Goal: Task Accomplishment & Management: Manage account settings

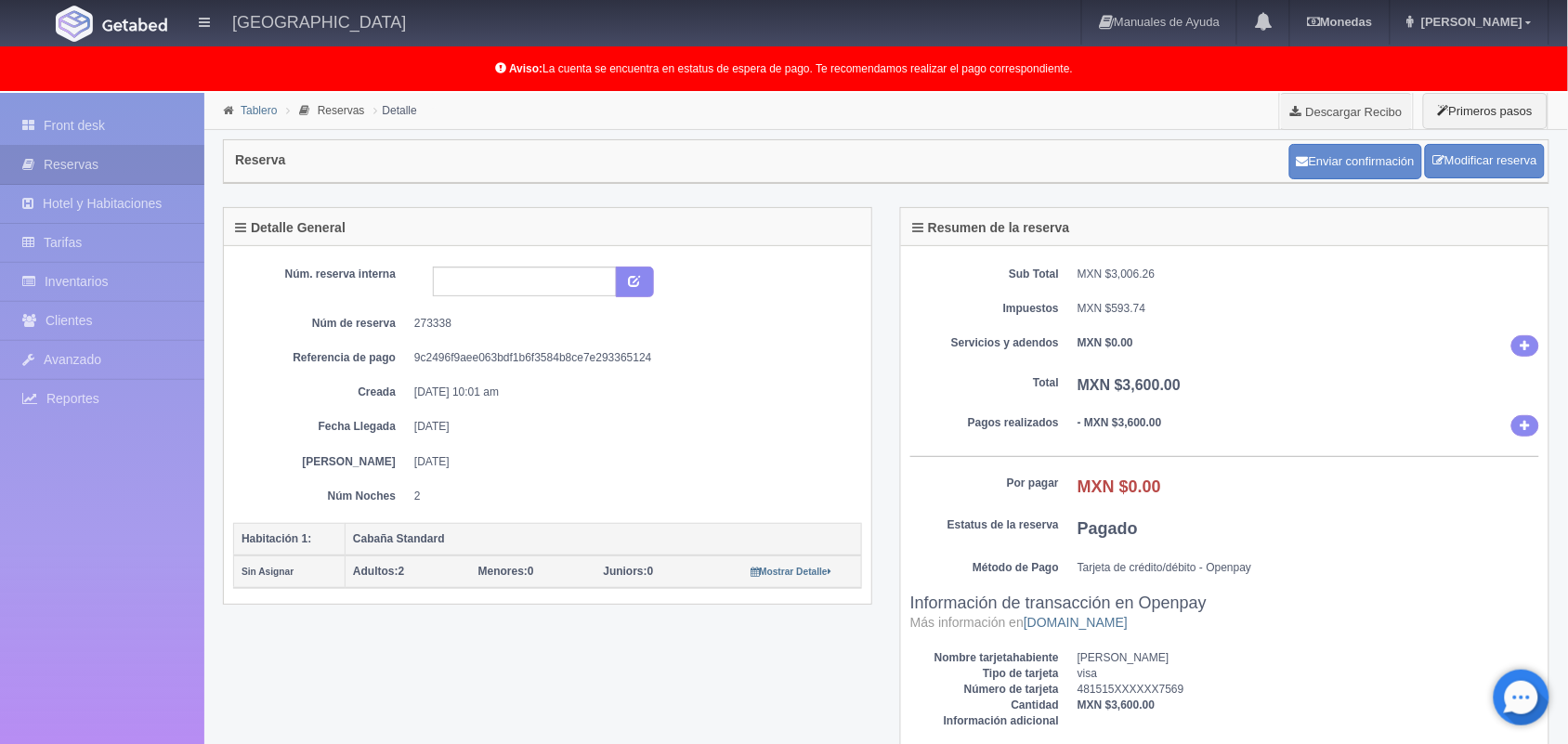
click at [263, 114] on link "Tablero" at bounding box center [258, 110] width 36 height 13
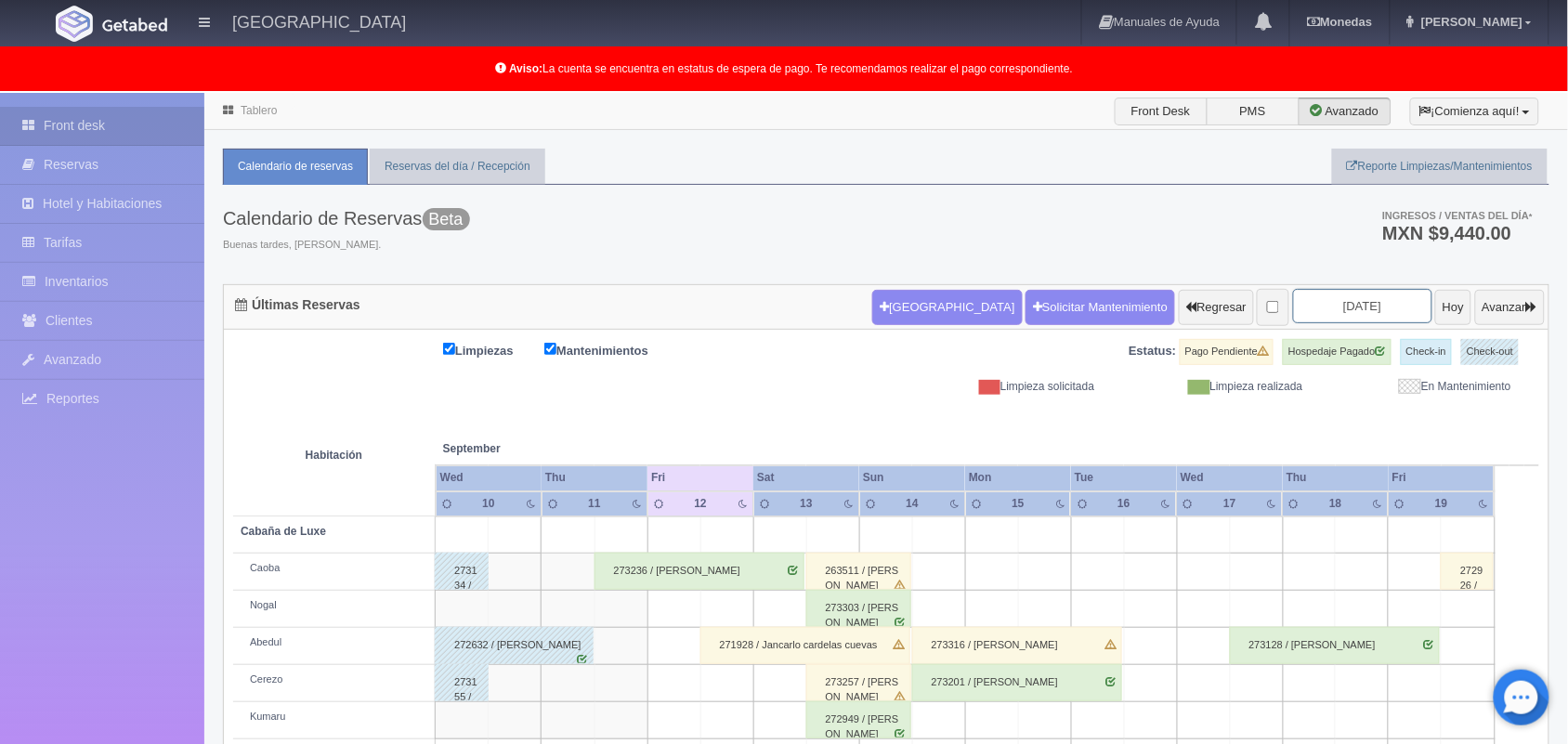
click at [1333, 304] on input "[DATE]" at bounding box center [1362, 305] width 139 height 34
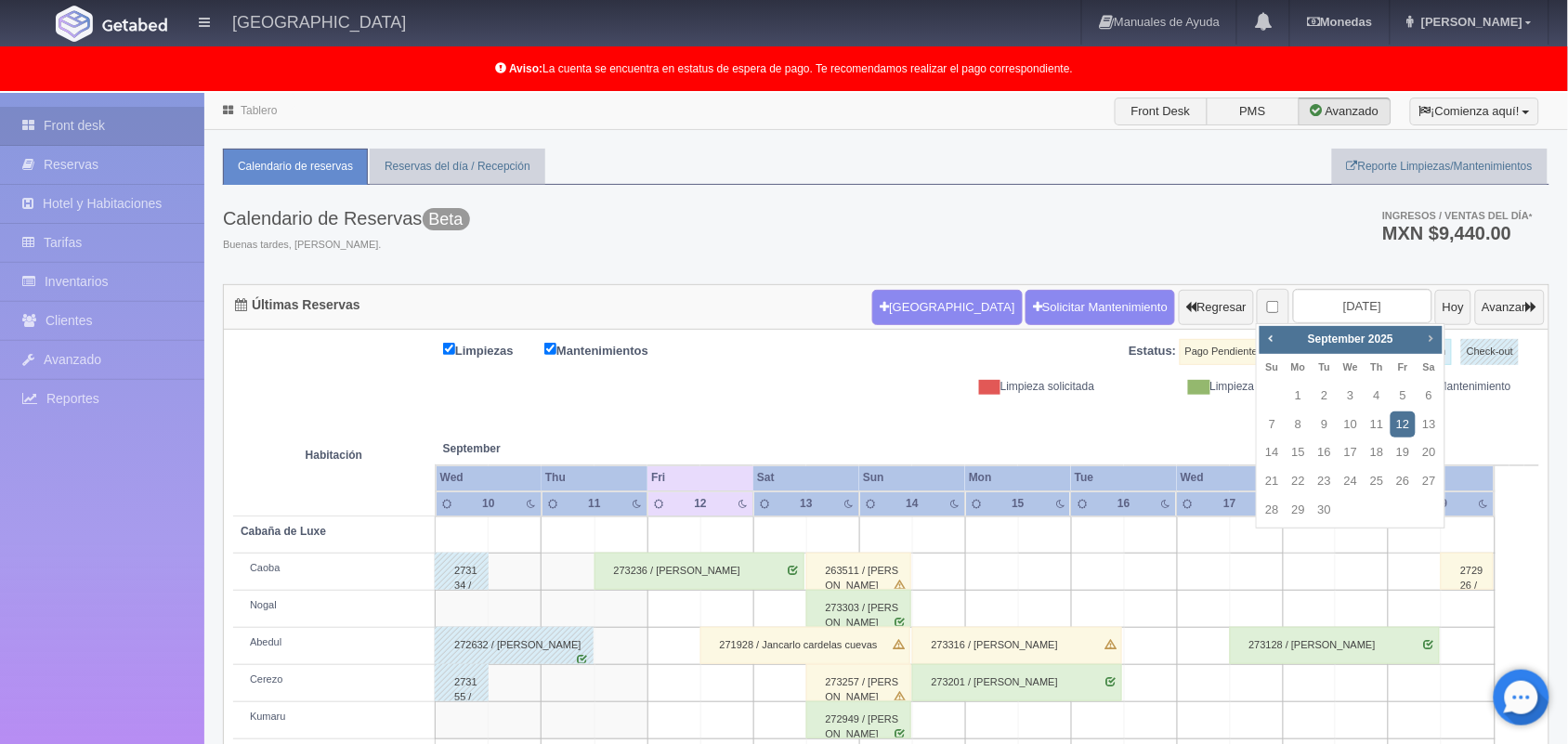
click at [1434, 339] on span "Next" at bounding box center [1430, 338] width 15 height 15
click at [1403, 455] on link "17" at bounding box center [1402, 452] width 25 height 27
type input "2025-10-17"
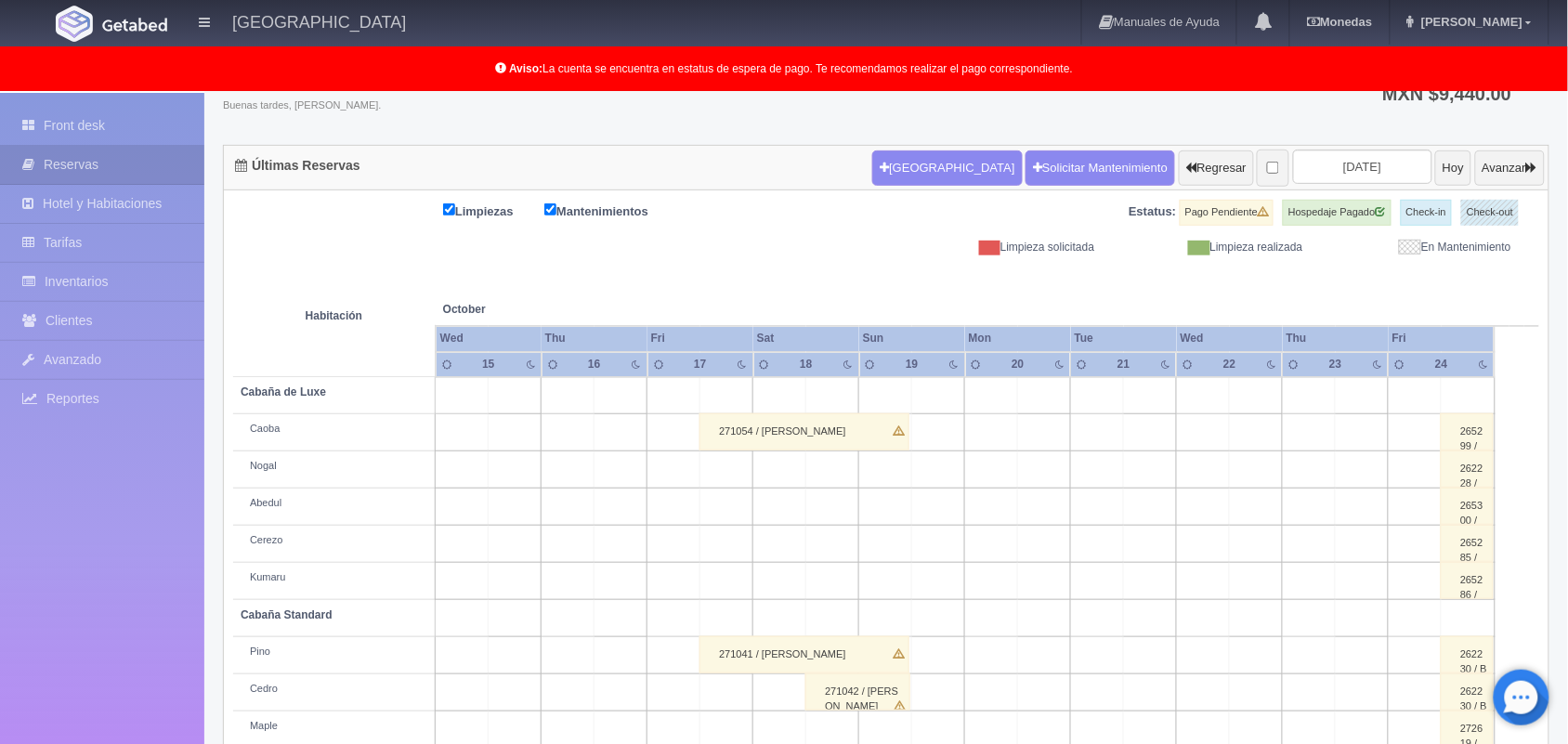
scroll to position [141, 0]
click at [1326, 158] on input "[DATE]" at bounding box center [1362, 165] width 139 height 34
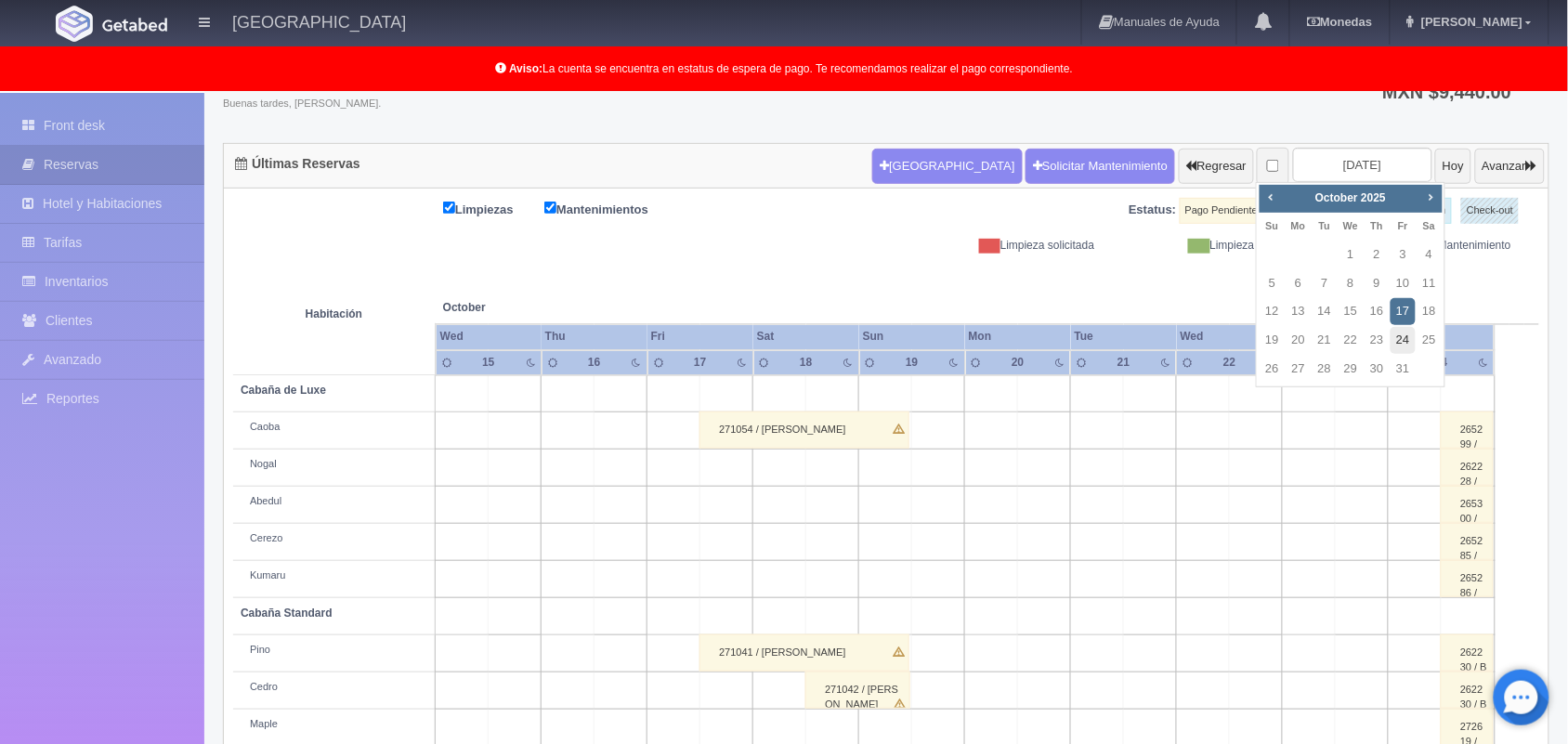
click at [1403, 342] on link "24" at bounding box center [1402, 340] width 25 height 27
type input "2025-10-24"
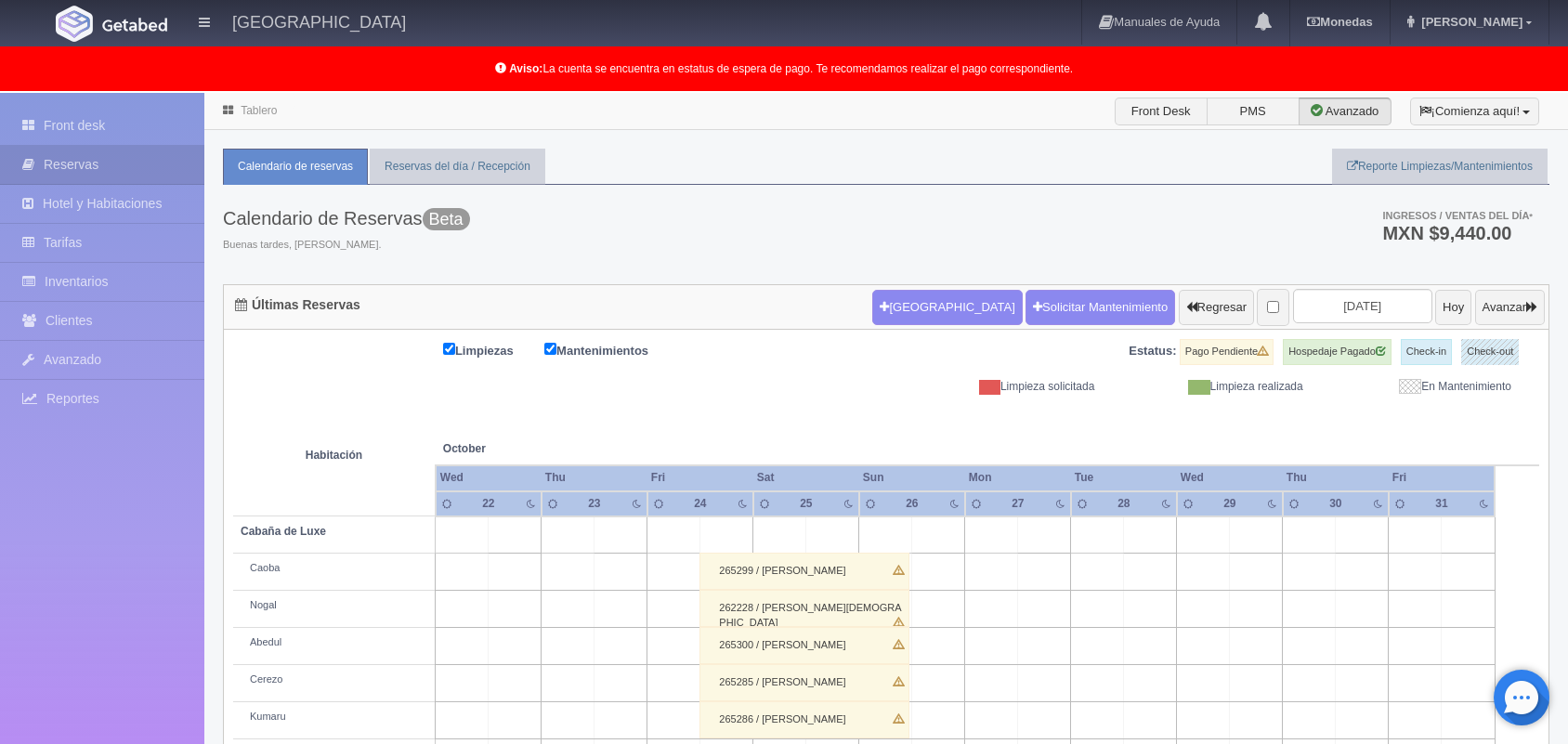
scroll to position [258, 0]
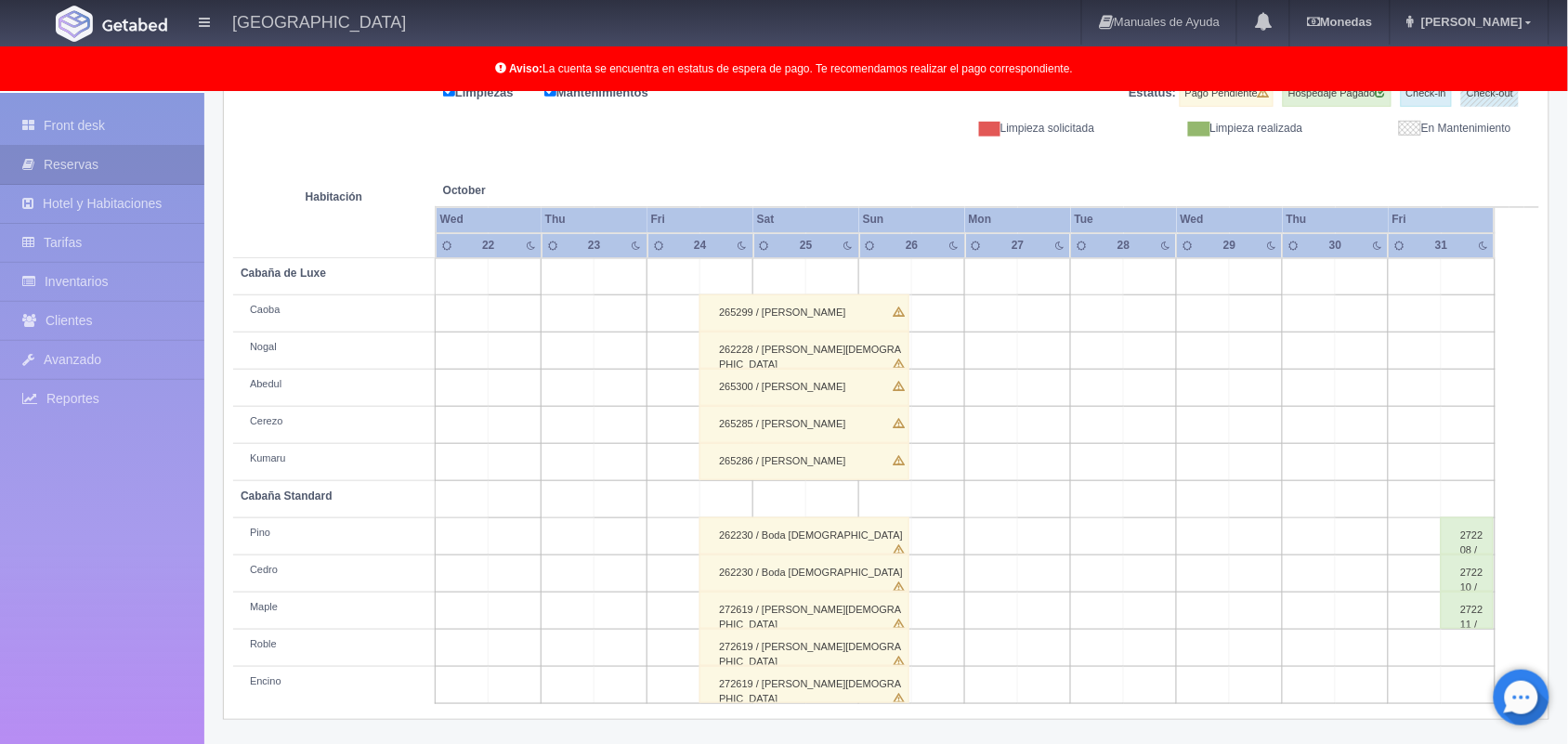
click at [1567, 486] on html "Hotel Xacallan Manuales de Ayuda Actualizaciones recientes Monedas Tipo de camb…" at bounding box center [784, 113] width 1568 height 744
click at [792, 535] on div "262230 / Boda Christian" at bounding box center [804, 536] width 210 height 37
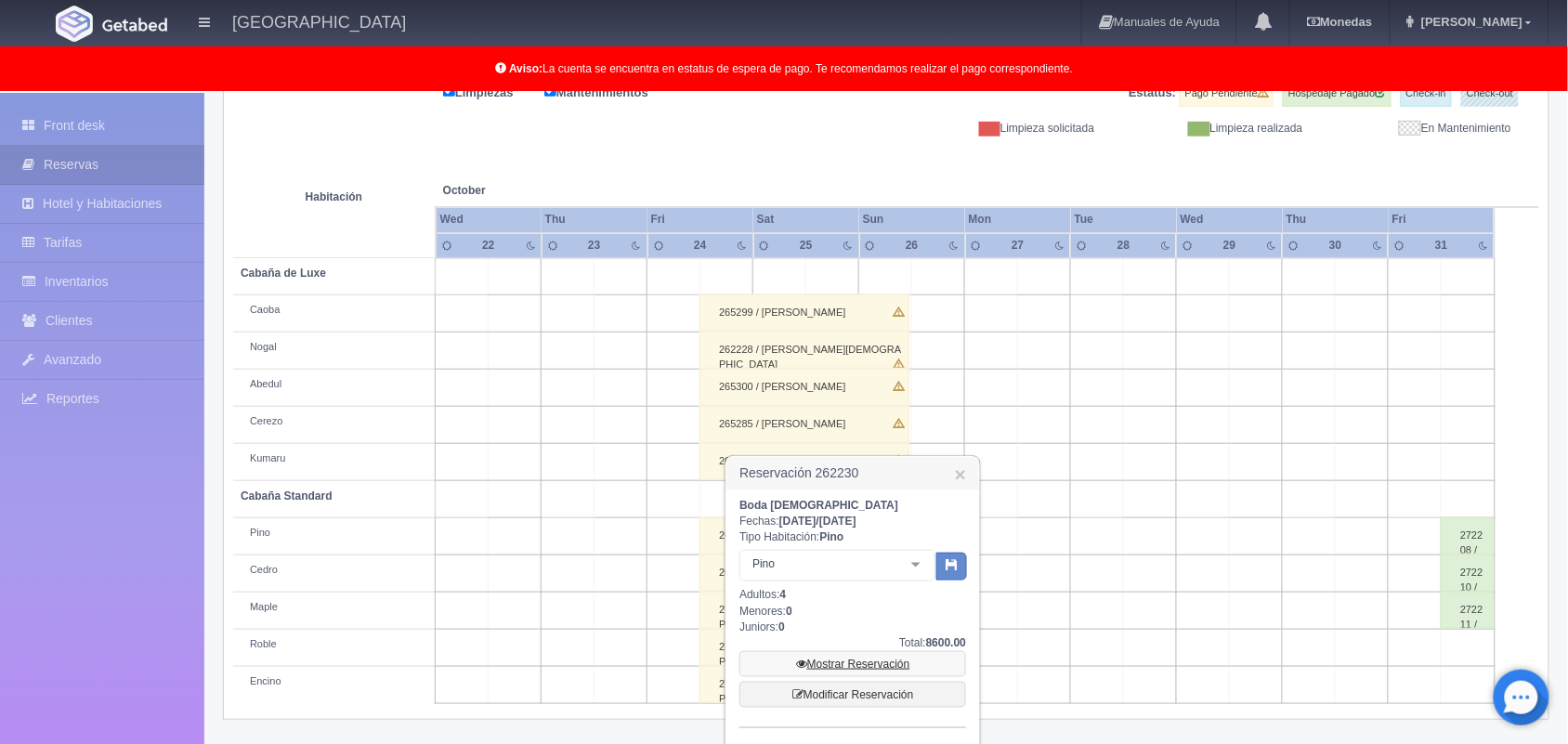
click at [856, 657] on link "Mostrar Reservación" at bounding box center [852, 664] width 227 height 26
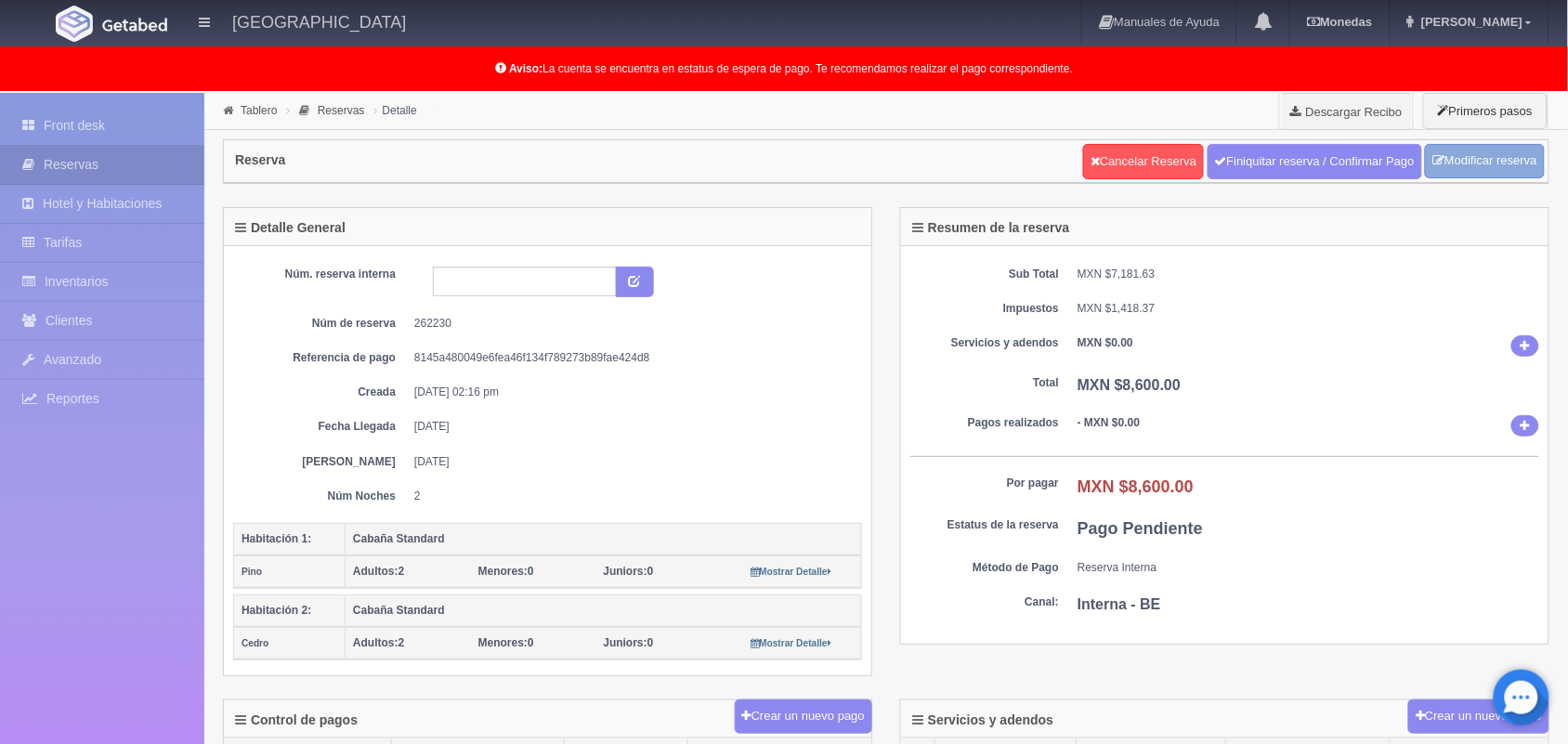
click at [1464, 150] on link "Modificar reserva" at bounding box center [1485, 161] width 120 height 34
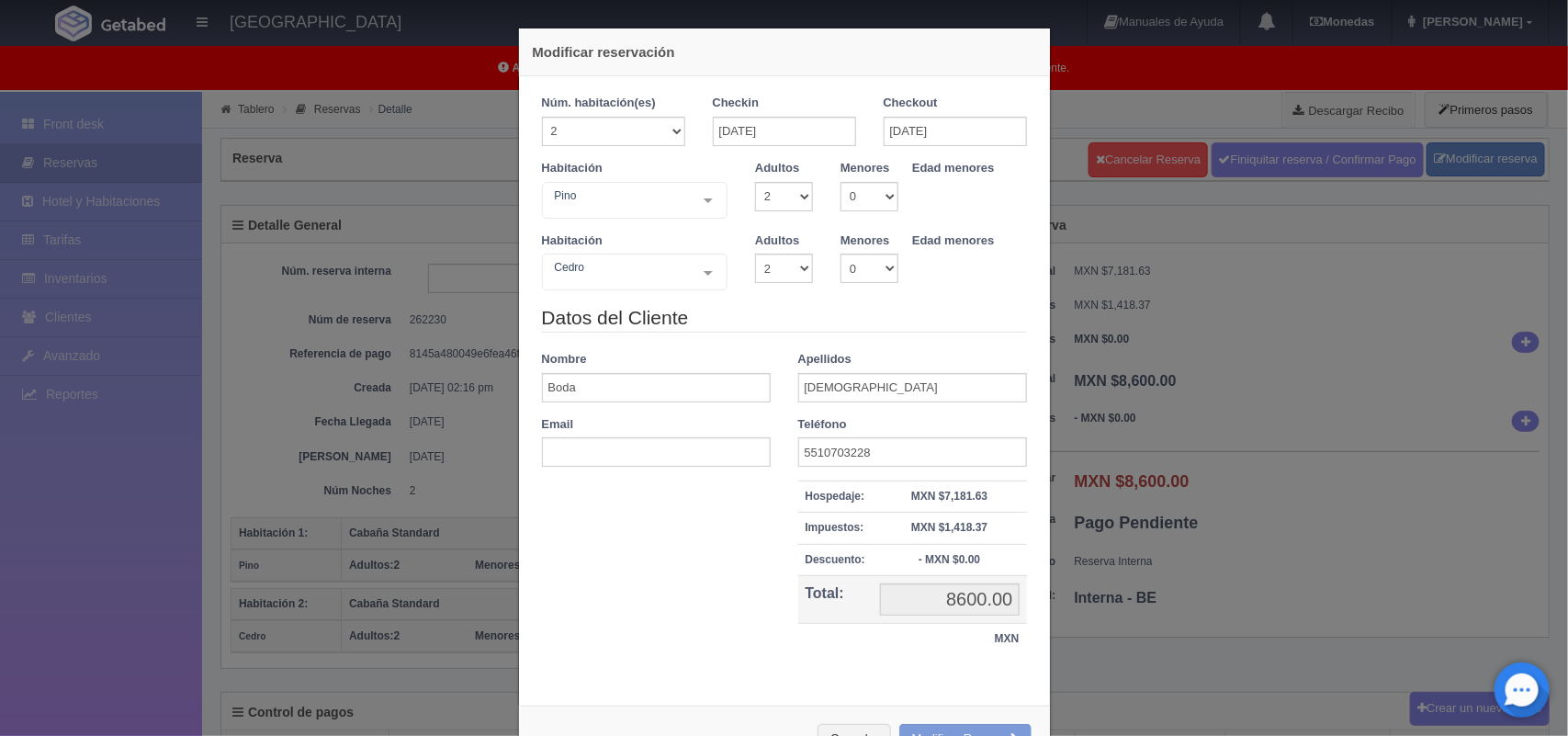
scroll to position [66, 0]
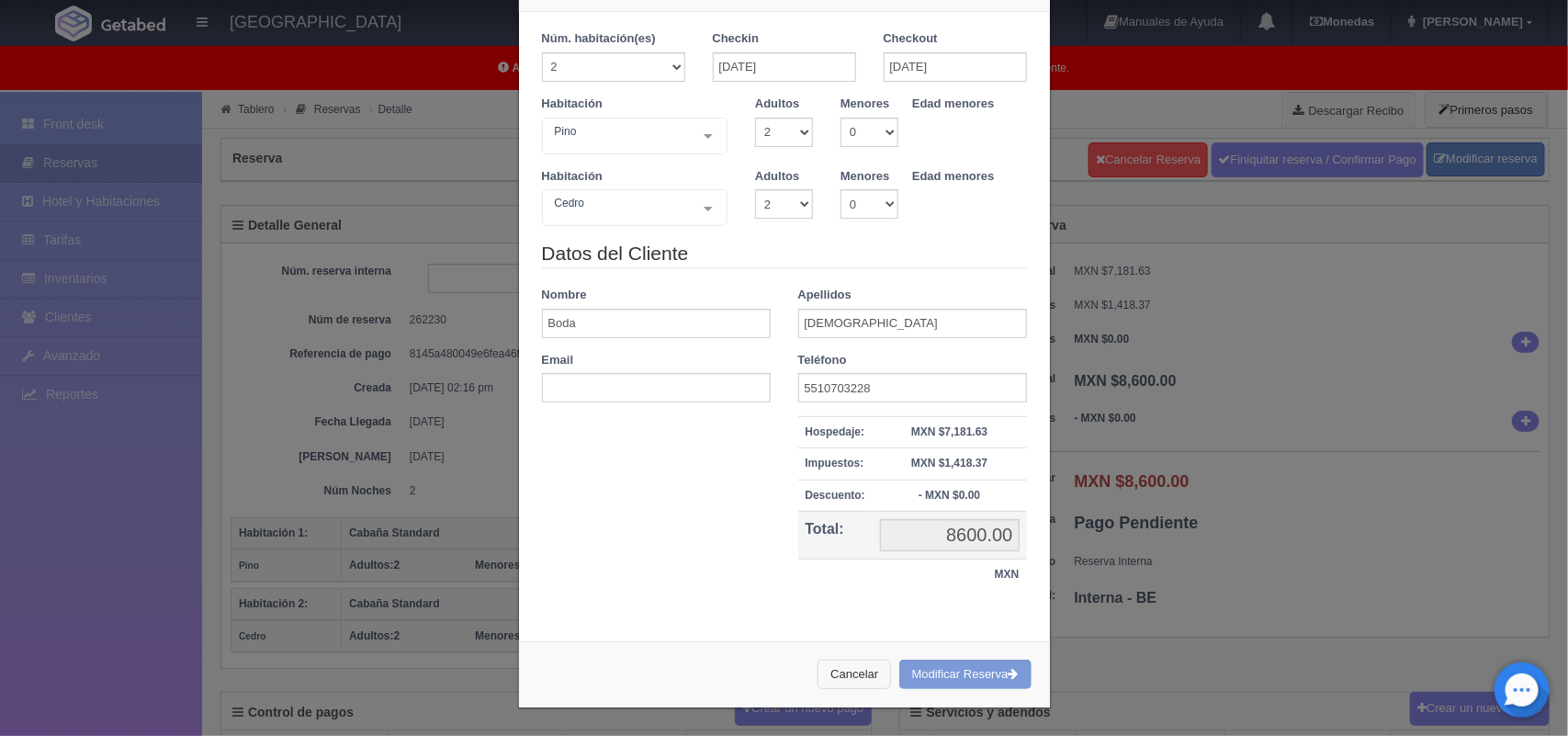
click at [848, 681] on button "Cancelar" at bounding box center [854, 675] width 73 height 30
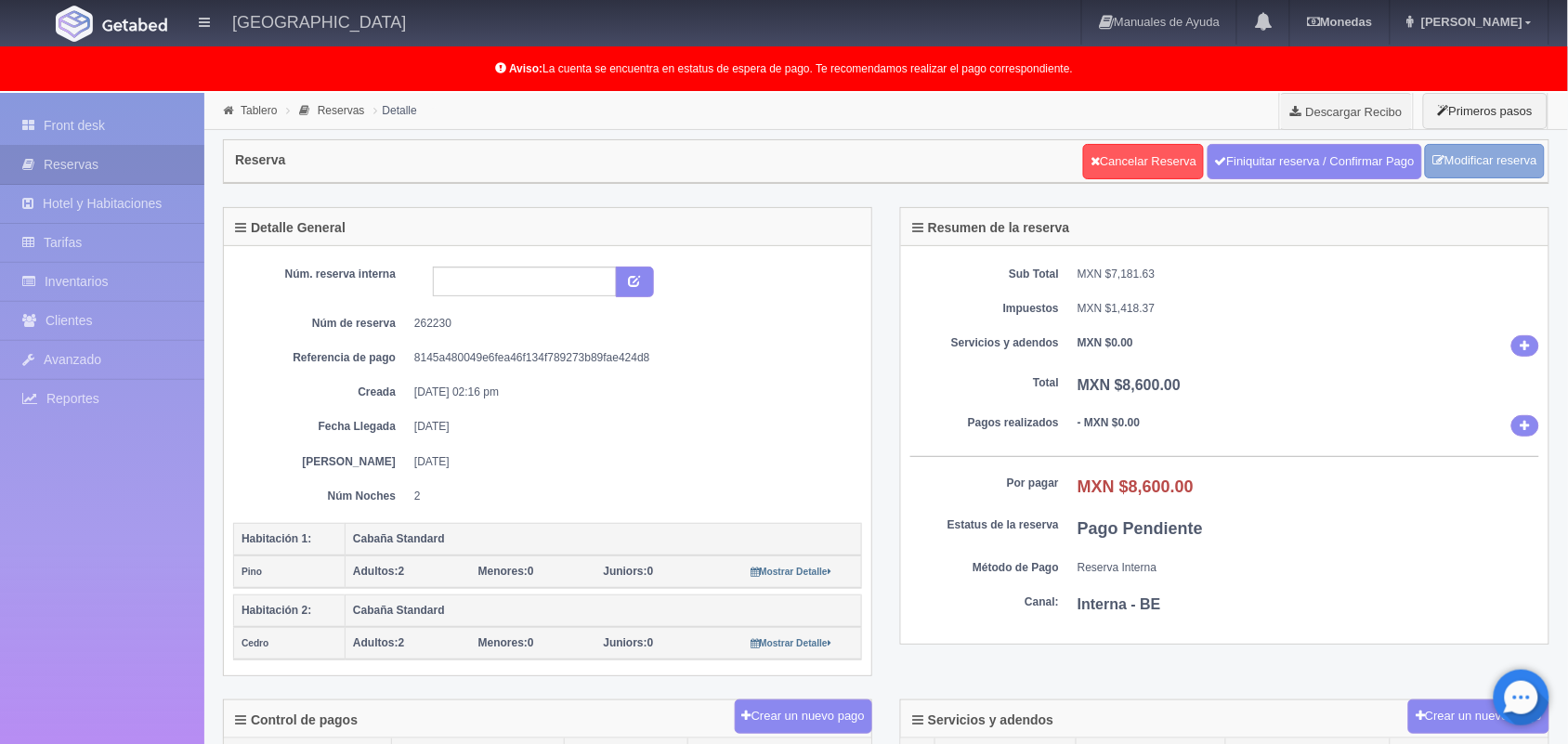
click at [1501, 161] on link "Modificar reserva" at bounding box center [1485, 161] width 120 height 34
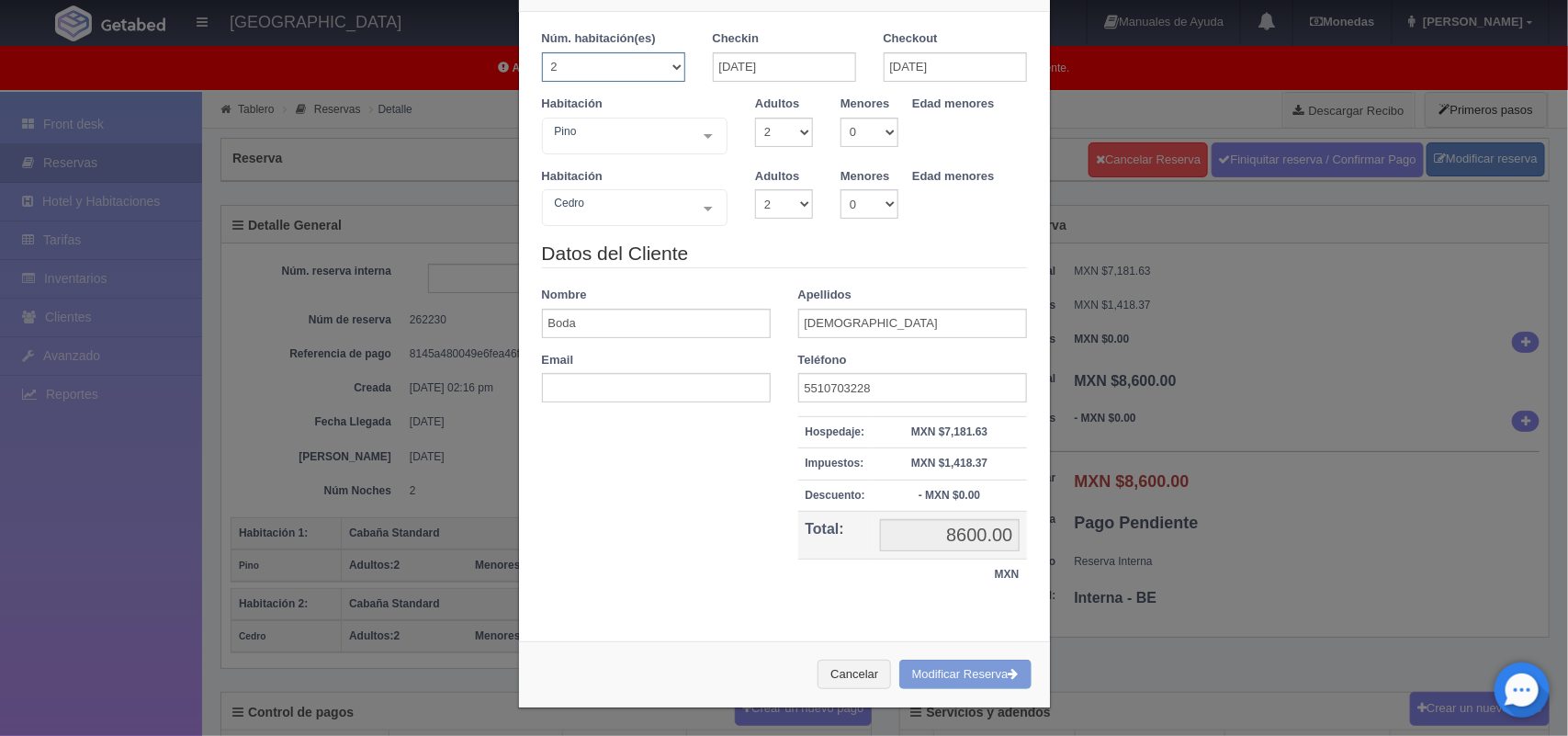
click at [666, 59] on select "1 2 3 4 5 6 7 8 9 10 11 12 13 14 15 16 17 18 19 20" at bounding box center [613, 67] width 143 height 29
select select "3"
click at [542, 53] on select "1 2 3 4 5 6 7 8 9 10 11 12 13 14 15 16 17 18 19 20" at bounding box center [613, 67] width 143 height 29
select select "2"
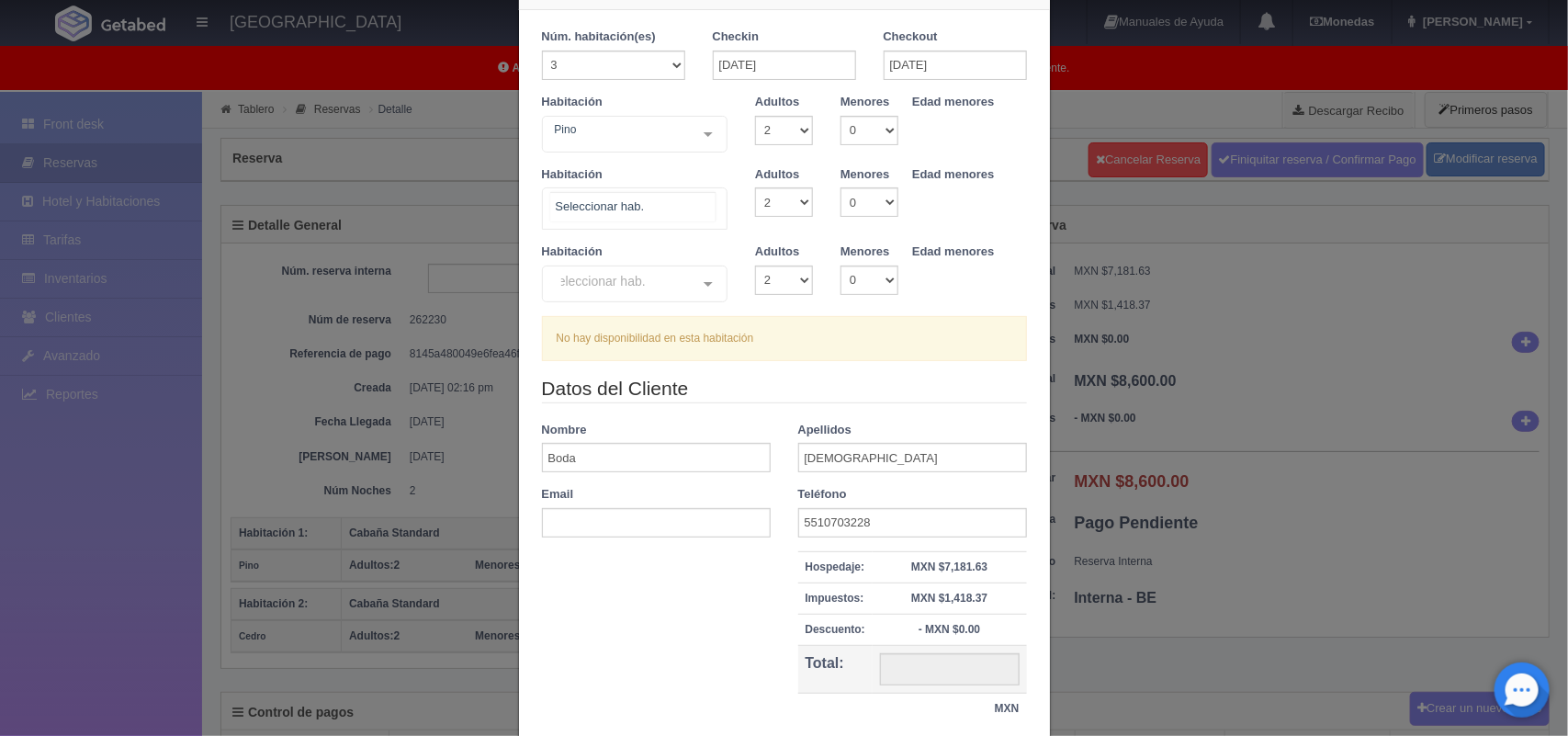
click at [699, 204] on div at bounding box center [708, 206] width 37 height 35
click at [684, 281] on span "Cabaña Standard - Sin asignar" at bounding box center [630, 285] width 152 height 13
click at [695, 207] on div "Cabaña Standard Cabaña Standard - Sin asignar No elements found. Consider chang…" at bounding box center [634, 208] width 186 height 42
click at [665, 244] on li "Cabaña Standard" at bounding box center [634, 249] width 184 height 37
click at [659, 66] on select "1 2 3 4 5 6 7 8 9 10 11 12 13 14 15 16 17 18 19 20" at bounding box center [613, 65] width 143 height 29
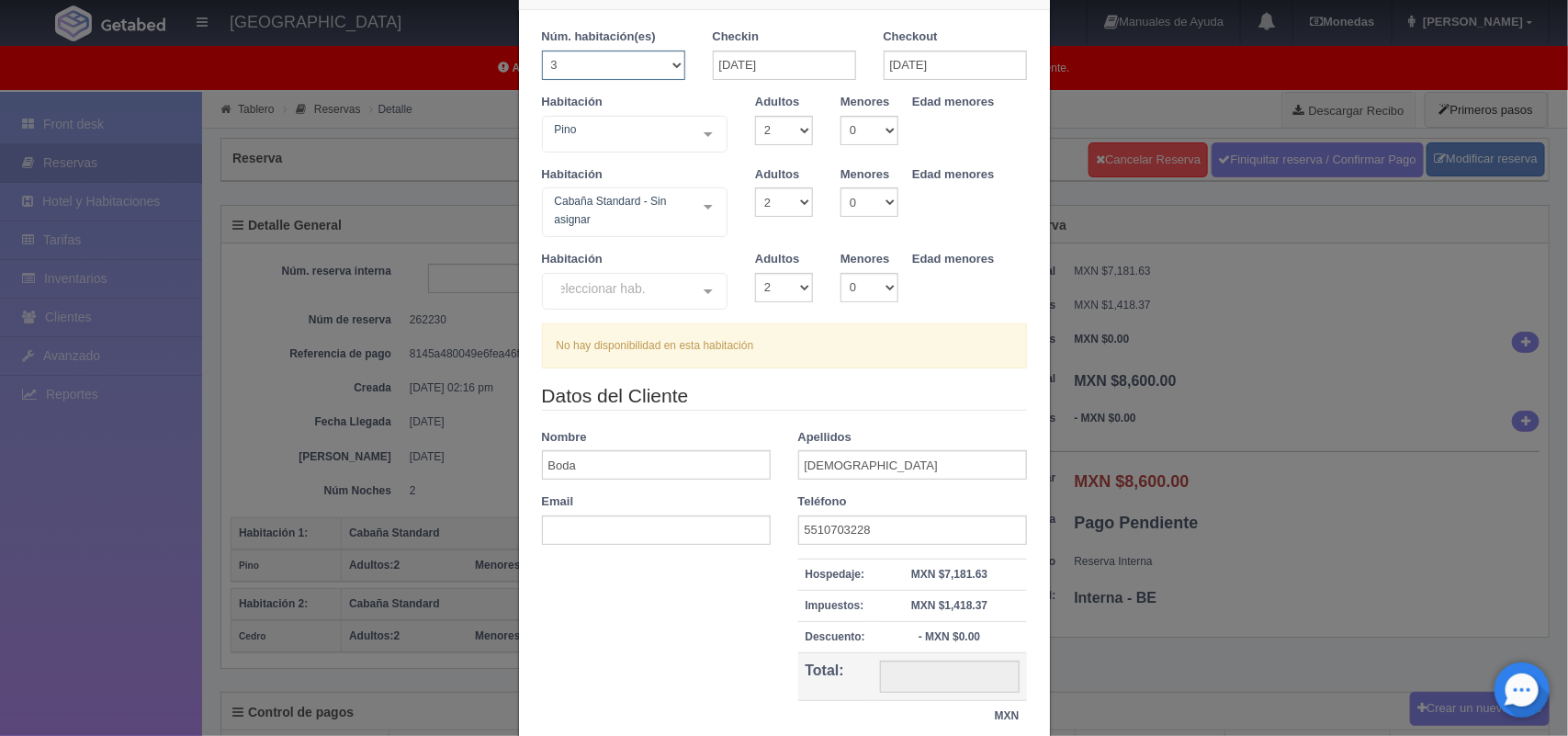
select select "2"
click at [542, 51] on select "1 2 3 4 5 6 7 8 9 10 11 12 13 14 15 16 17 18 19 20" at bounding box center [613, 65] width 143 height 29
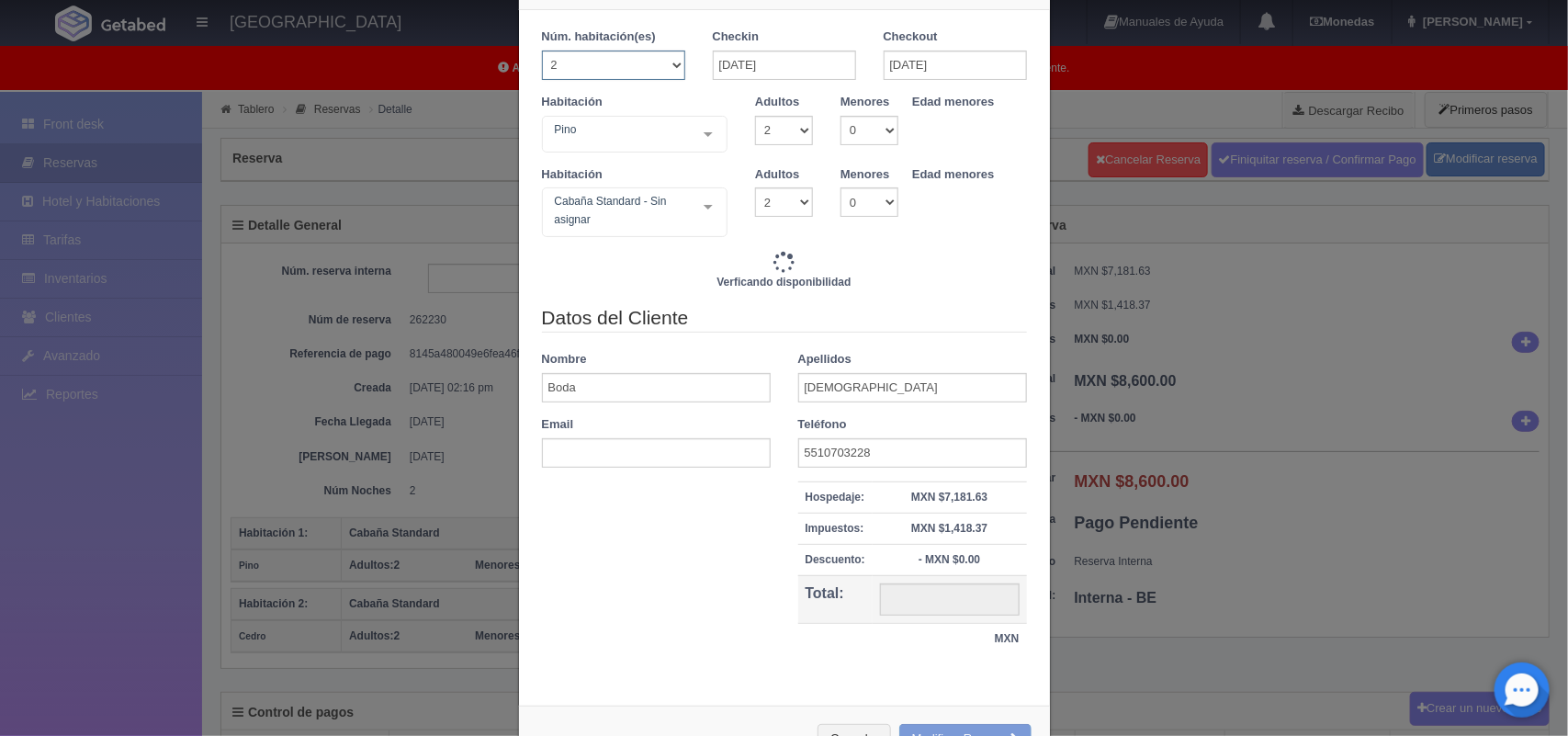
type input "7200.00"
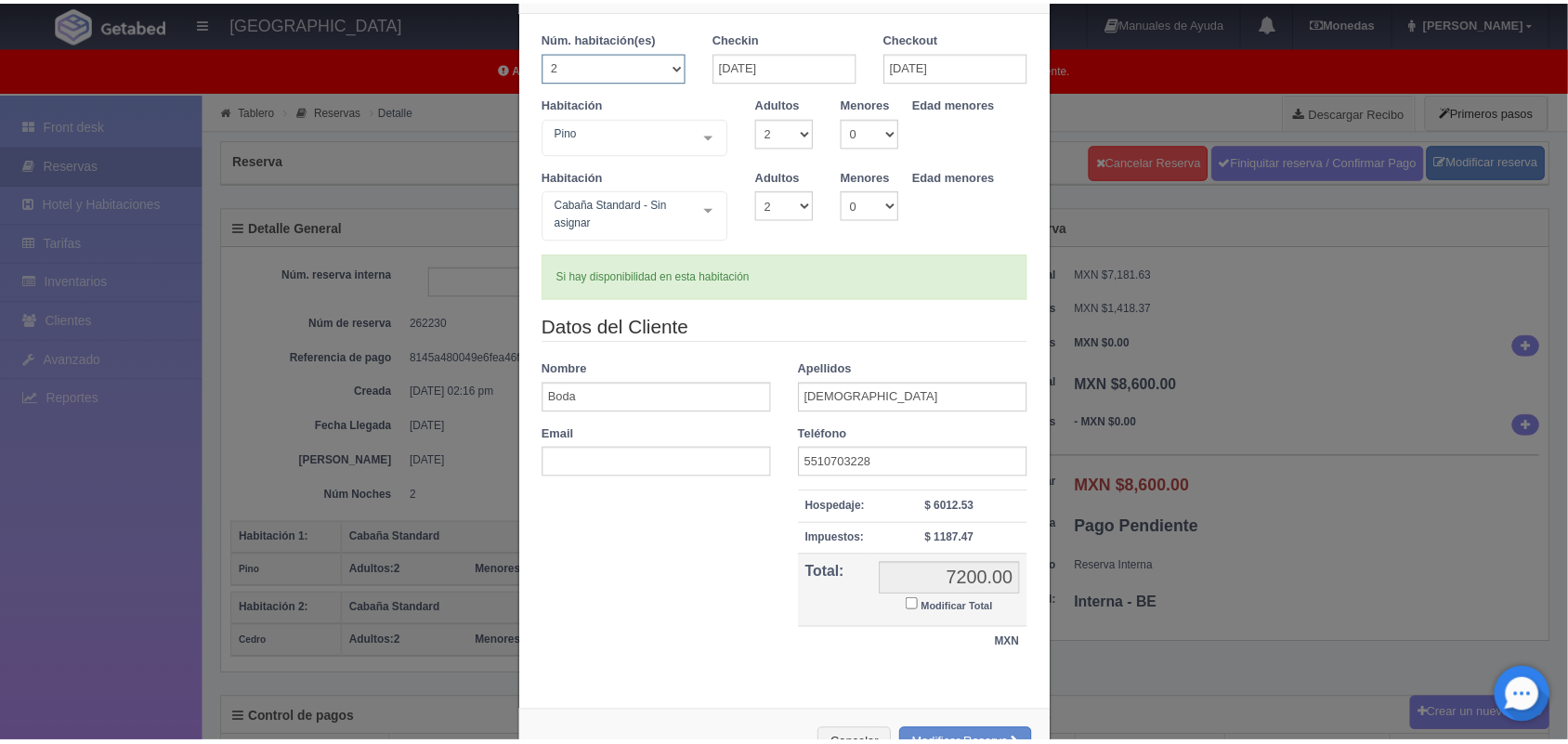
scroll to position [136, 0]
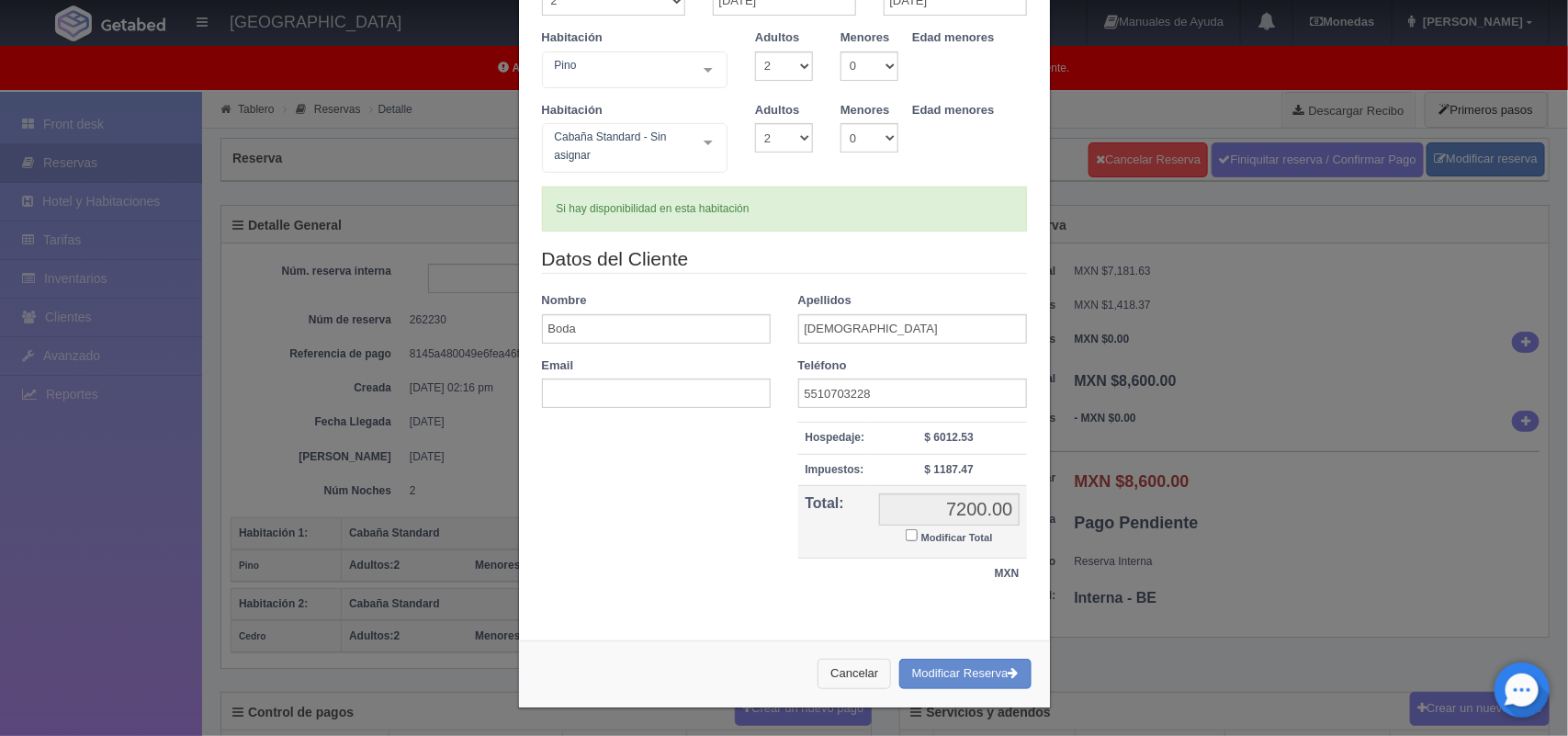
click at [846, 671] on button "Cancelar" at bounding box center [854, 674] width 73 height 30
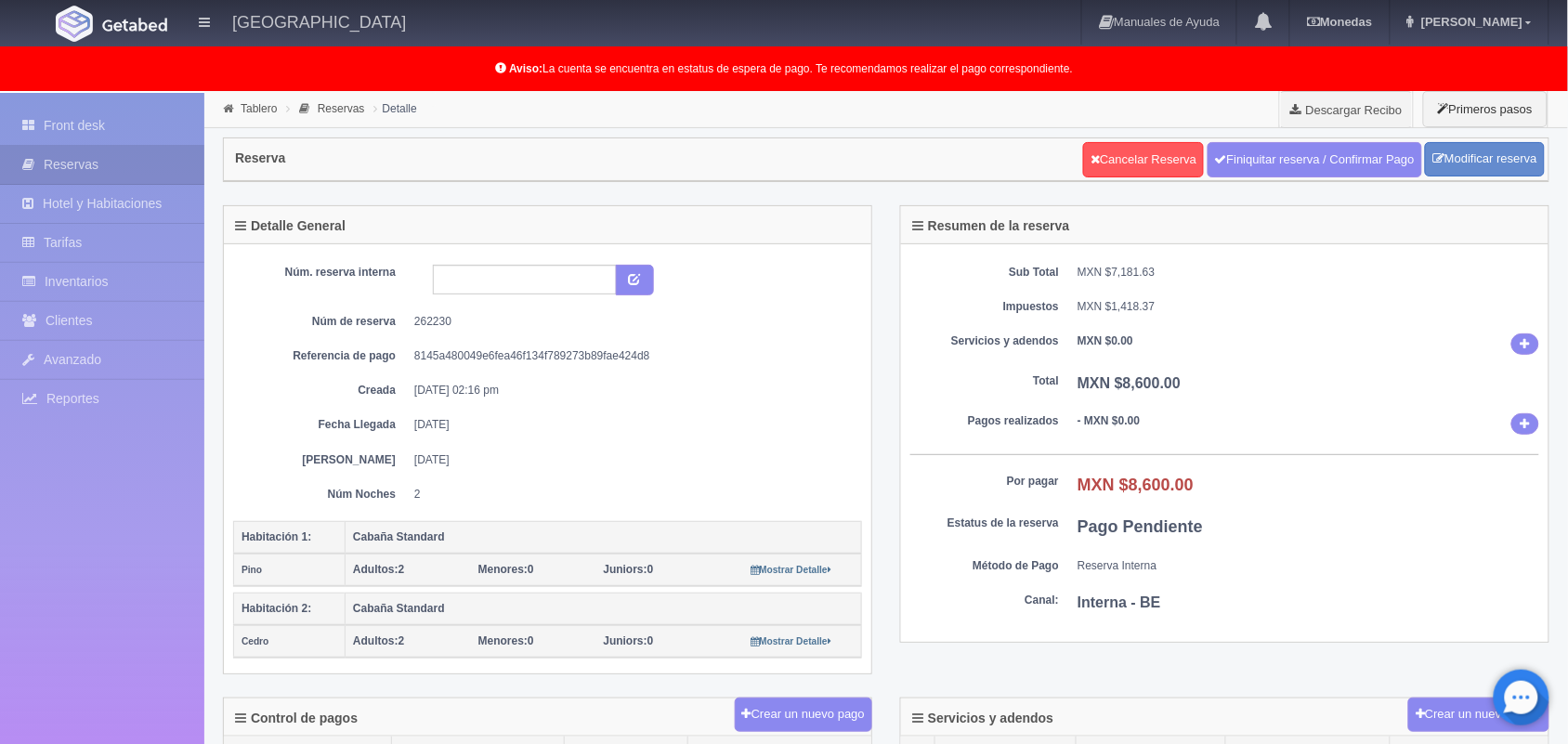
scroll to position [0, 0]
click at [251, 105] on link "Tablero" at bounding box center [258, 110] width 36 height 13
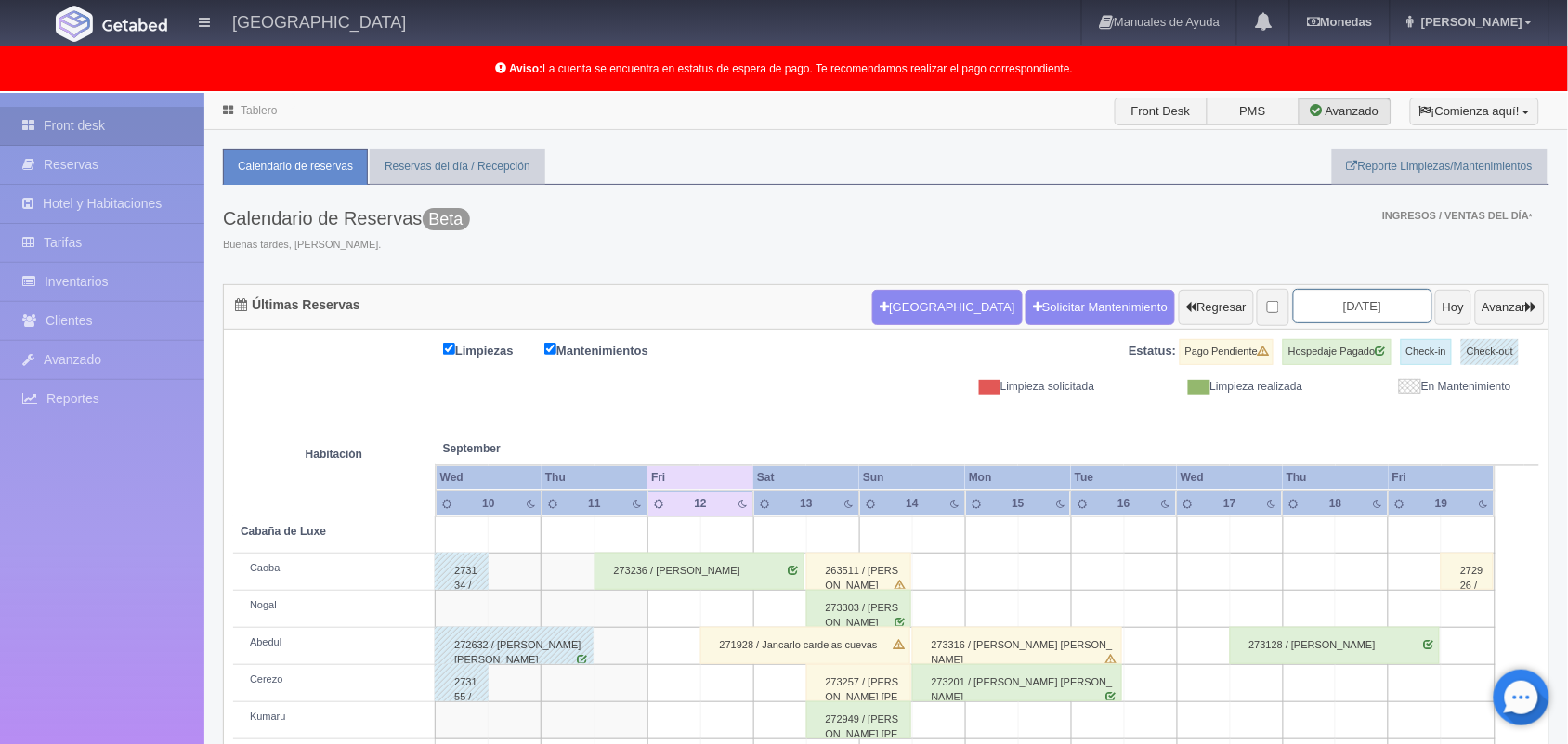
click at [1325, 293] on input "[DATE]" at bounding box center [1362, 305] width 139 height 34
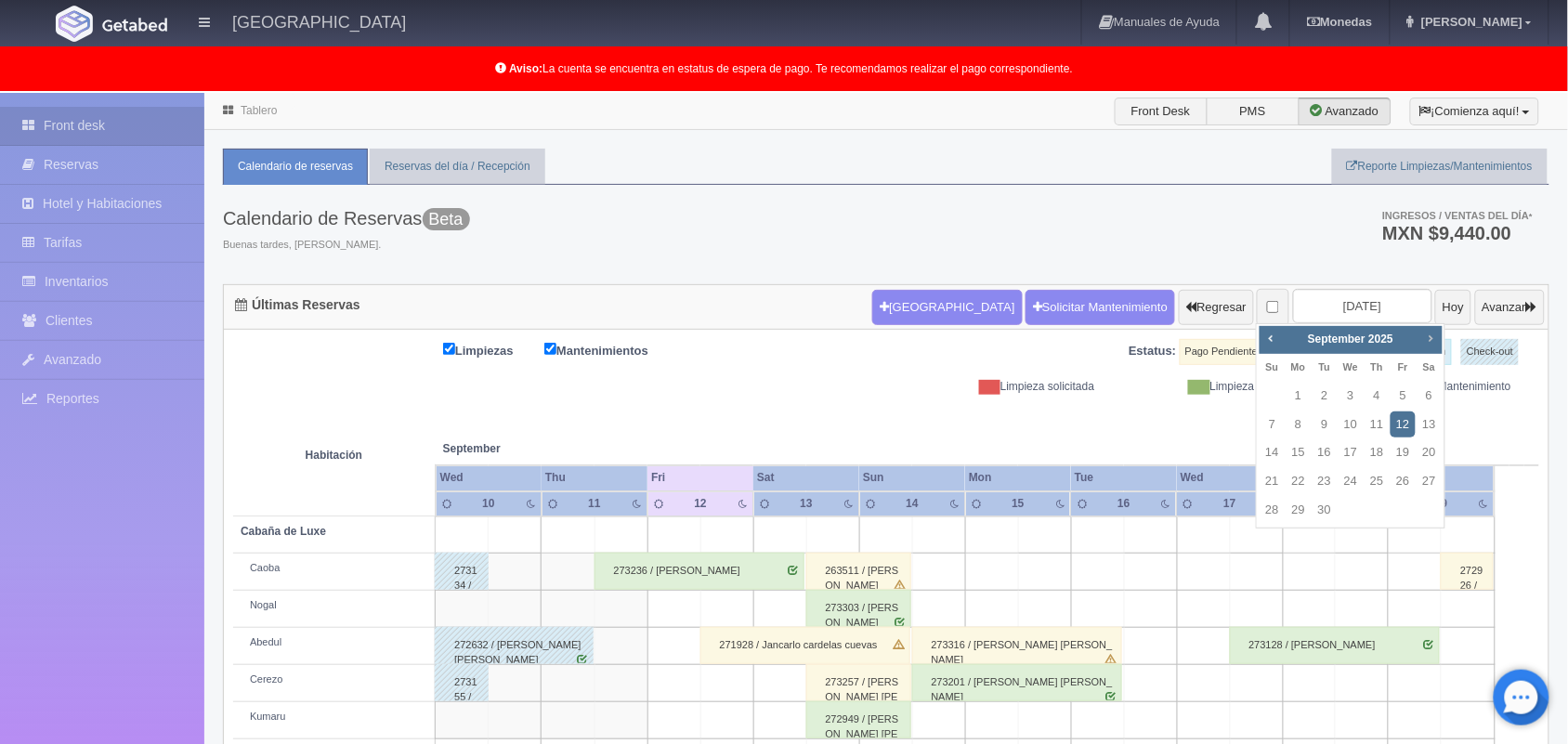
click at [1431, 341] on span "Next" at bounding box center [1430, 338] width 15 height 15
click at [1397, 484] on link "24" at bounding box center [1402, 481] width 25 height 27
type input "[DATE]"
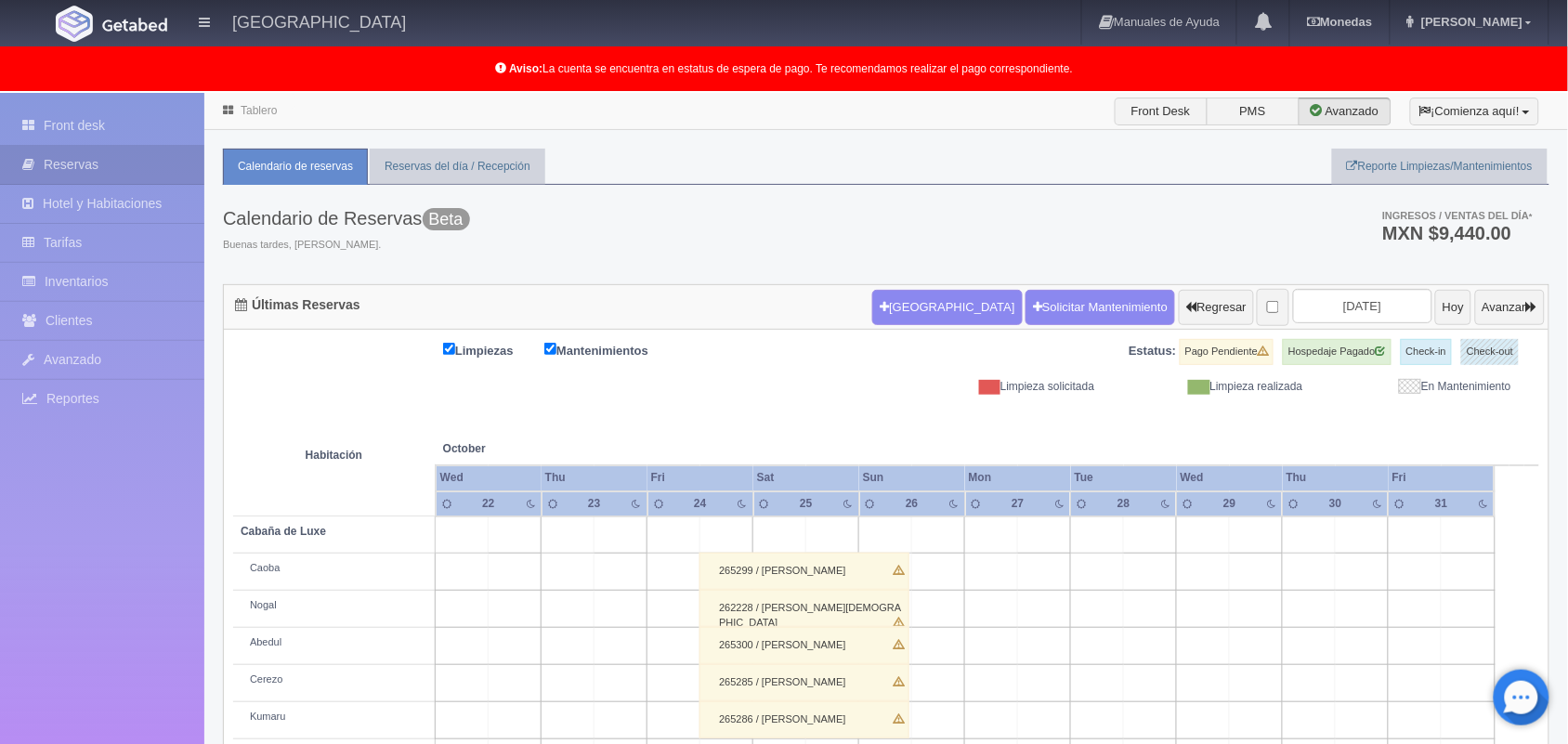
scroll to position [258, 0]
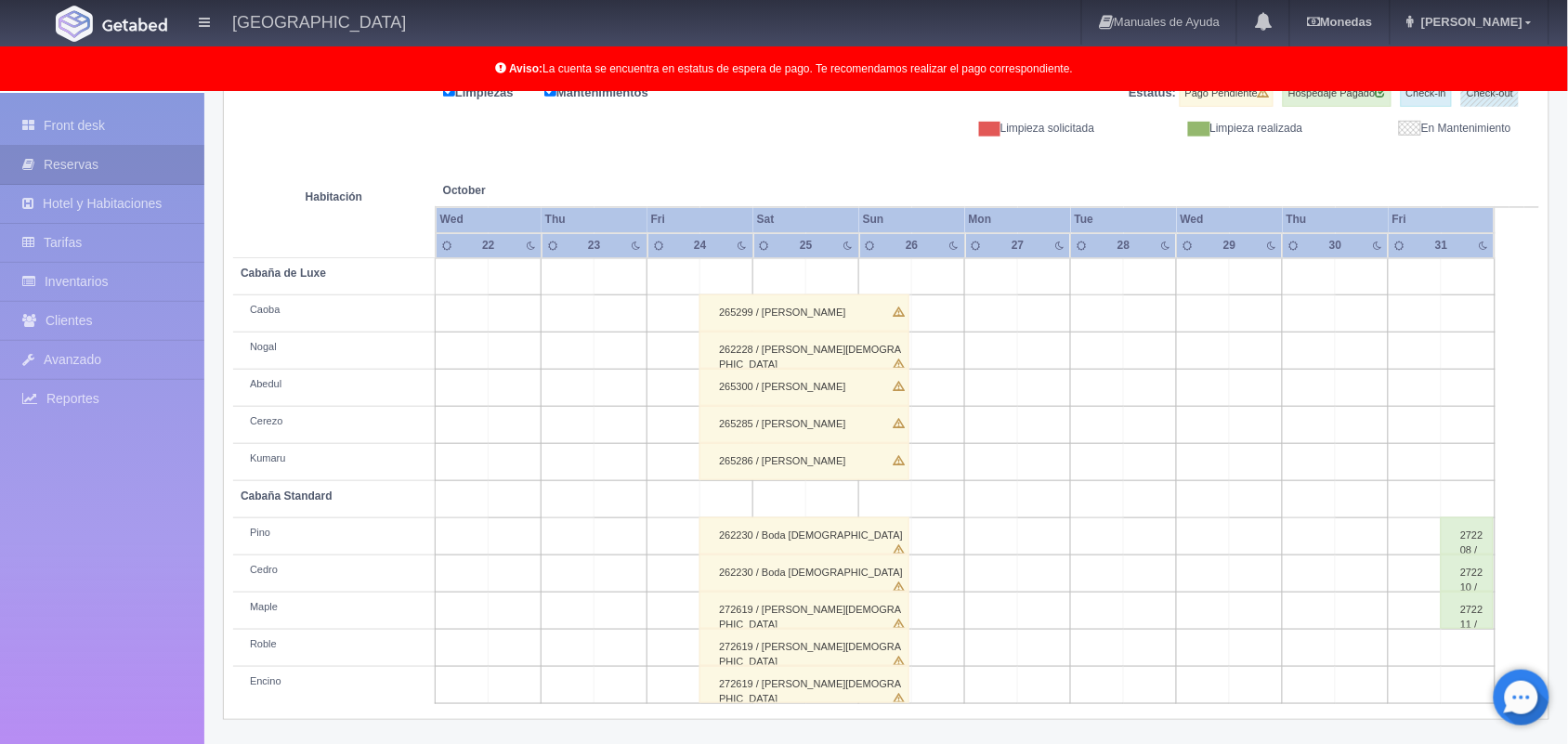
click at [764, 684] on div "272619 / Boda Christian" at bounding box center [804, 685] width 210 height 37
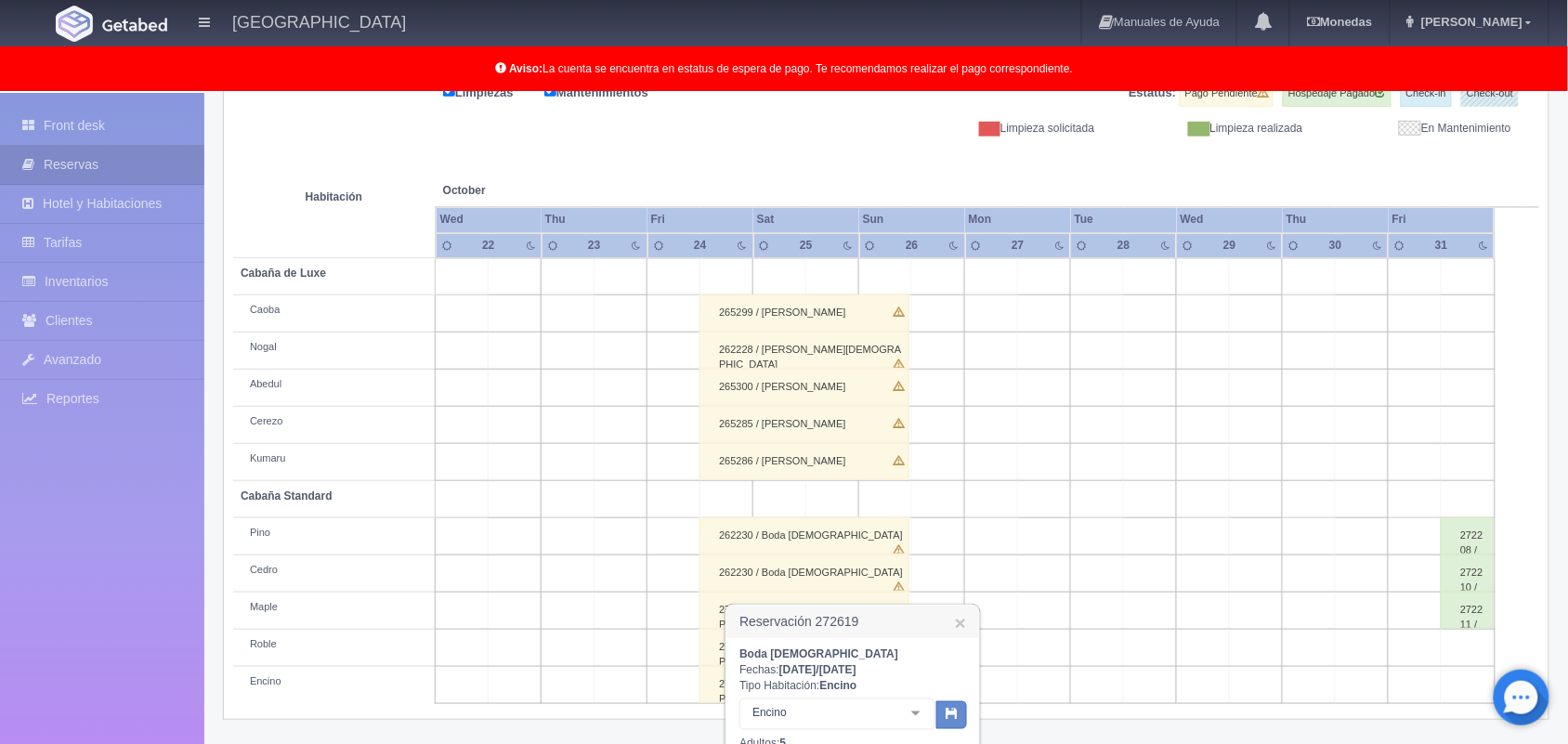
scroll to position [497, 0]
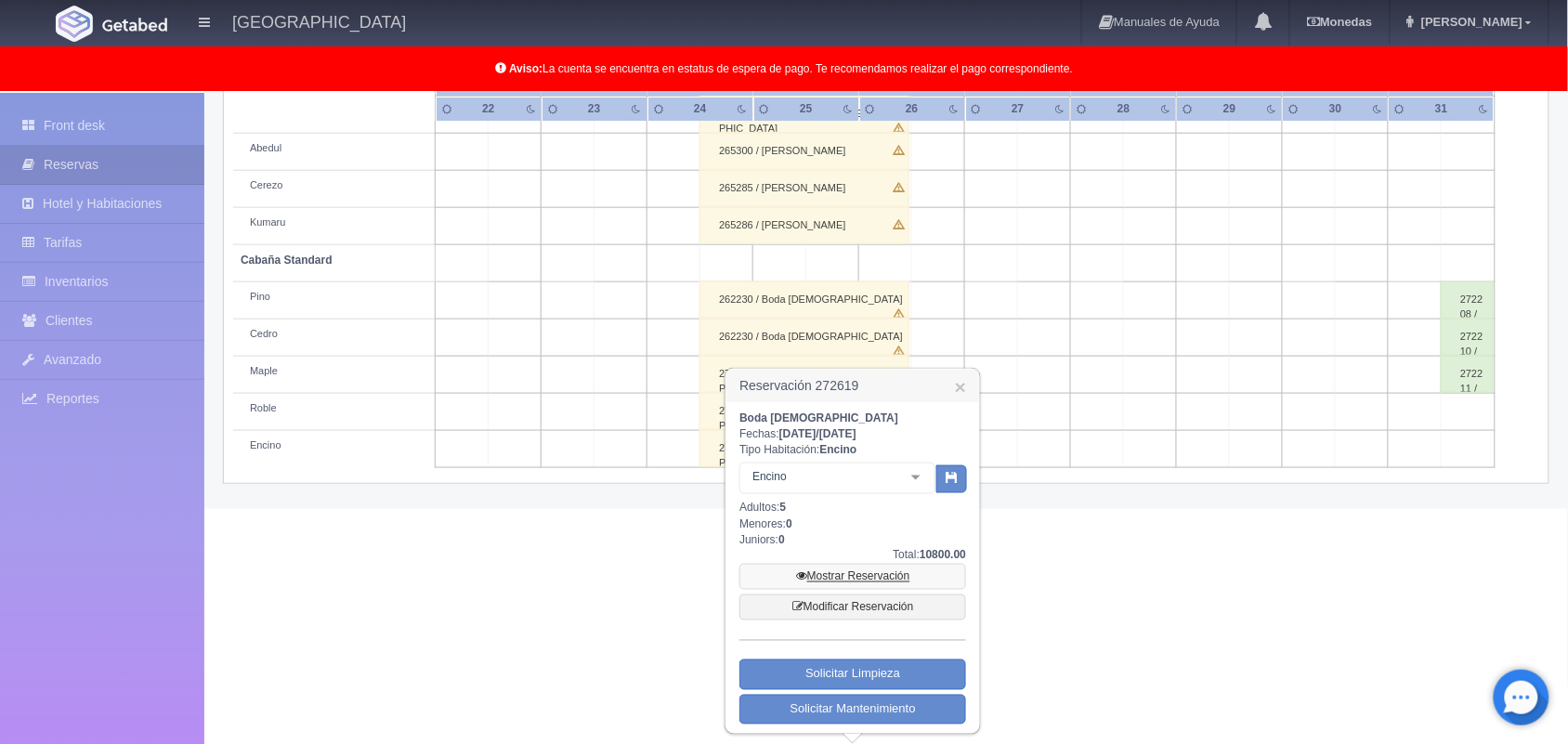
click at [884, 576] on link "Mostrar Reservación" at bounding box center [852, 576] width 227 height 26
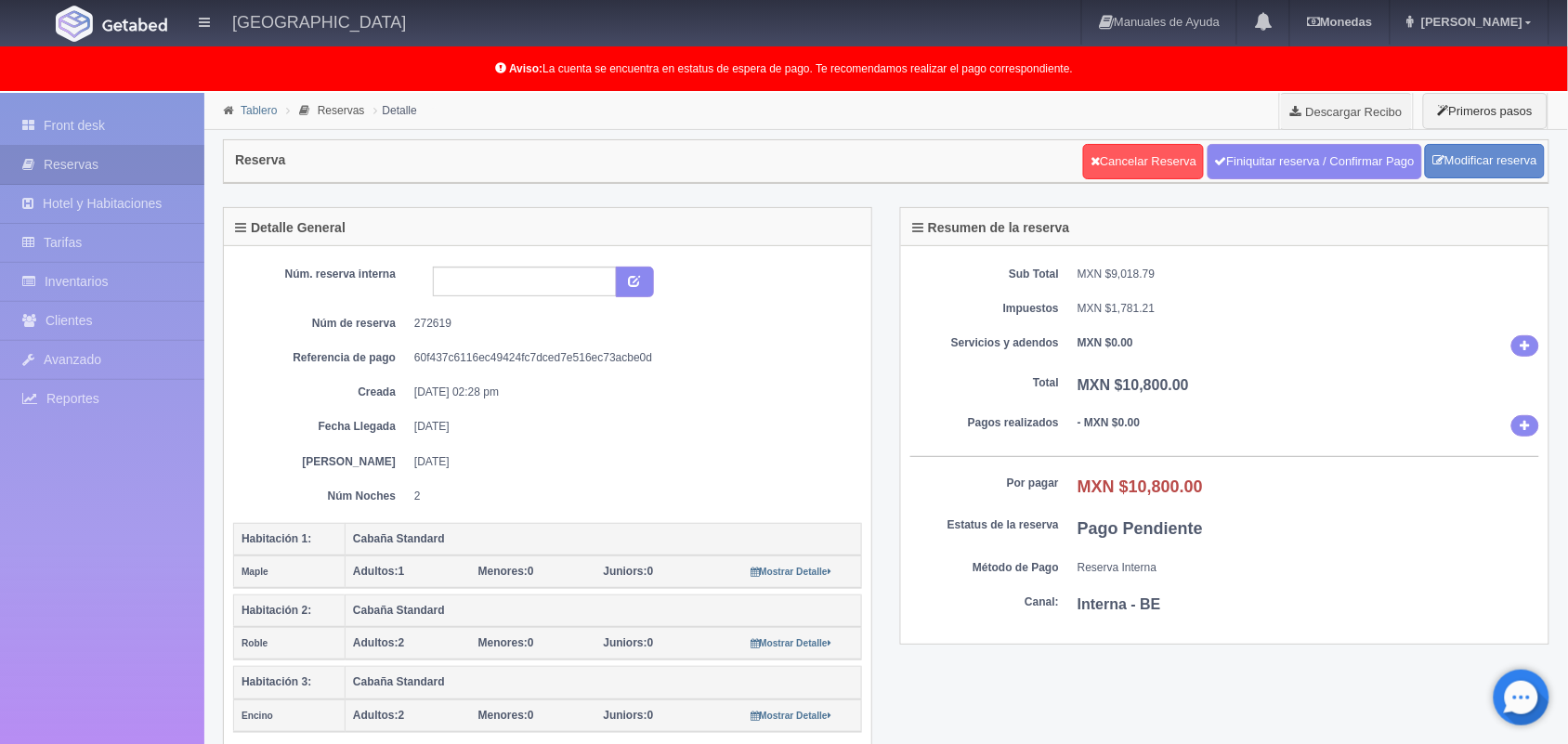
click at [257, 116] on link "Tablero" at bounding box center [258, 110] width 36 height 13
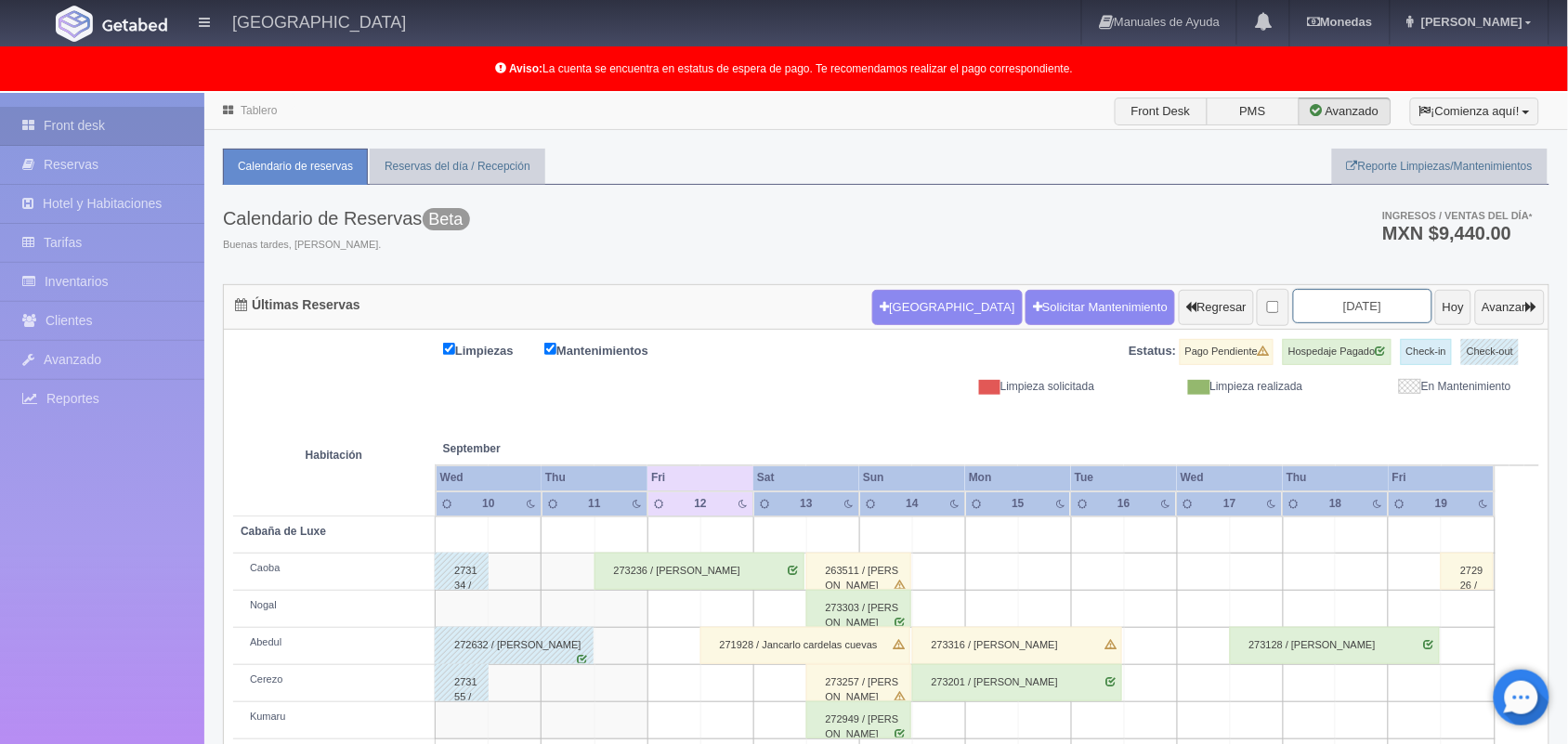
click at [1327, 316] on input "[DATE]" at bounding box center [1362, 305] width 139 height 34
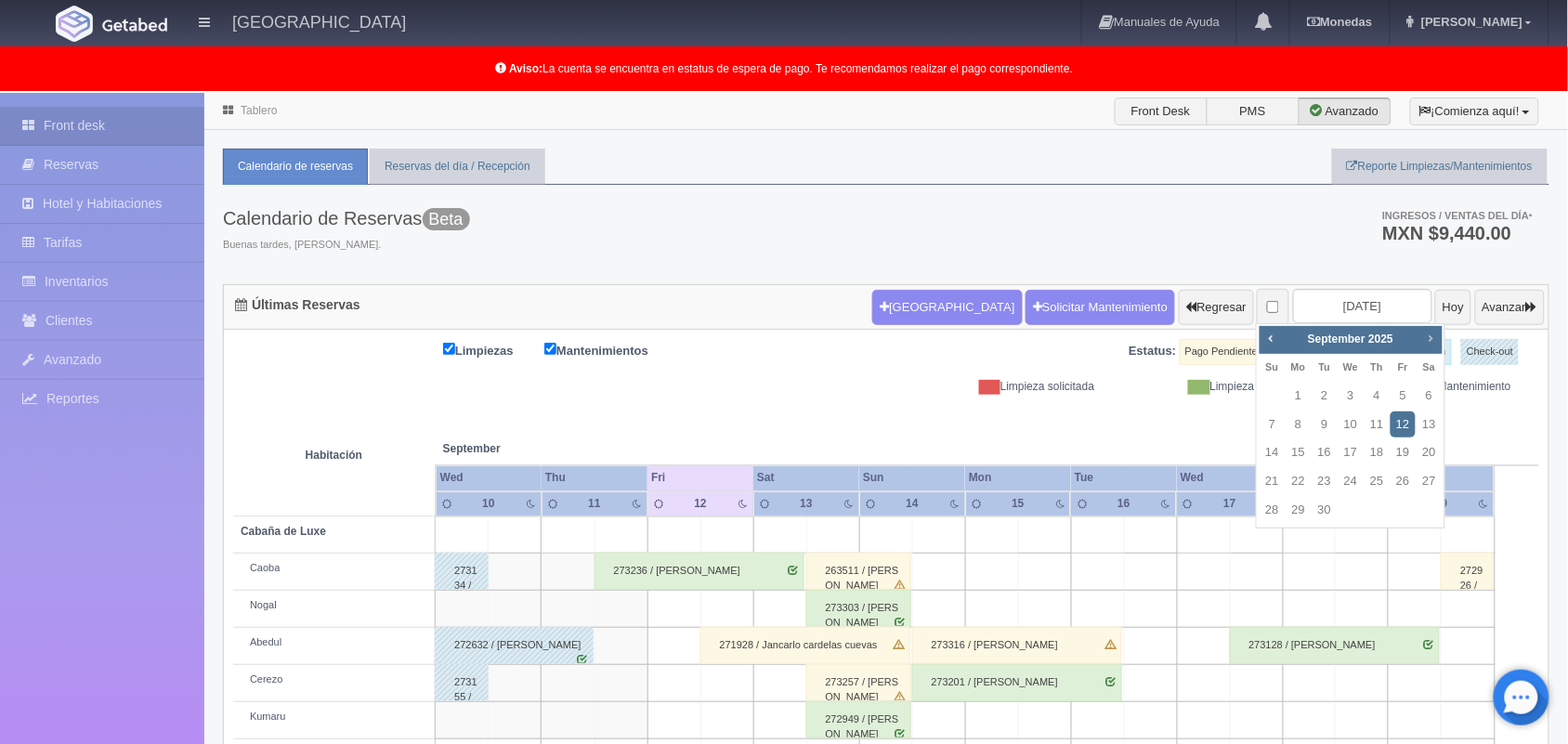
click at [1431, 334] on span "Next" at bounding box center [1430, 338] width 15 height 15
click at [1399, 485] on link "24" at bounding box center [1402, 481] width 25 height 27
type input "[DATE]"
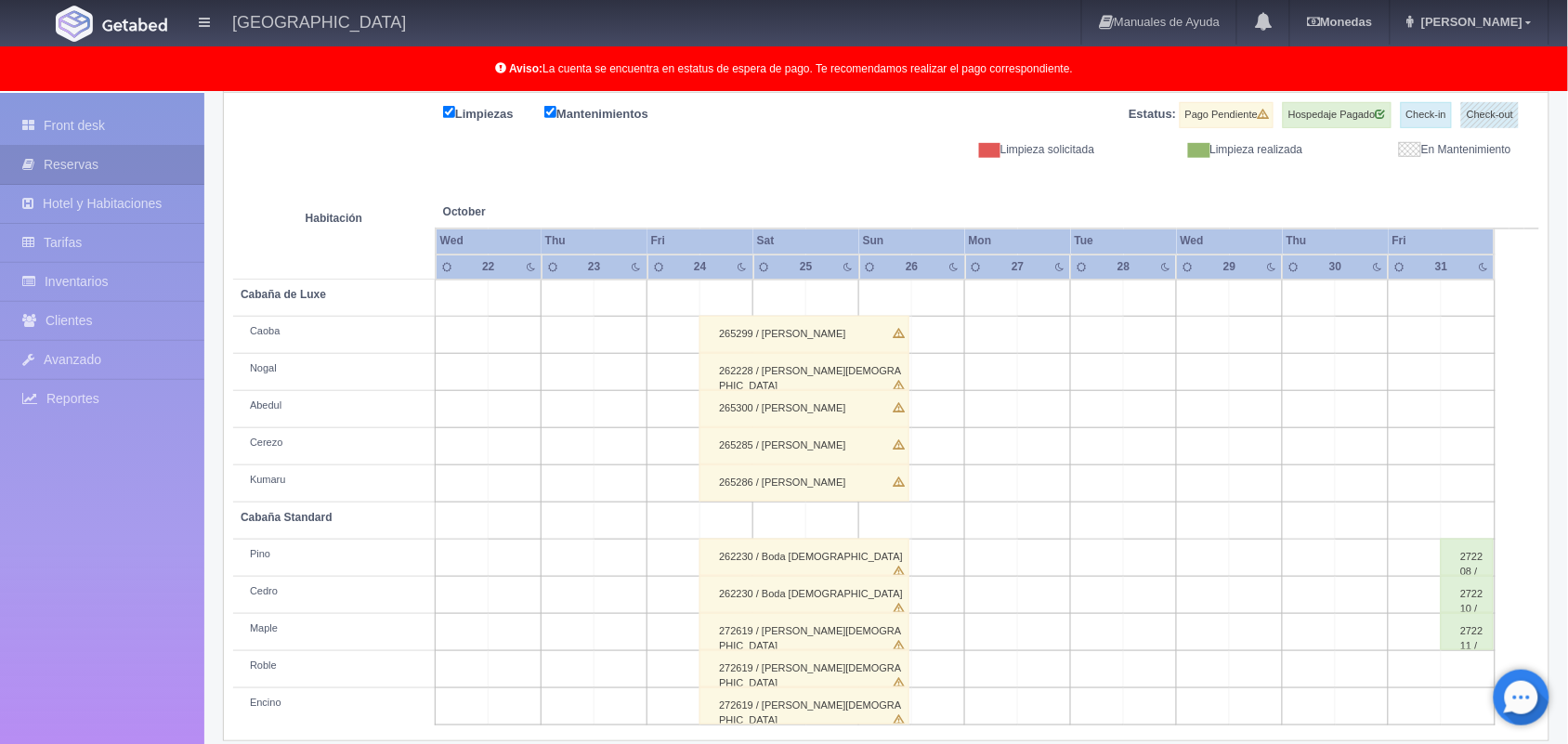
scroll to position [258, 0]
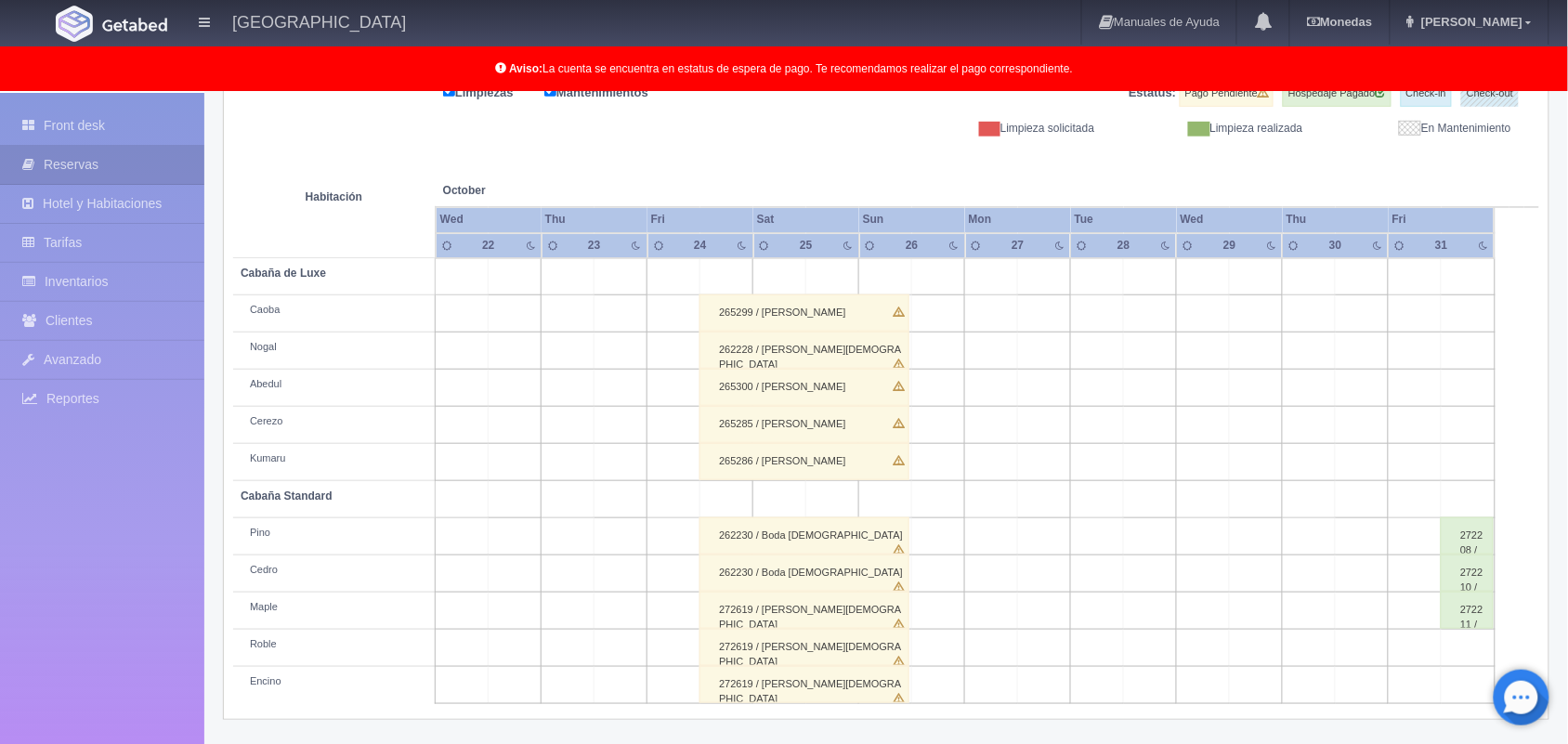
drag, startPoint x: 1580, startPoint y: 265, endPoint x: 1585, endPoint y: 578, distance: 313.0
click at [1567, 486] on html "Hotel Xacallan Manuales de Ayuda Actualizaciones recientes Monedas Tipo de camb…" at bounding box center [784, 113] width 1568 height 744
click at [811, 684] on div "272619 / Boda Christian" at bounding box center [804, 685] width 210 height 37
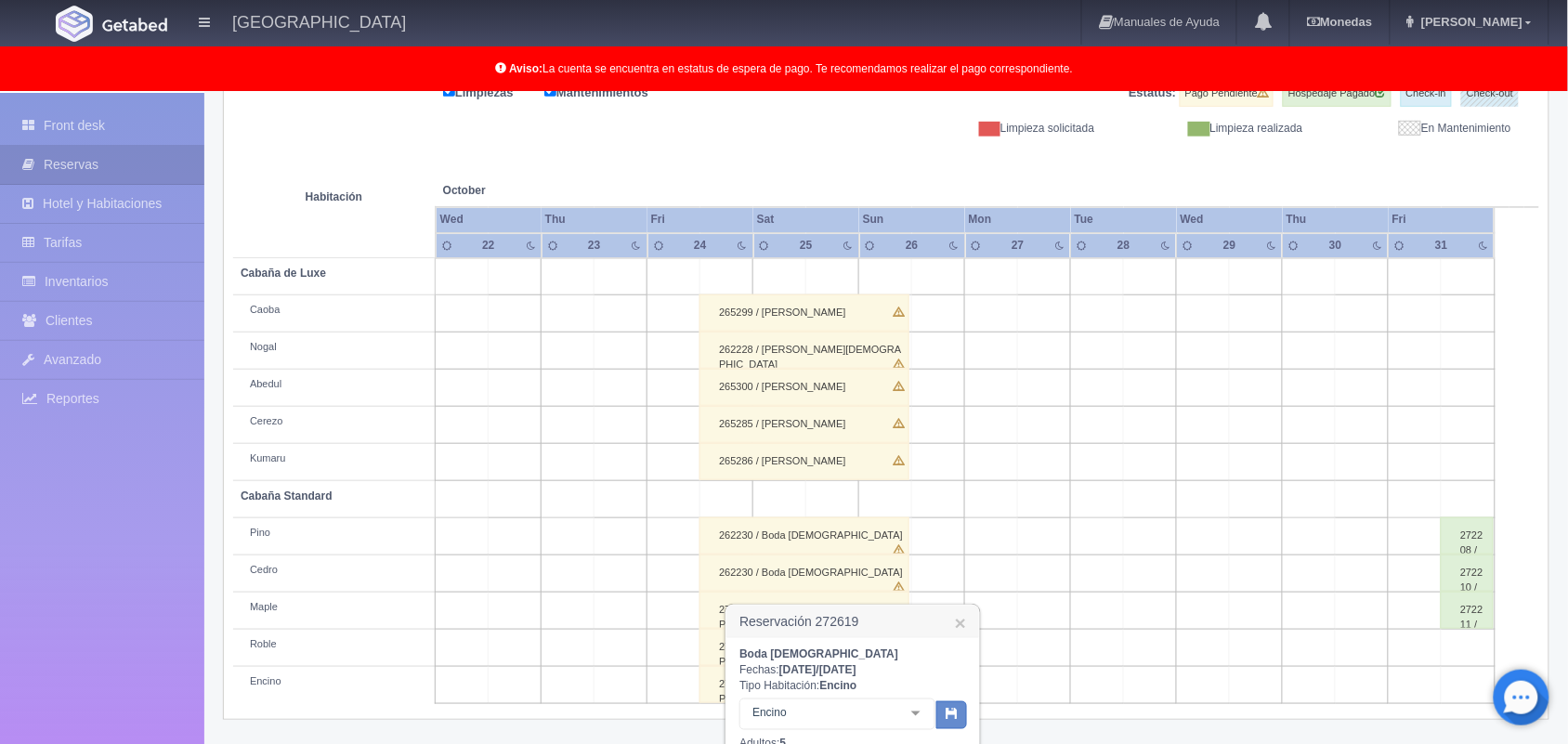
scroll to position [497, 0]
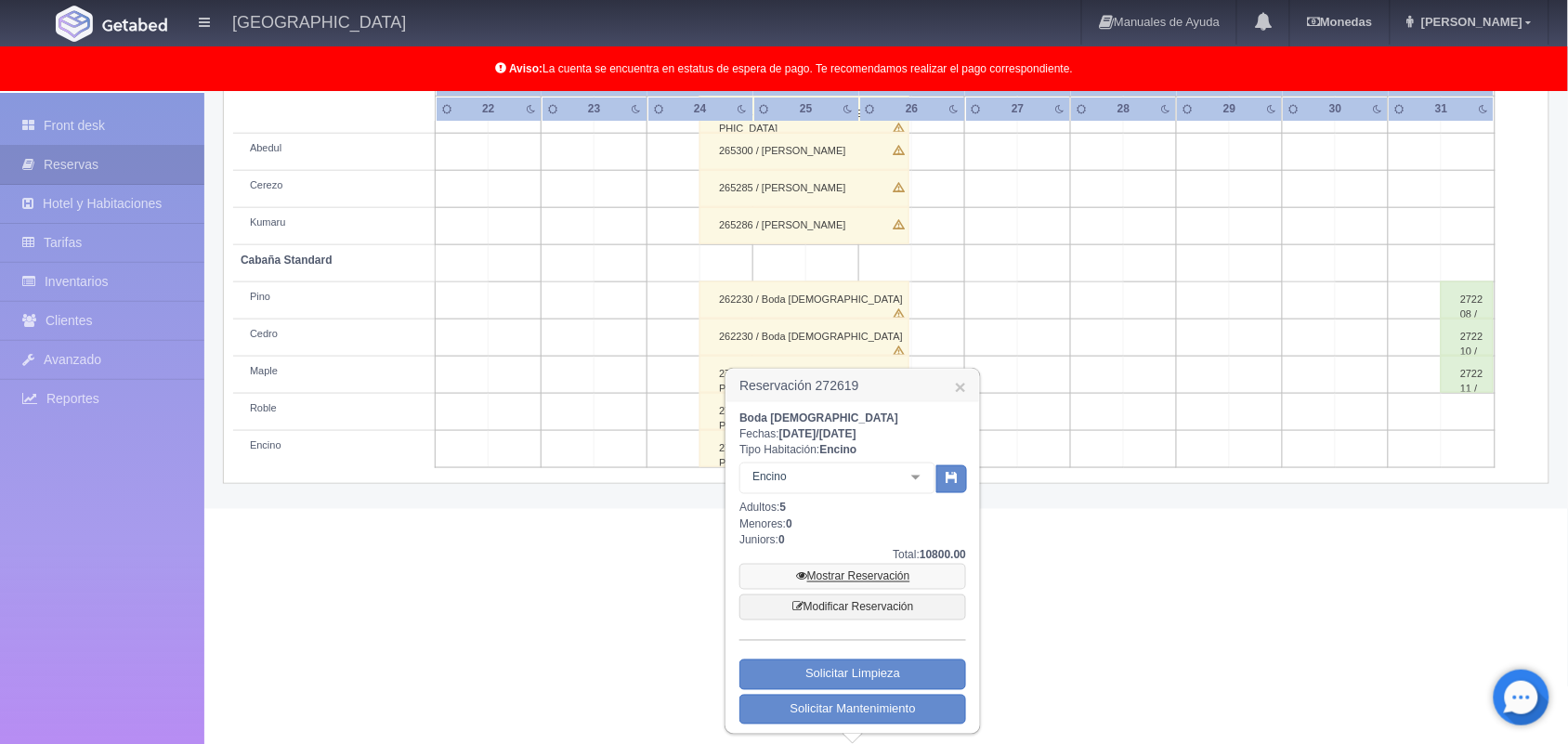
click at [884, 577] on link "Mostrar Reservación" at bounding box center [852, 576] width 227 height 26
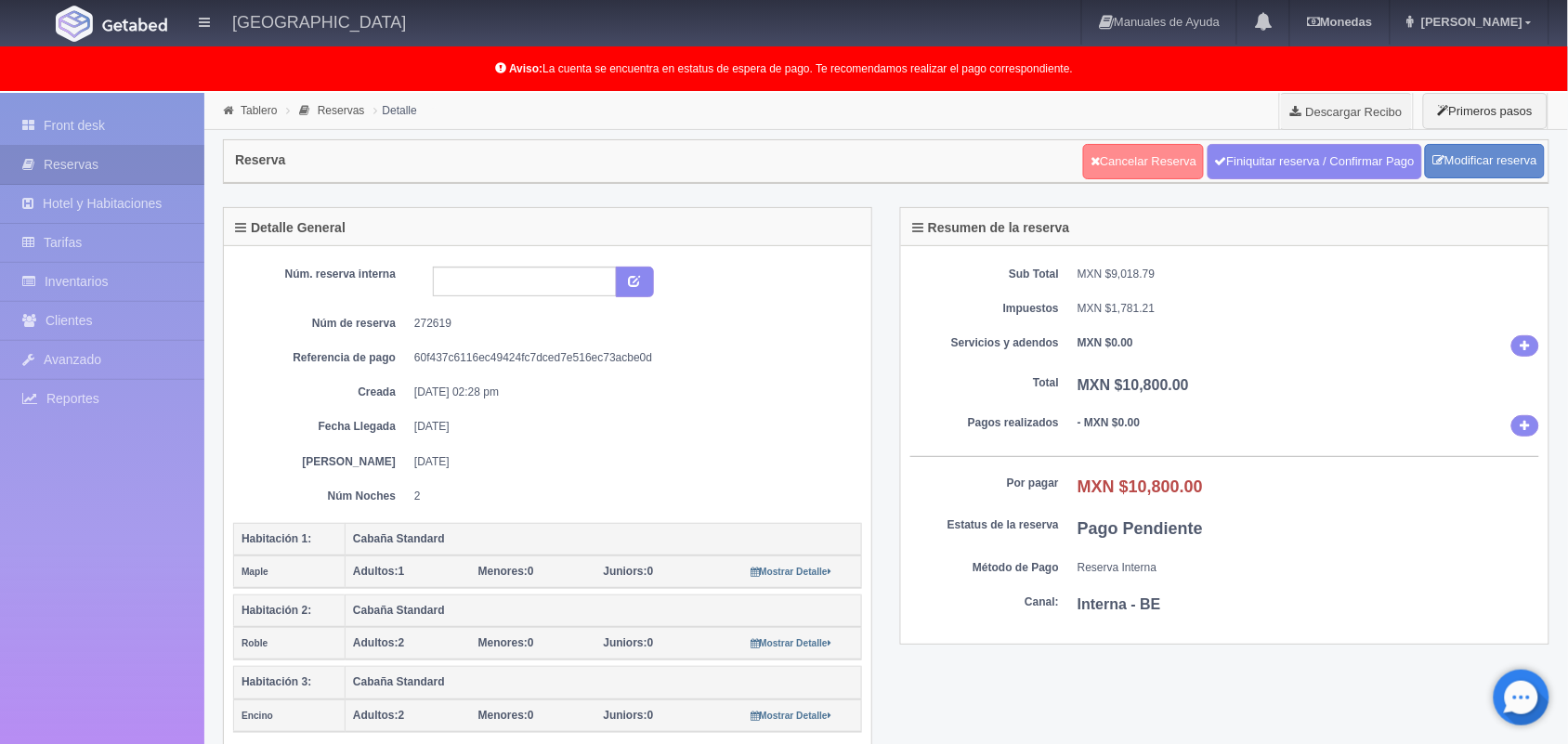
click at [1148, 158] on link "Cancelar Reserva" at bounding box center [1143, 162] width 121 height 35
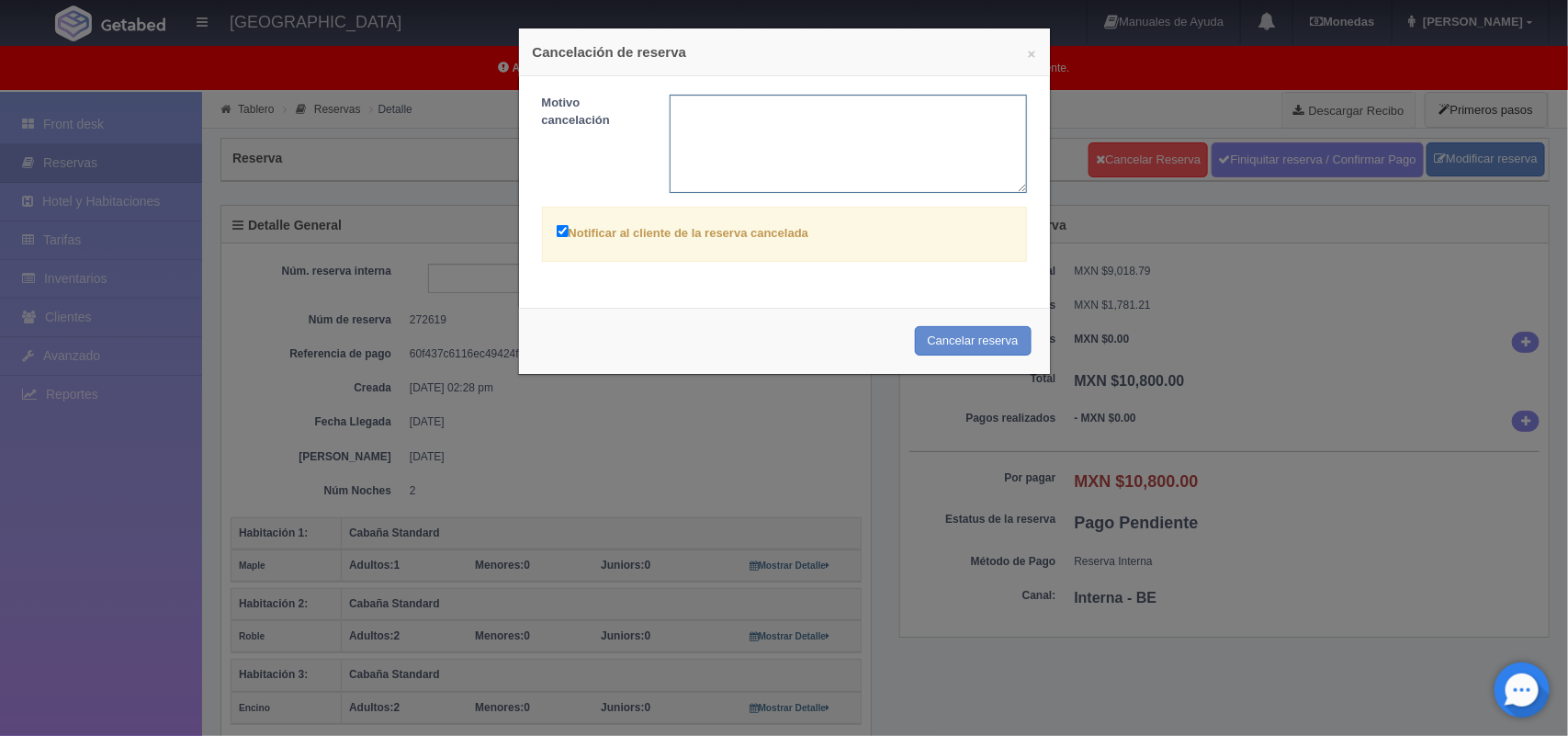
drag, startPoint x: 708, startPoint y: 171, endPoint x: 788, endPoint y: 240, distance: 105.6
click at [713, 182] on textarea at bounding box center [848, 143] width 358 height 98
type textarea "Se le cambiará nombre"
click at [941, 352] on button "Cancelar reserva" at bounding box center [974, 341] width 117 height 30
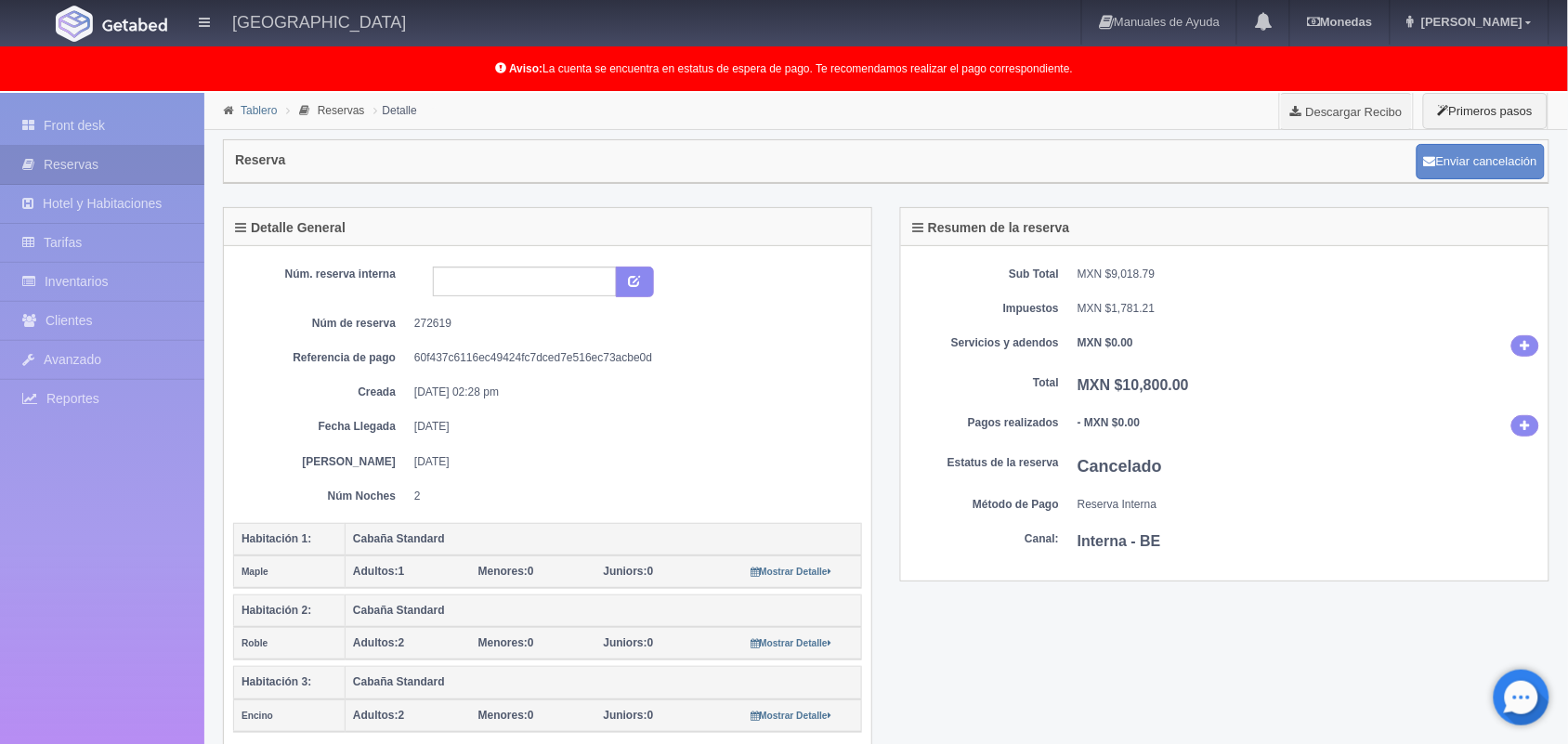
click at [252, 109] on link "Tablero" at bounding box center [258, 110] width 36 height 13
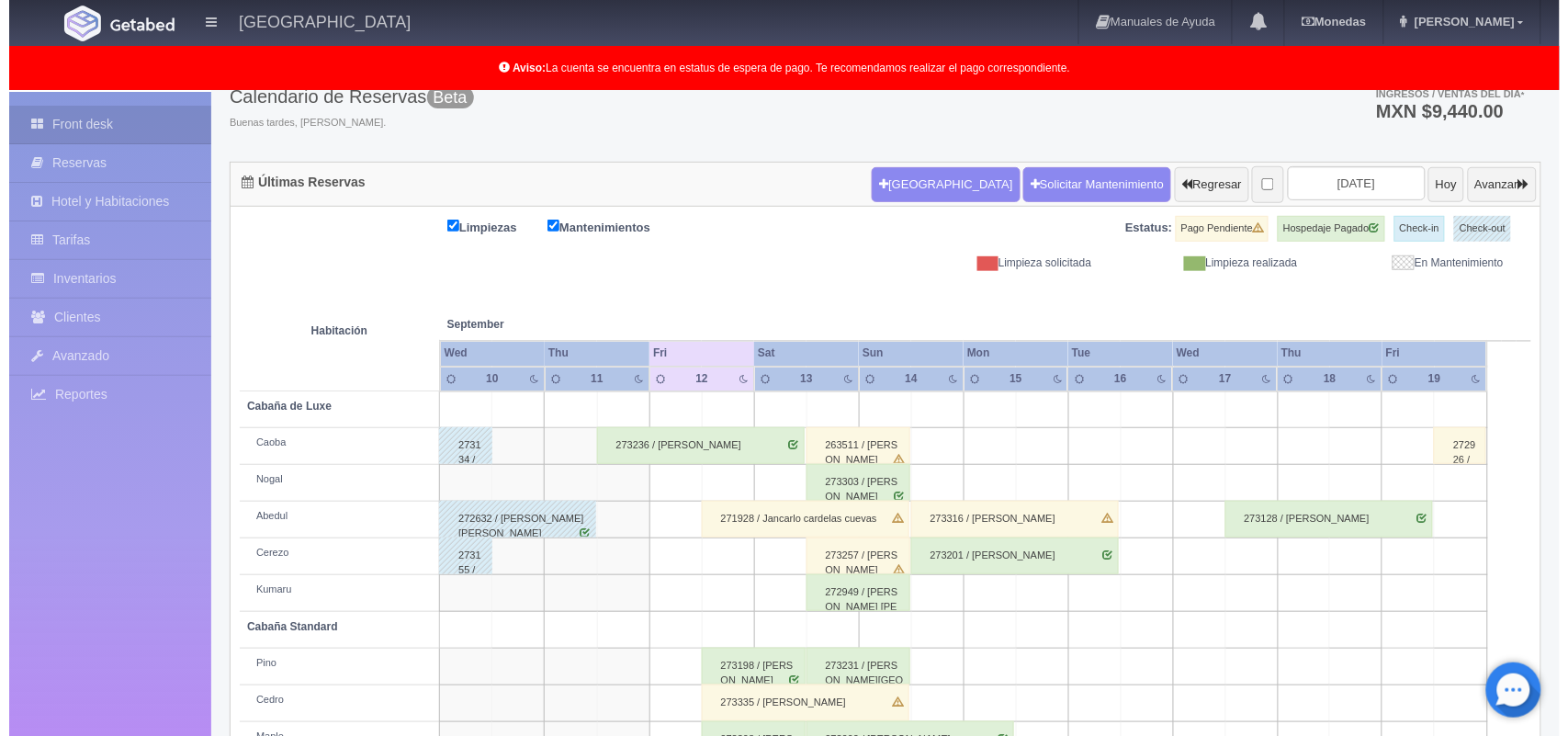
scroll to position [67, 0]
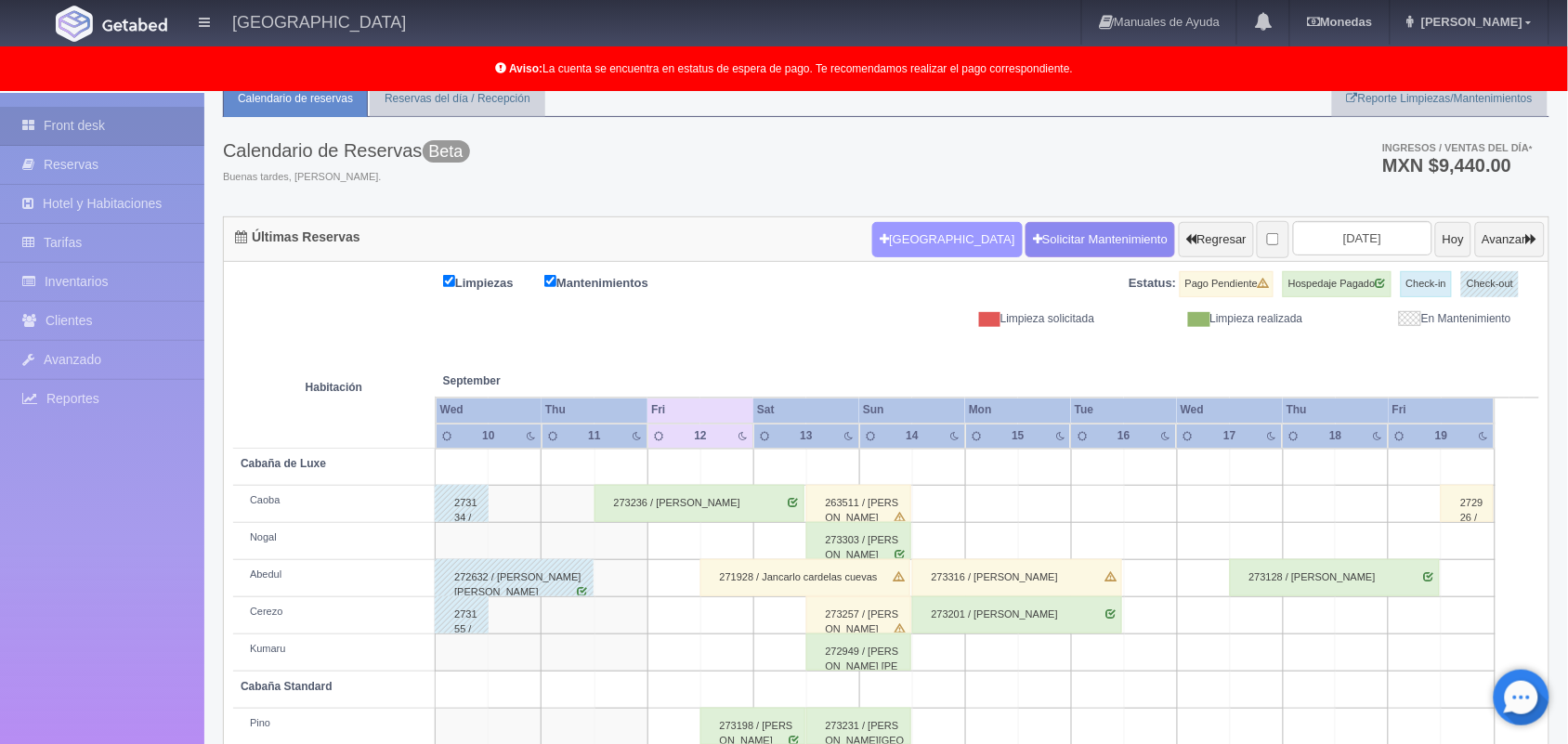
click at [889, 233] on button "[GEOGRAPHIC_DATA]" at bounding box center [947, 239] width 150 height 35
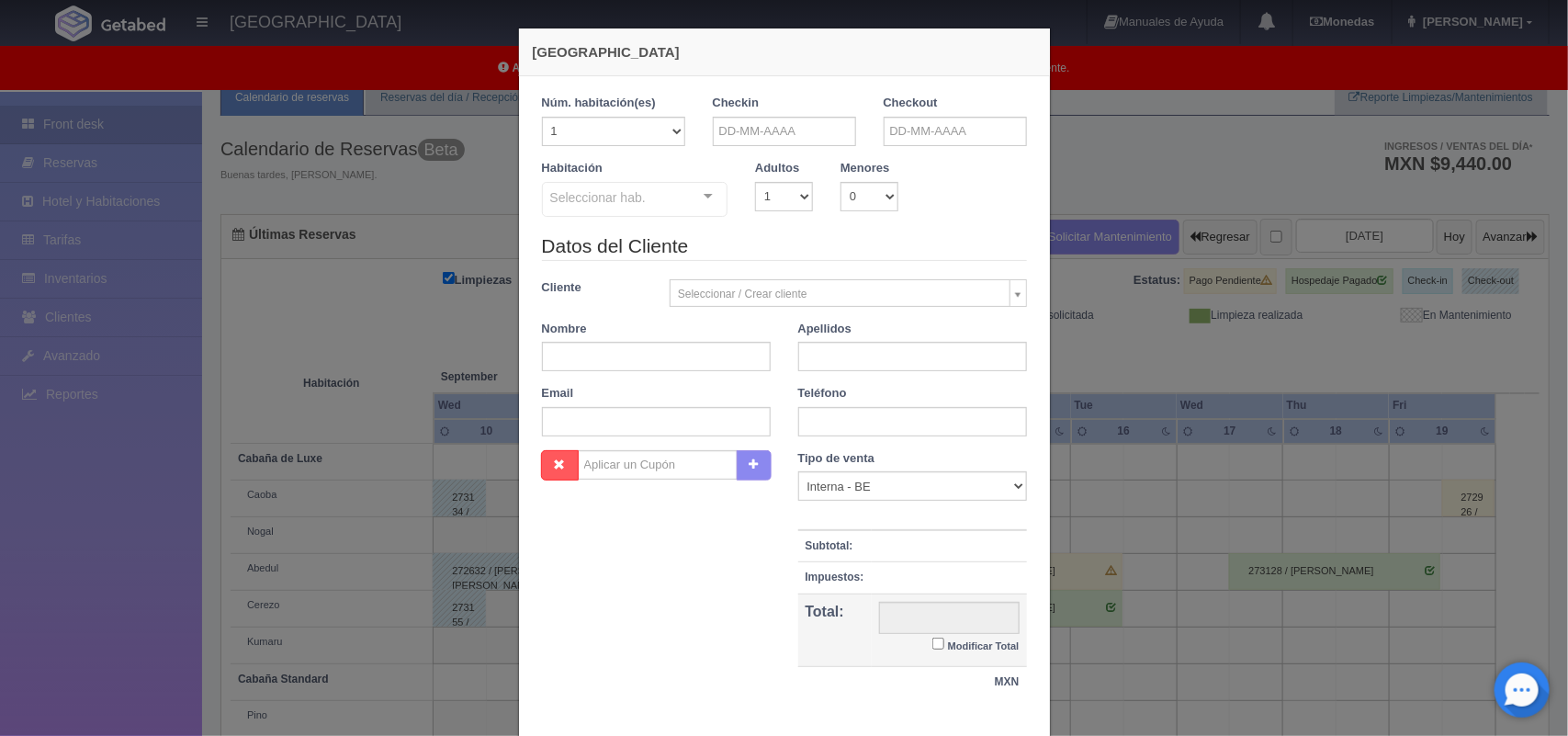
checkbox input "false"
click at [746, 134] on input "text" at bounding box center [784, 132] width 143 height 29
click at [871, 163] on span "Next" at bounding box center [876, 160] width 15 height 15
click at [842, 313] on link "24" at bounding box center [850, 302] width 24 height 26
type input "24-10-2025"
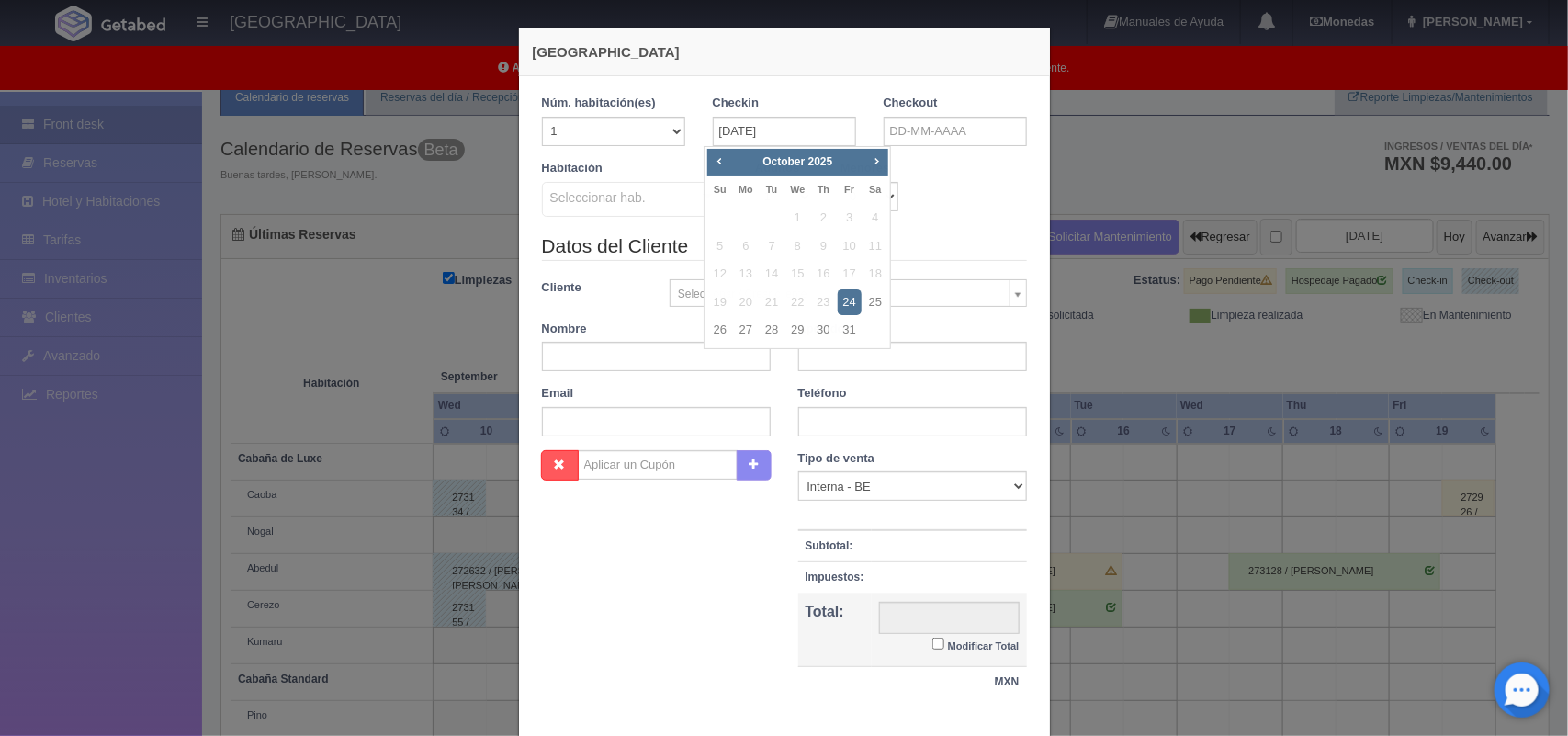
checkbox input "false"
click at [968, 126] on input "text" at bounding box center [955, 132] width 143 height 29
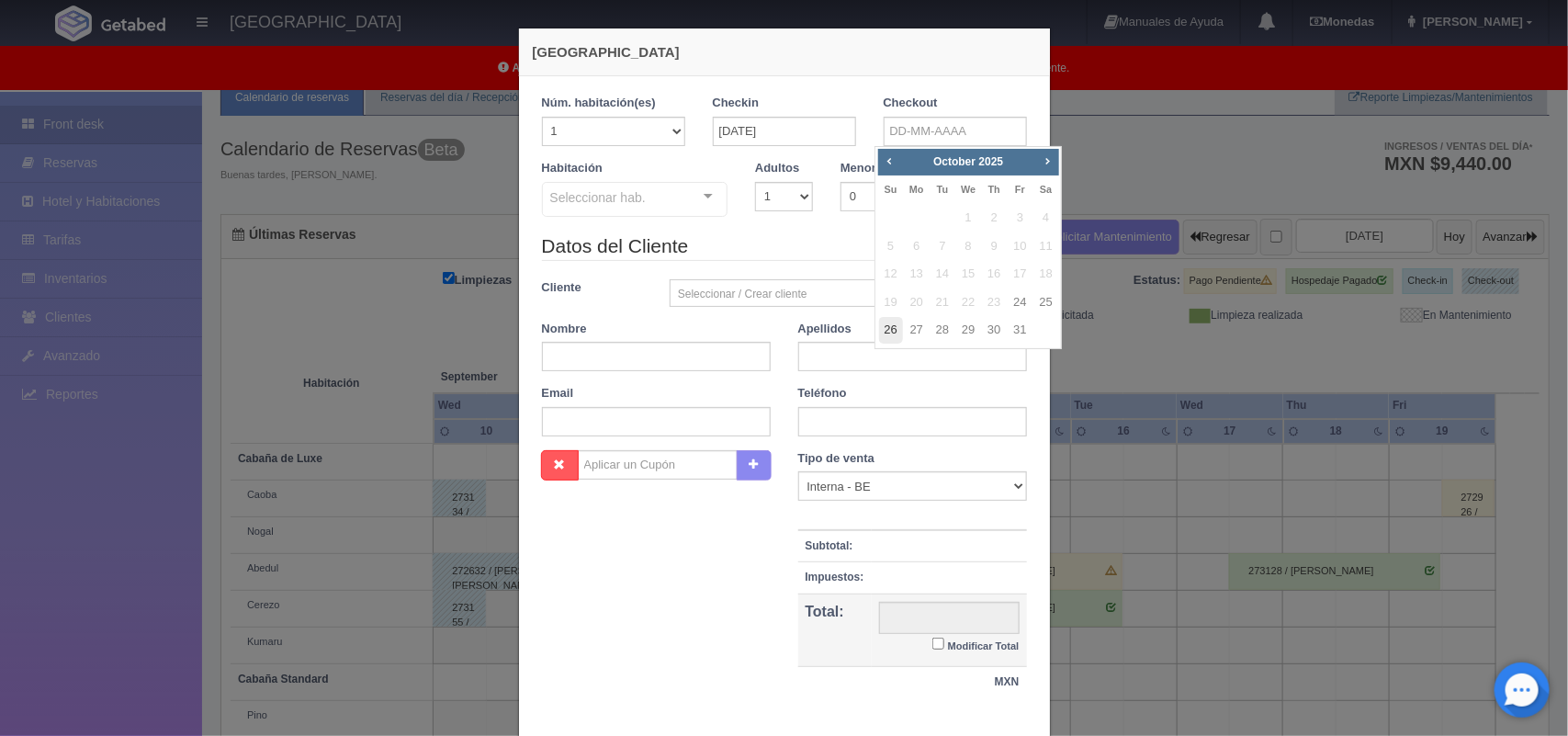
click at [891, 330] on link "26" at bounding box center [891, 329] width 24 height 26
type input "26-10-2025"
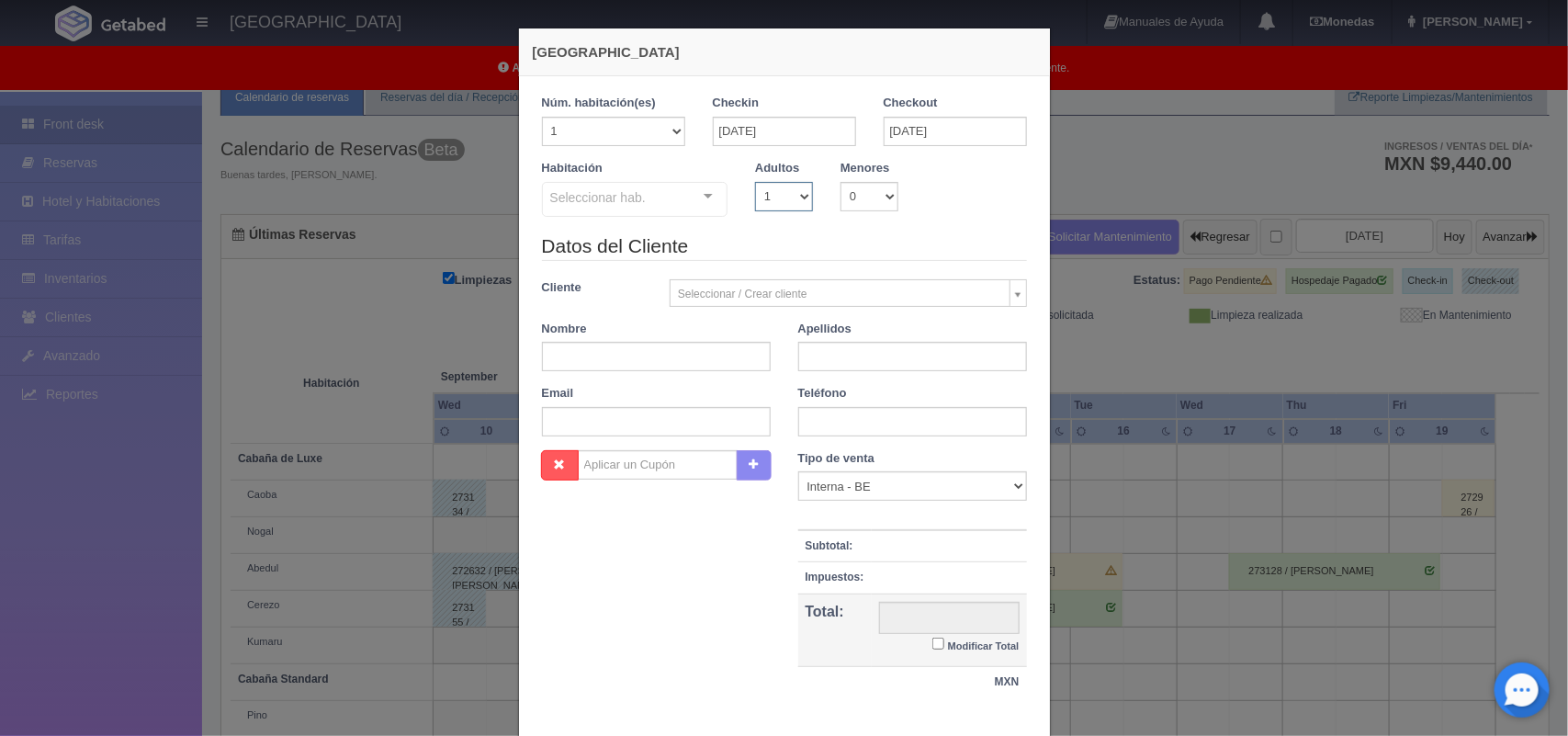
checkbox input "false"
click at [784, 193] on select "1 2 3 4 5 6 7 8 9 10" at bounding box center [784, 197] width 57 height 29
select select "2"
click at [755, 182] on select "1 2 3 4 5 6 7 8 9 10" at bounding box center [784, 197] width 57 height 29
checkbox input "false"
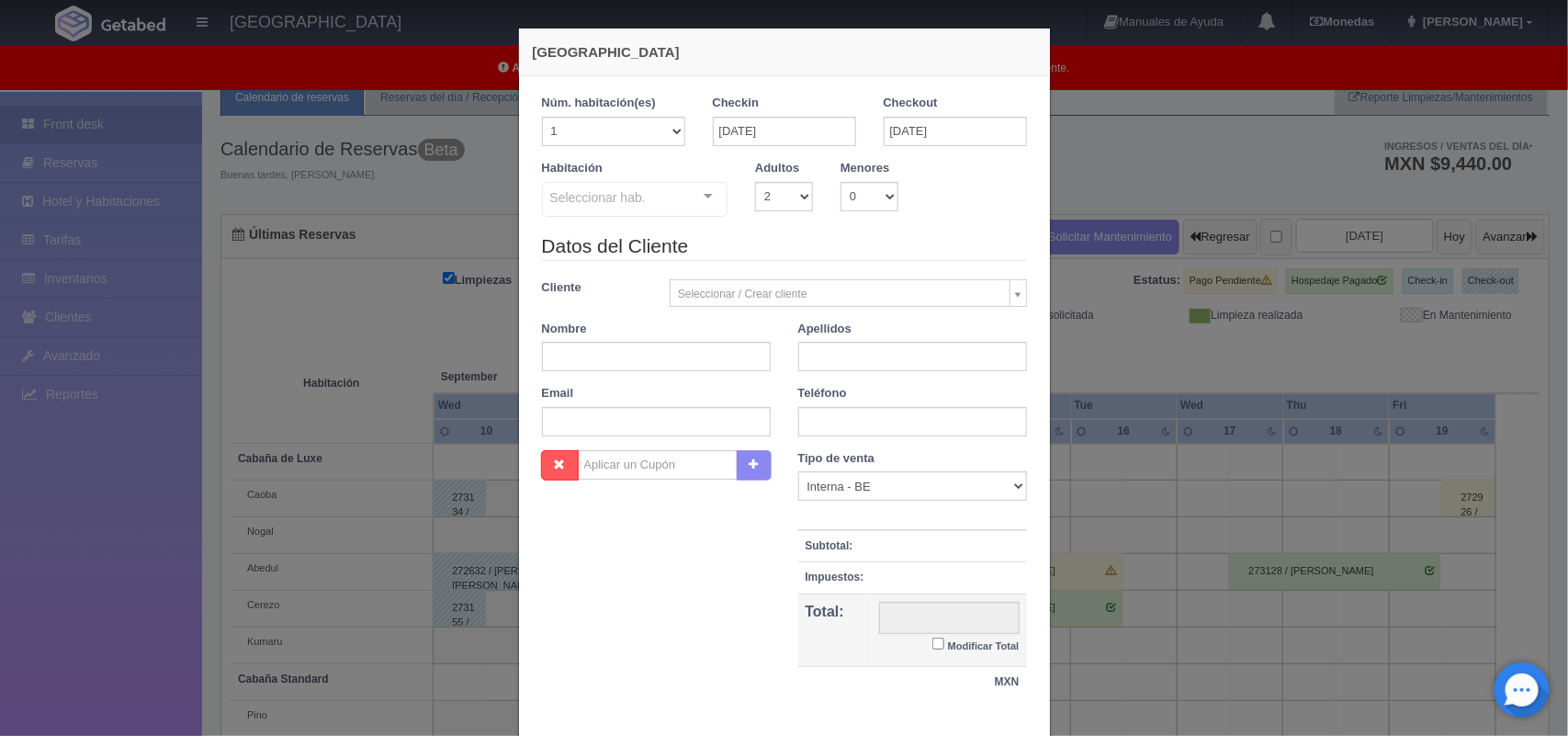
click at [687, 202] on div "Seleccionar hab. Cabaña de Luxe Cabaña de Luxe - Sin asignar Cabaña Standard Ca…" at bounding box center [634, 201] width 186 height 37
click at [655, 140] on select "1 2 3 4 5 6 7 8 9 10 11 12 13 14 15 16 17 18 19 20" at bounding box center [613, 132] width 143 height 29
select select "3"
click at [542, 117] on select "1 2 3 4 5 6 7 8 9 10 11 12 13 14 15 16 17 18 19 20" at bounding box center [613, 132] width 143 height 29
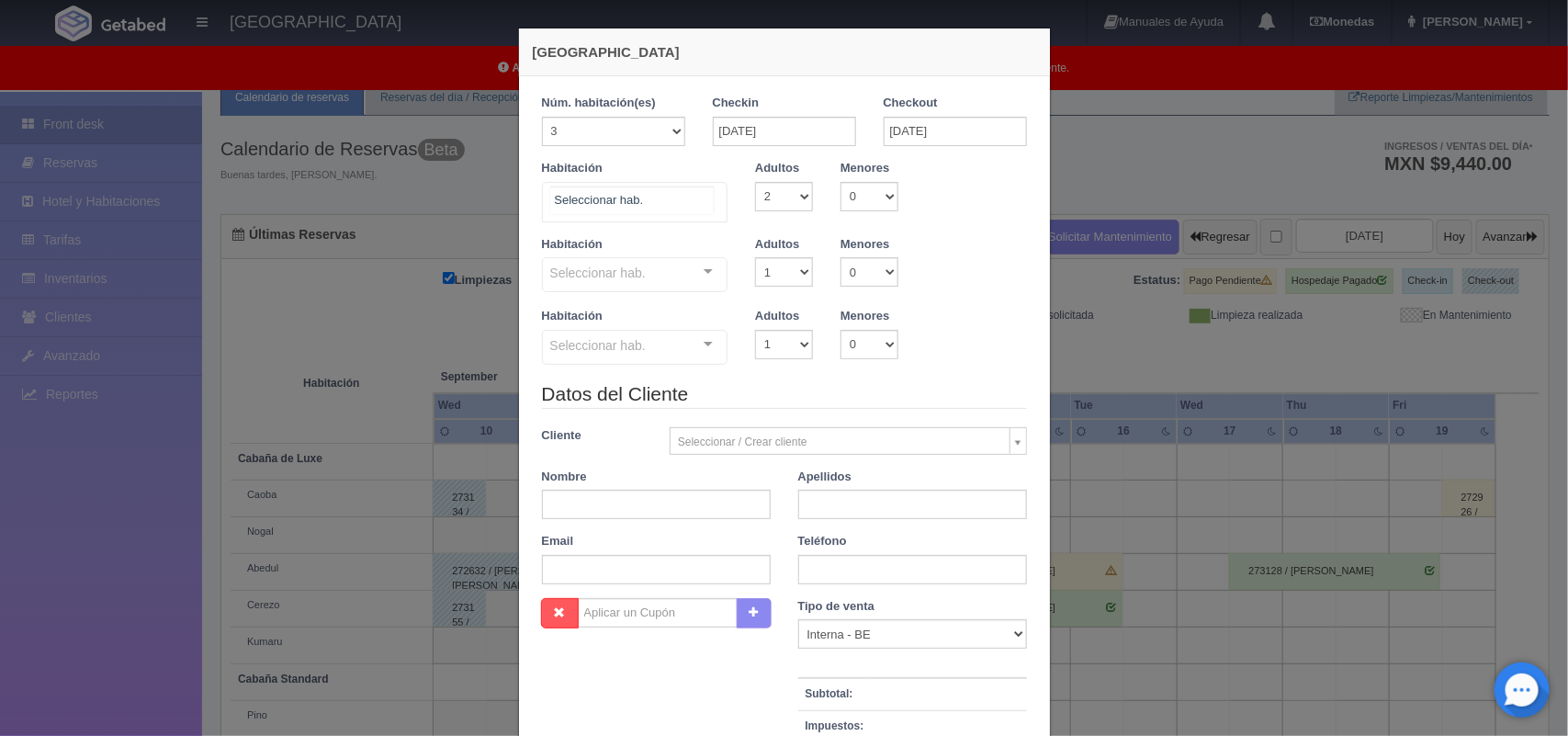
click at [701, 193] on div at bounding box center [708, 197] width 37 height 27
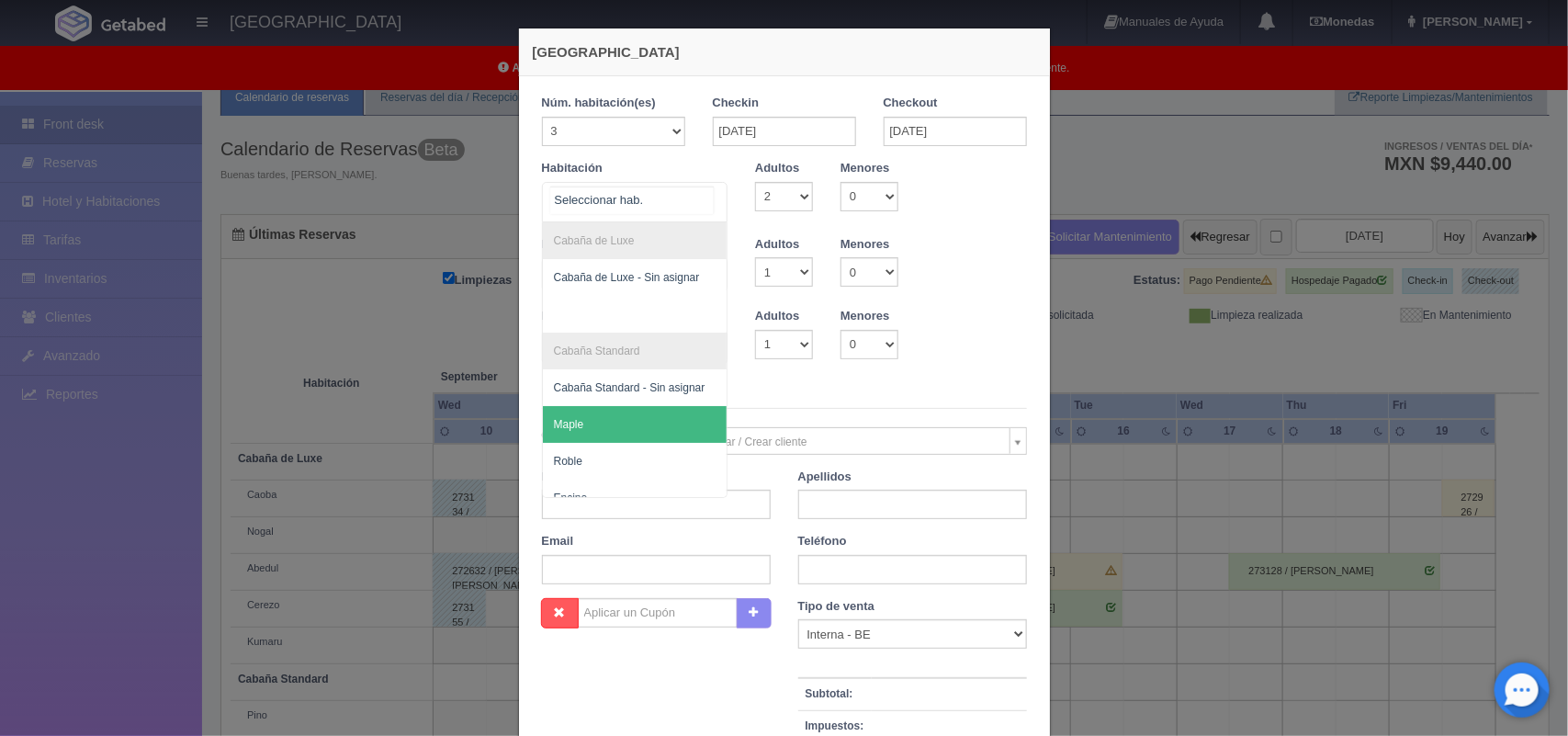
click at [673, 416] on span "Maple" at bounding box center [634, 425] width 184 height 37
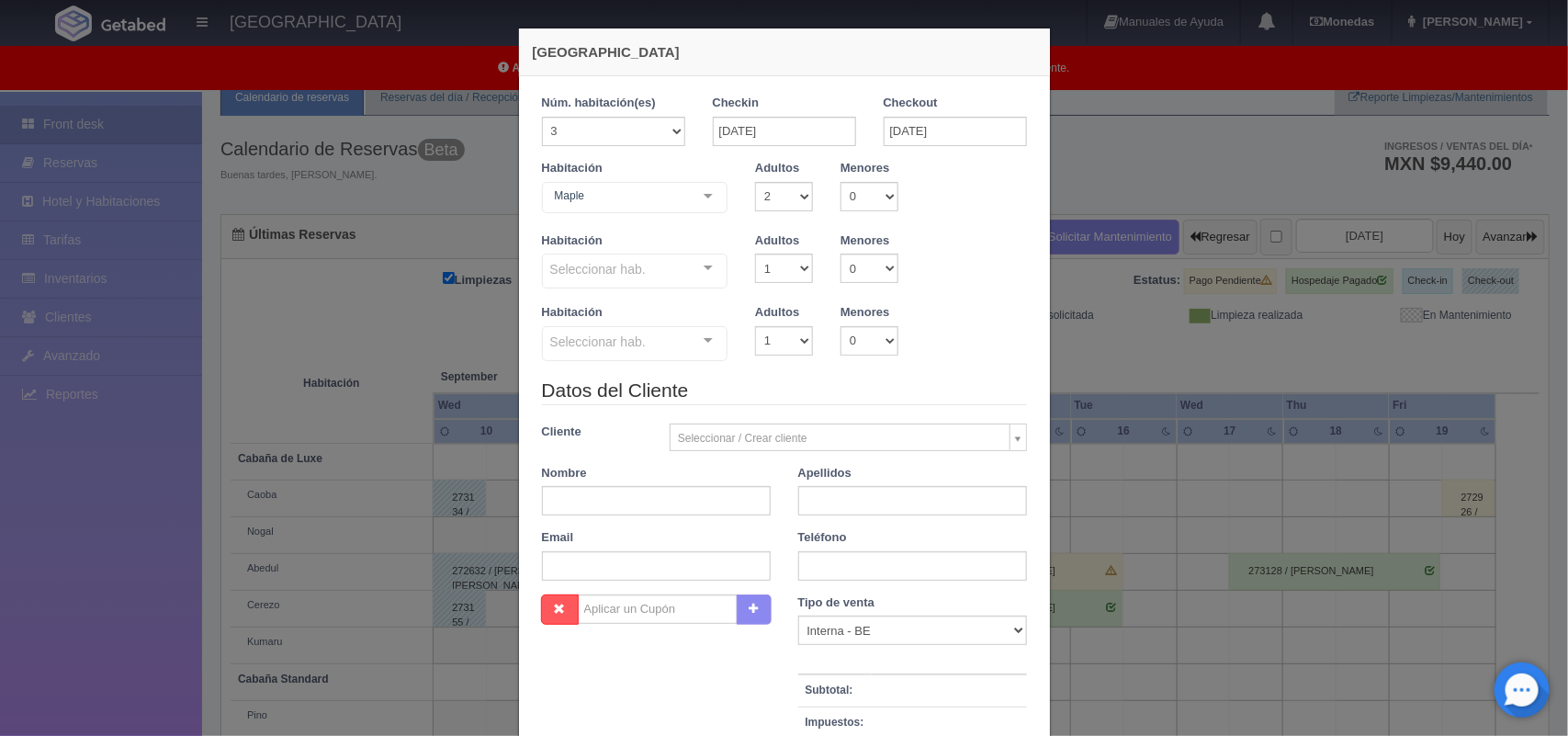
checkbox input "false"
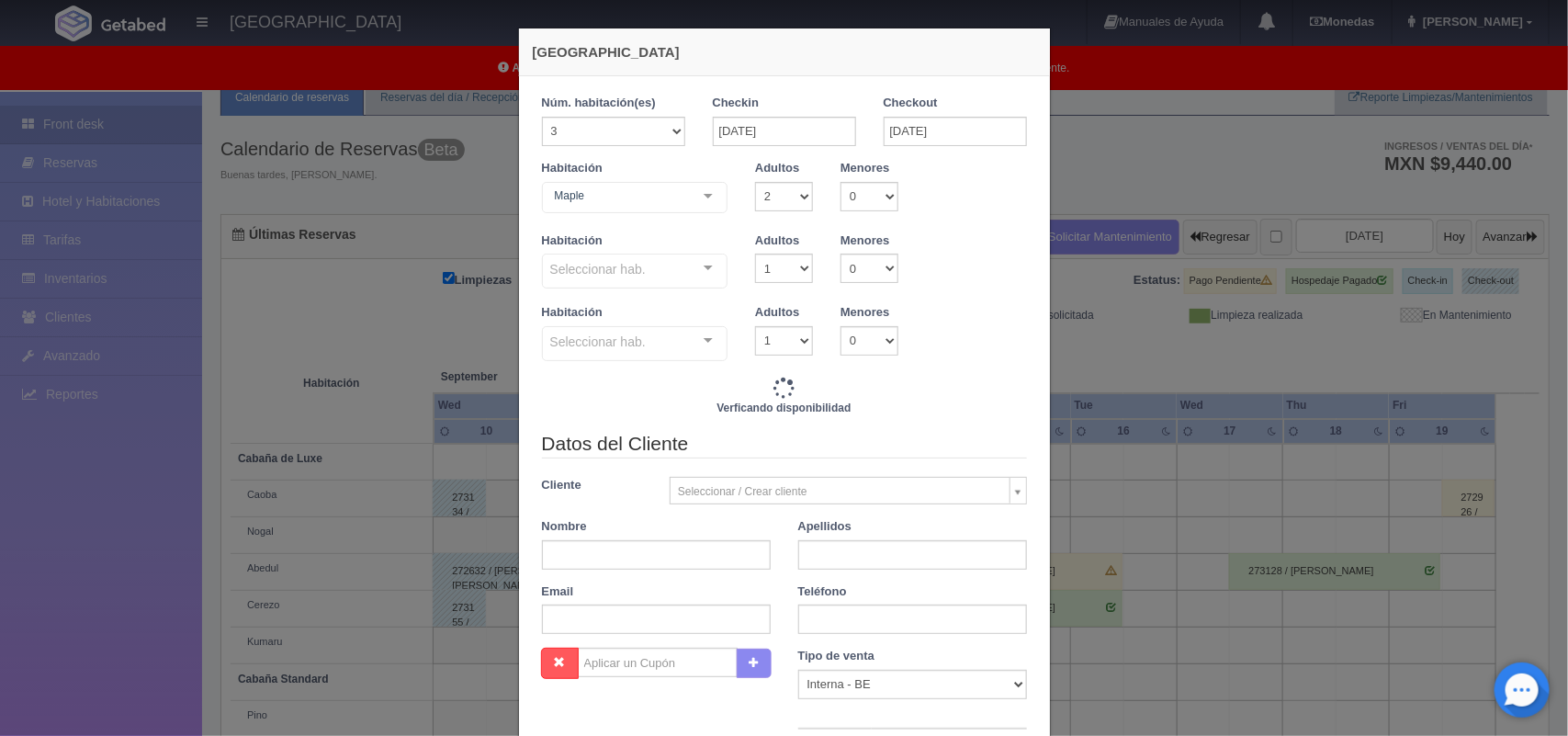
click at [689, 198] on div "Maple Cabaña de Luxe Cabaña de Luxe - Sin asignar Cabaña Standard Cabaña Standa…" at bounding box center [634, 201] width 186 height 37
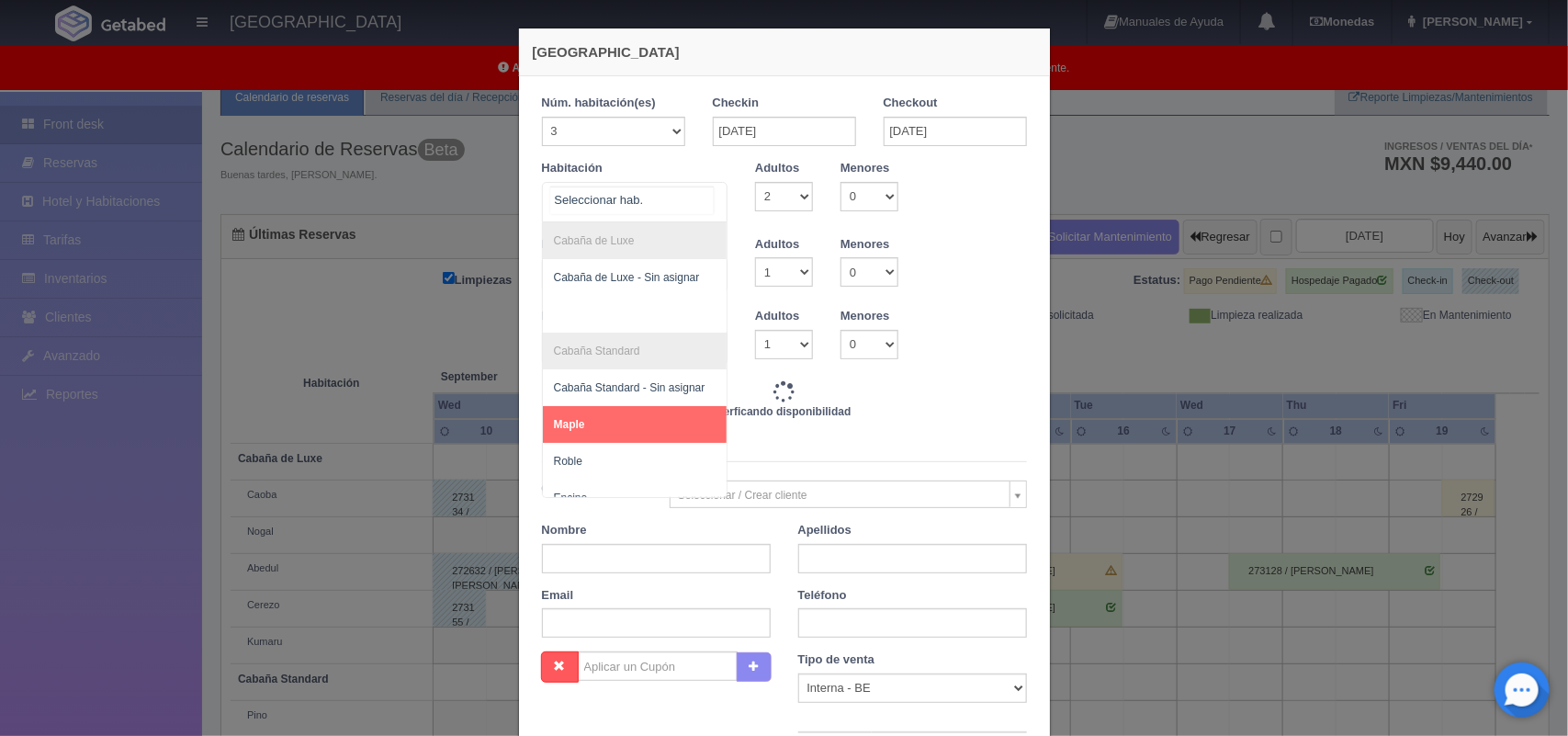
type input "10800.00"
checkbox input "false"
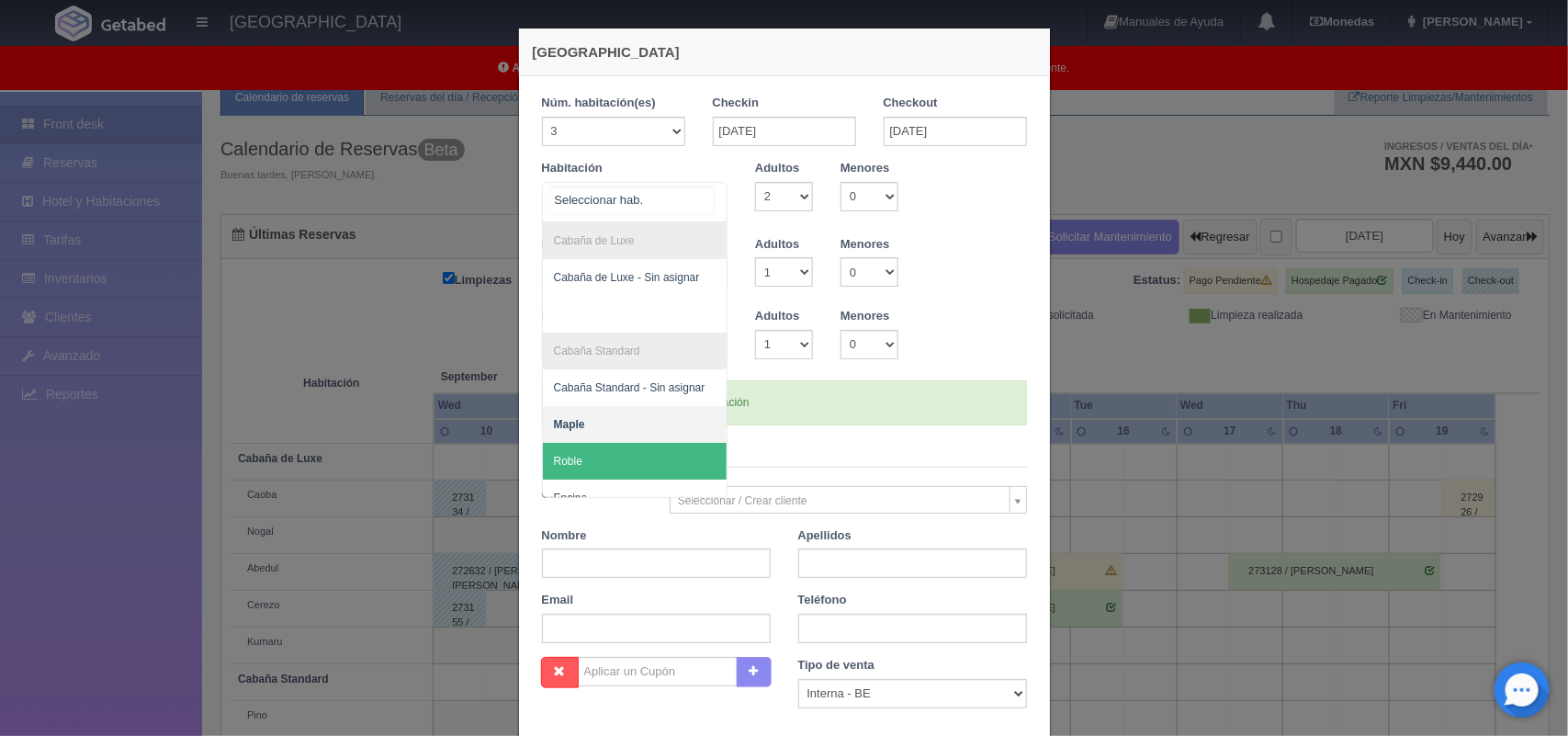
click at [657, 451] on span "Roble" at bounding box center [634, 461] width 184 height 37
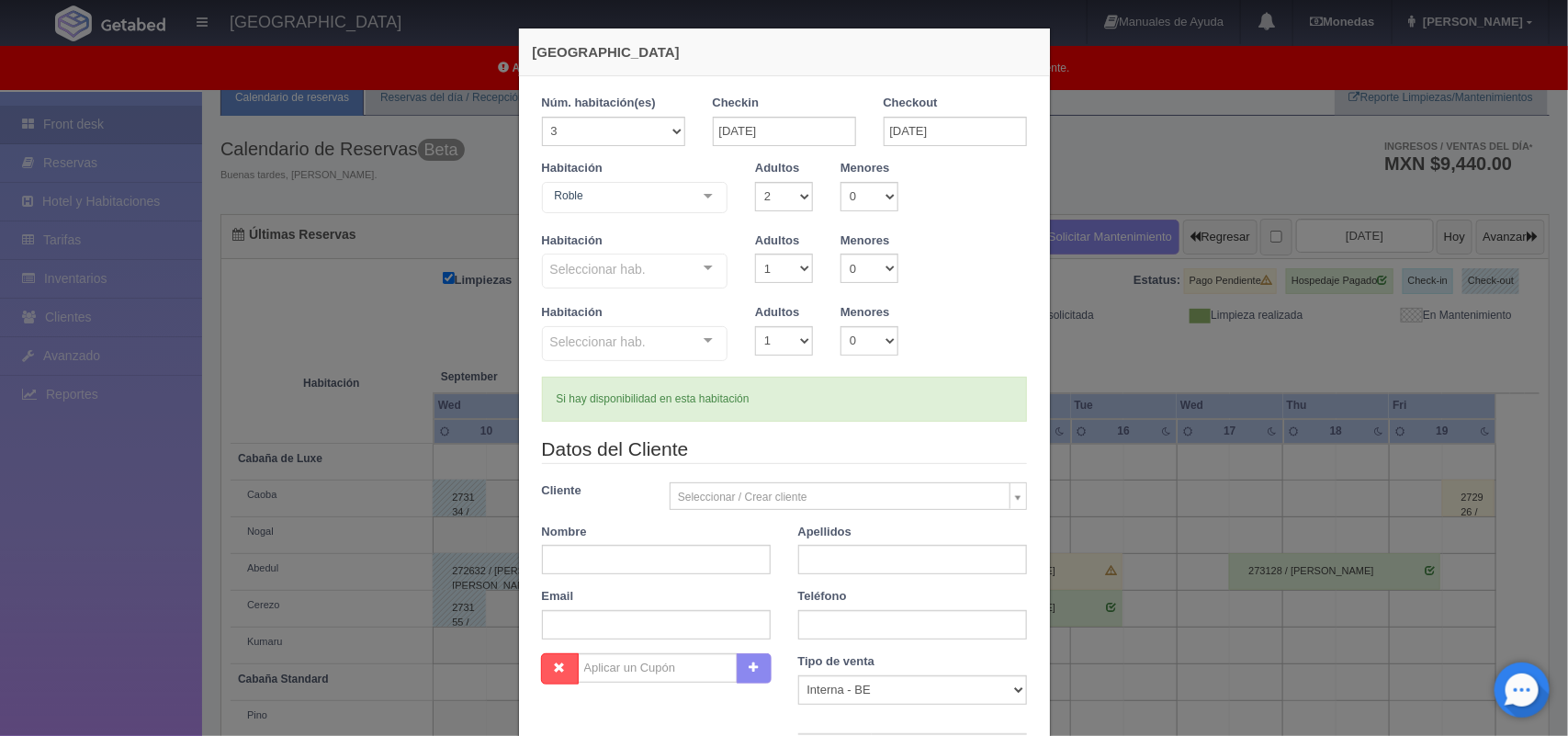
checkbox input "false"
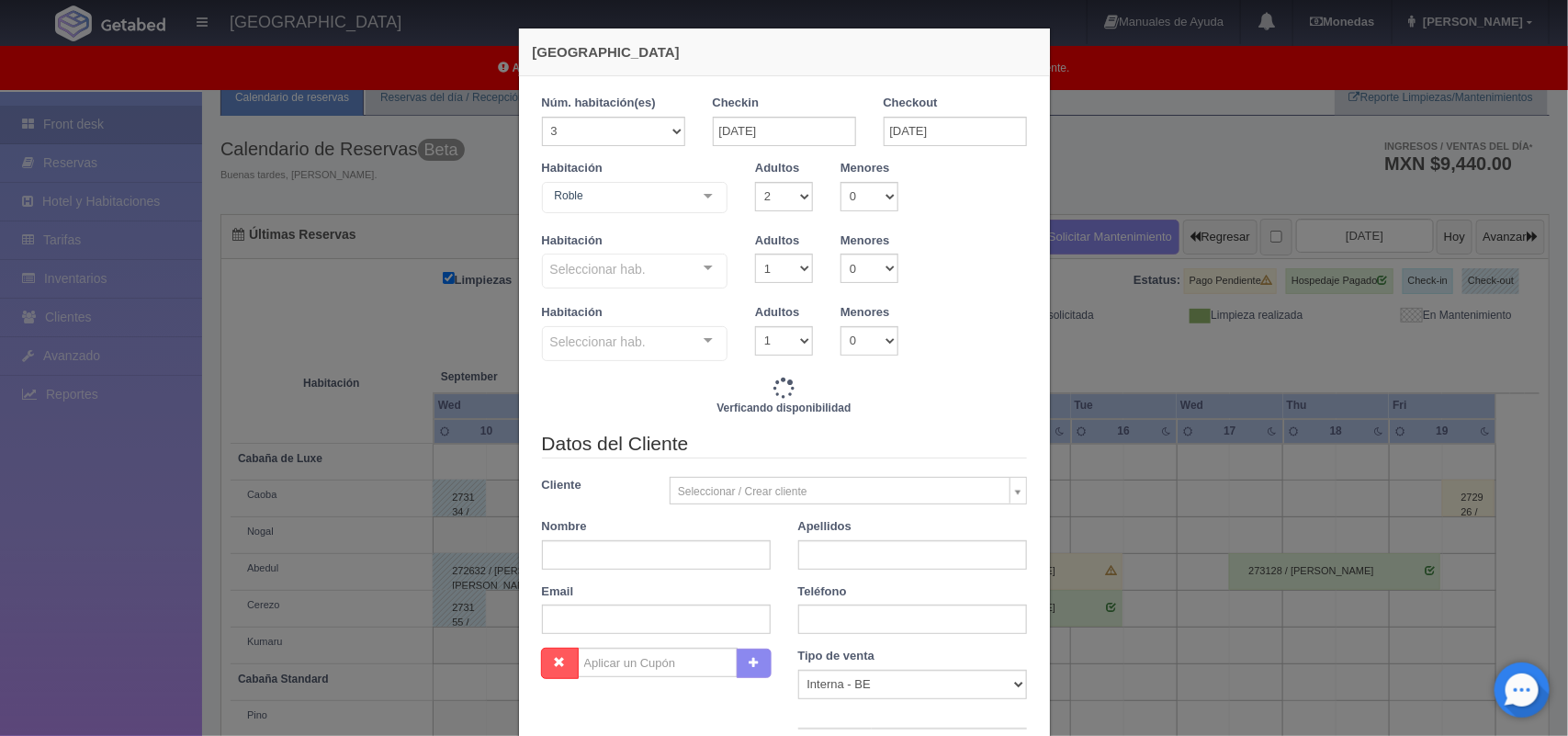
click at [697, 345] on div at bounding box center [708, 341] width 37 height 27
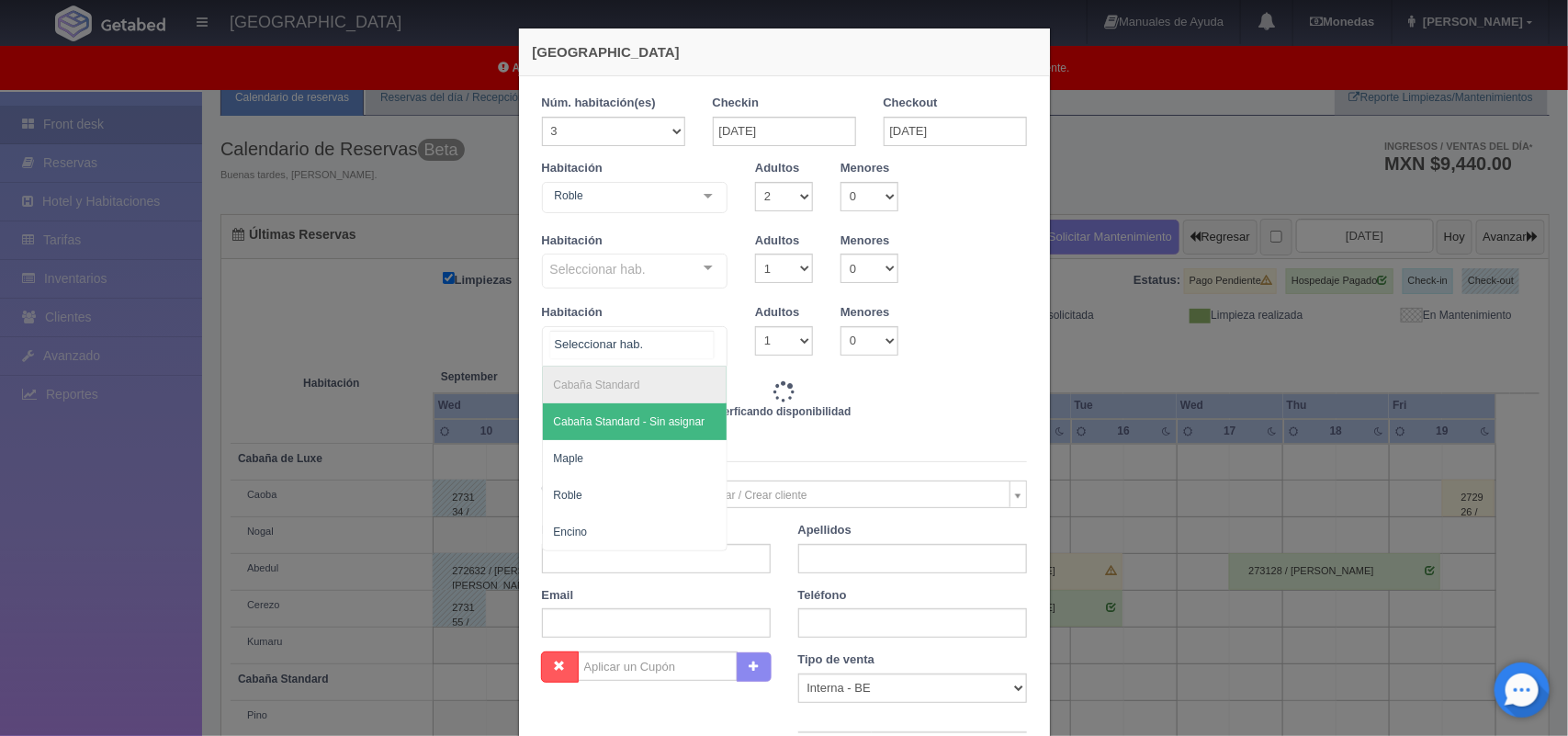
type input "10800.00"
checkbox input "false"
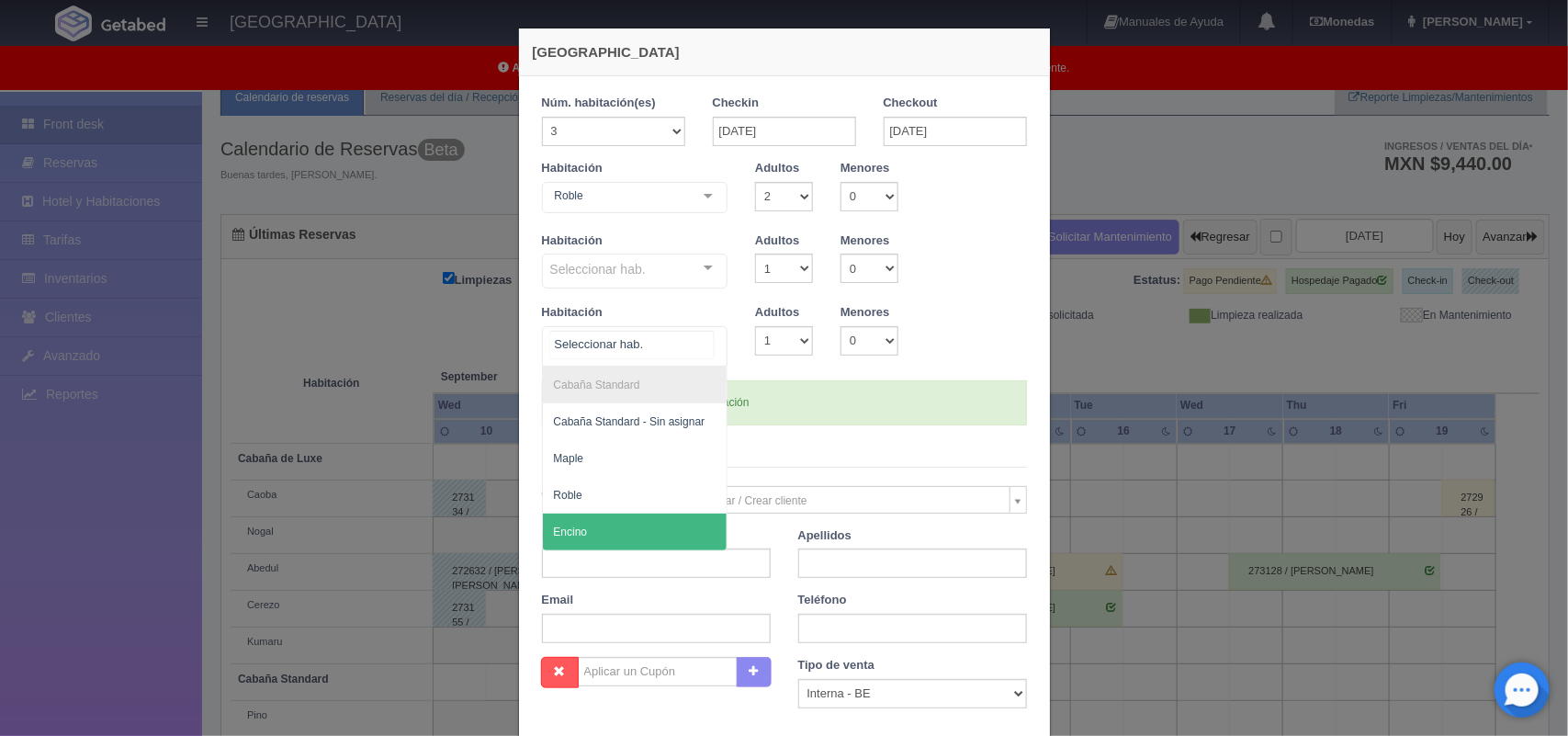
click at [689, 538] on span "Encino" at bounding box center [634, 532] width 184 height 37
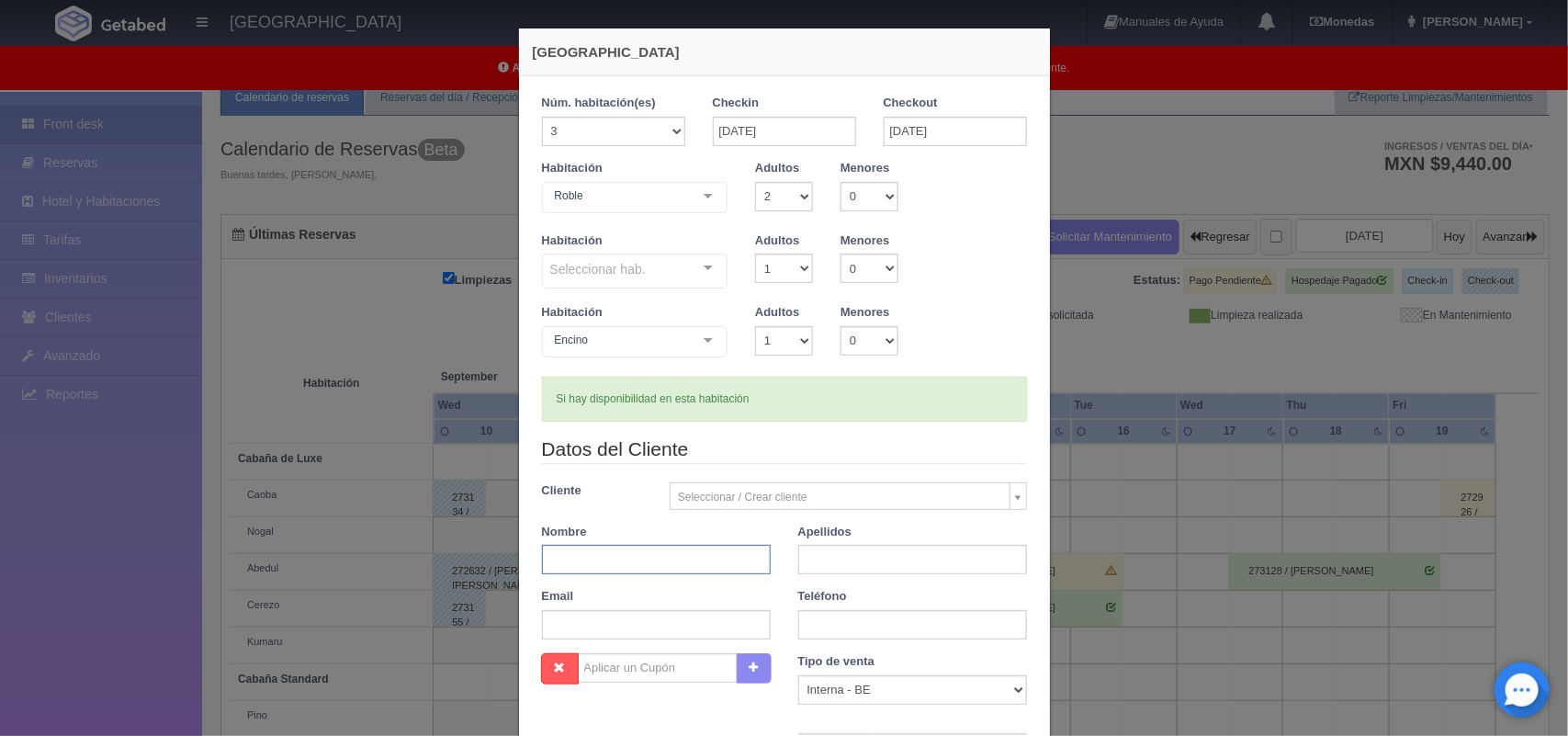
click at [669, 554] on input "text" at bounding box center [656, 560] width 229 height 29
click at [662, 554] on input "text" at bounding box center [656, 560] width 229 height 29
type input "Luis"
click at [826, 563] on input "text" at bounding box center [912, 560] width 229 height 29
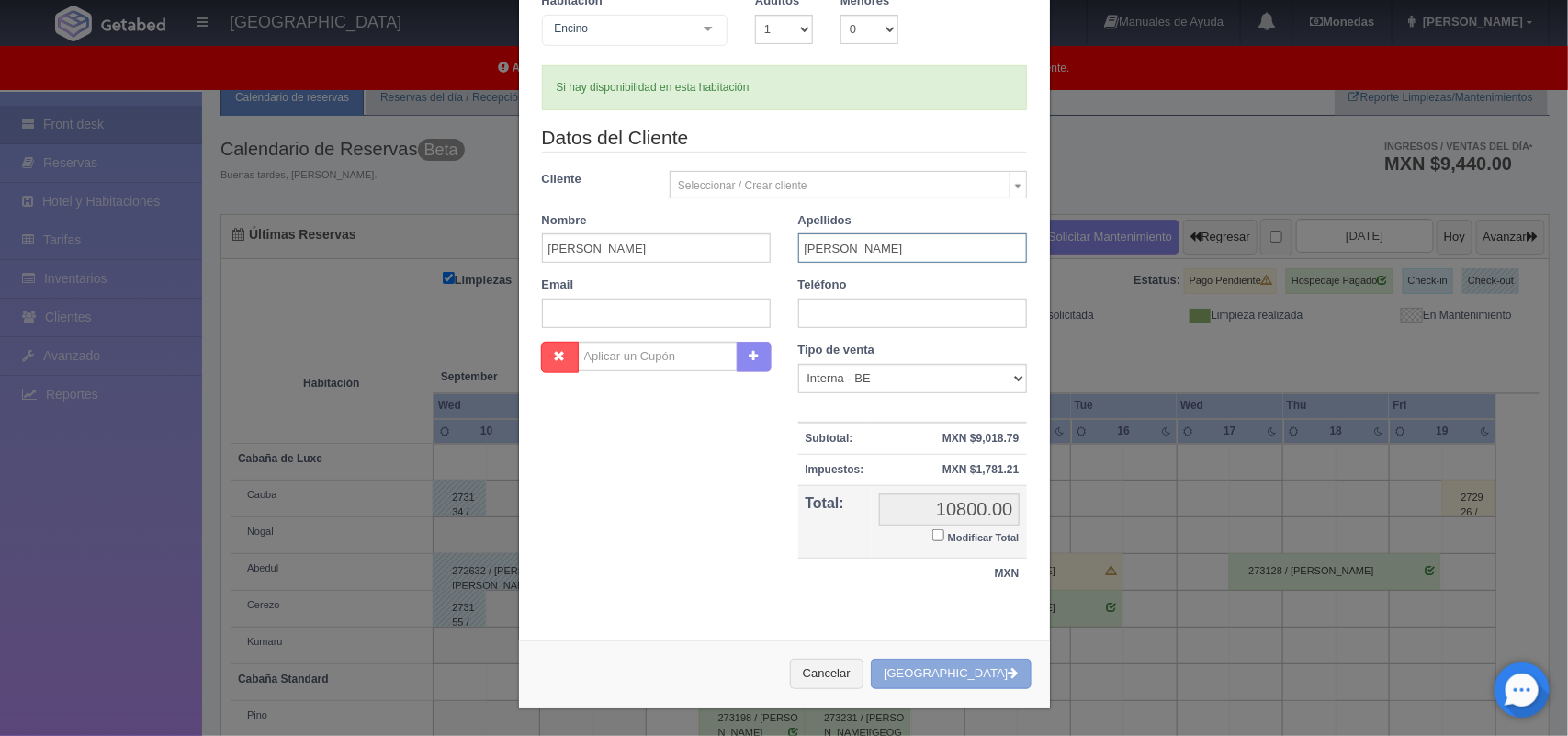
type input "Maldonado"
click at [956, 682] on button "[GEOGRAPHIC_DATA]" at bounding box center [951, 674] width 160 height 30
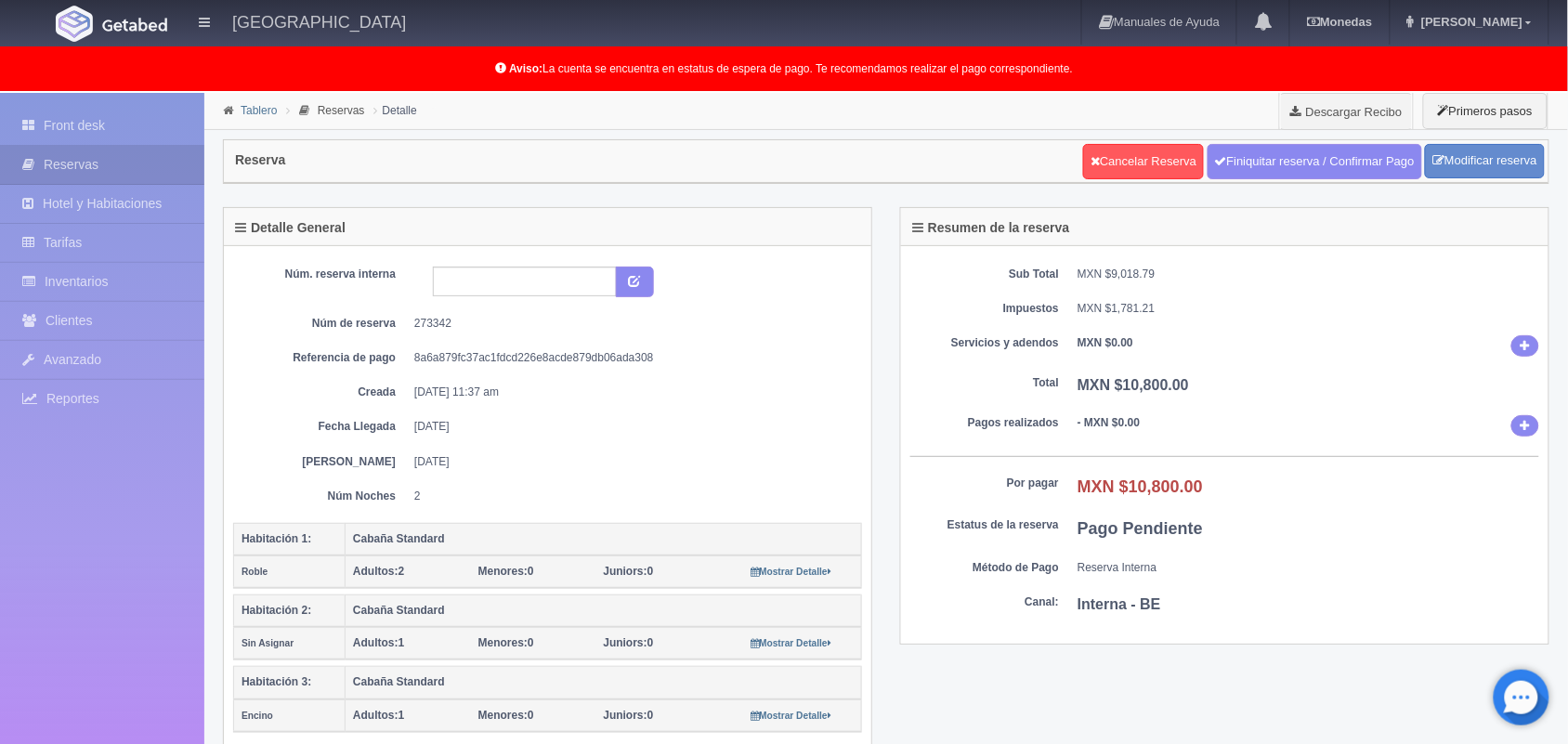
click at [262, 108] on link "Tablero" at bounding box center [258, 110] width 36 height 13
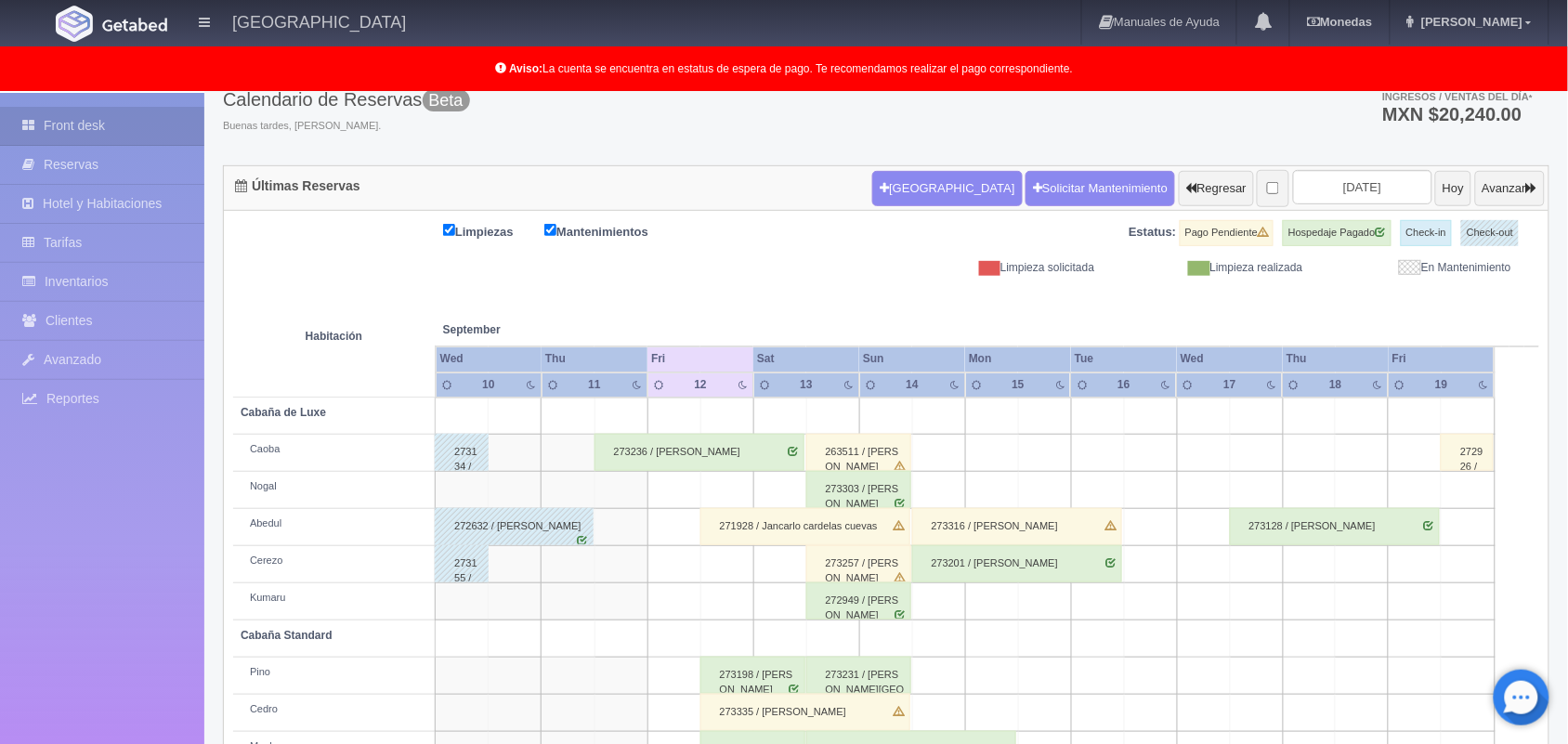
scroll to position [117, 0]
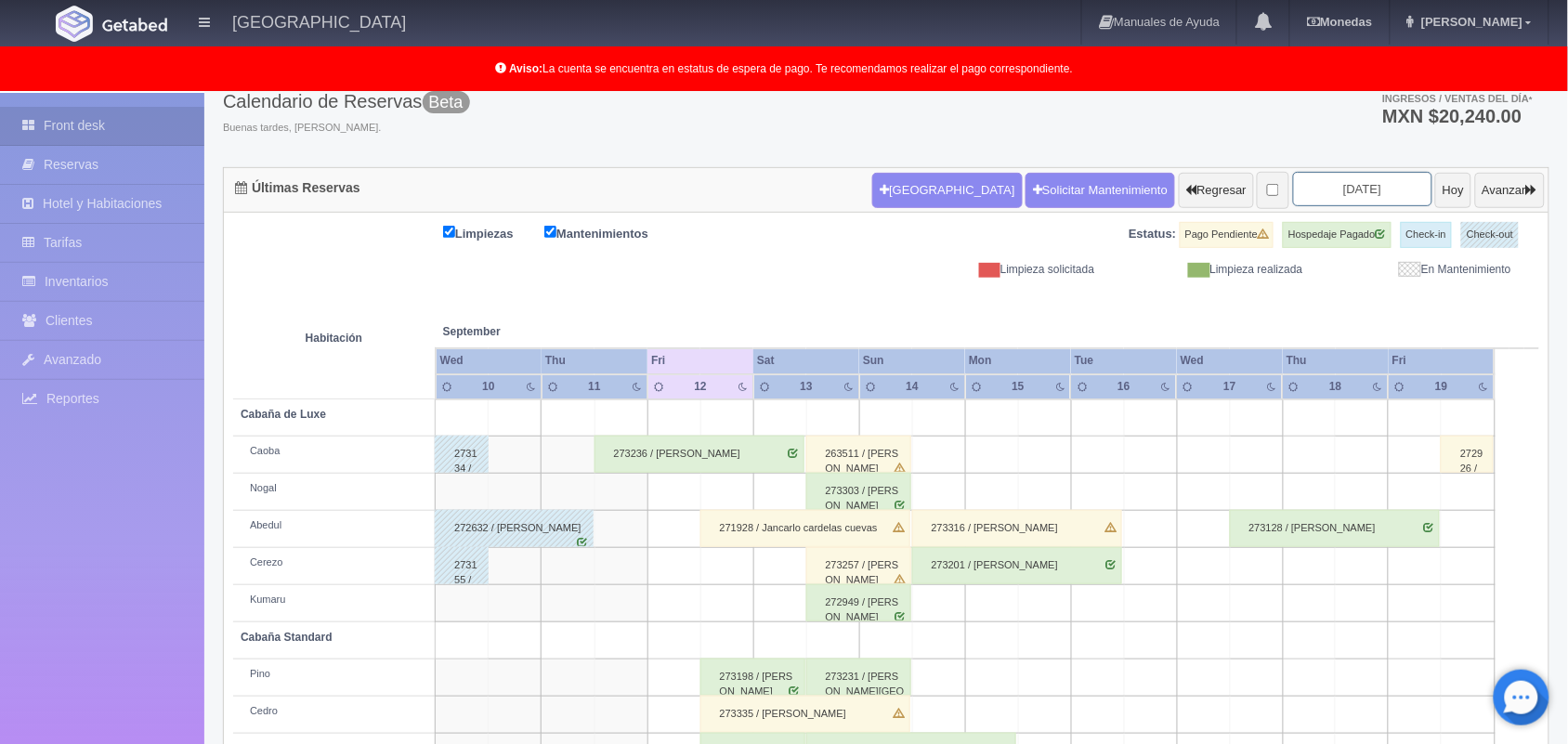
click at [1348, 176] on input "2025-09-12" at bounding box center [1362, 188] width 139 height 34
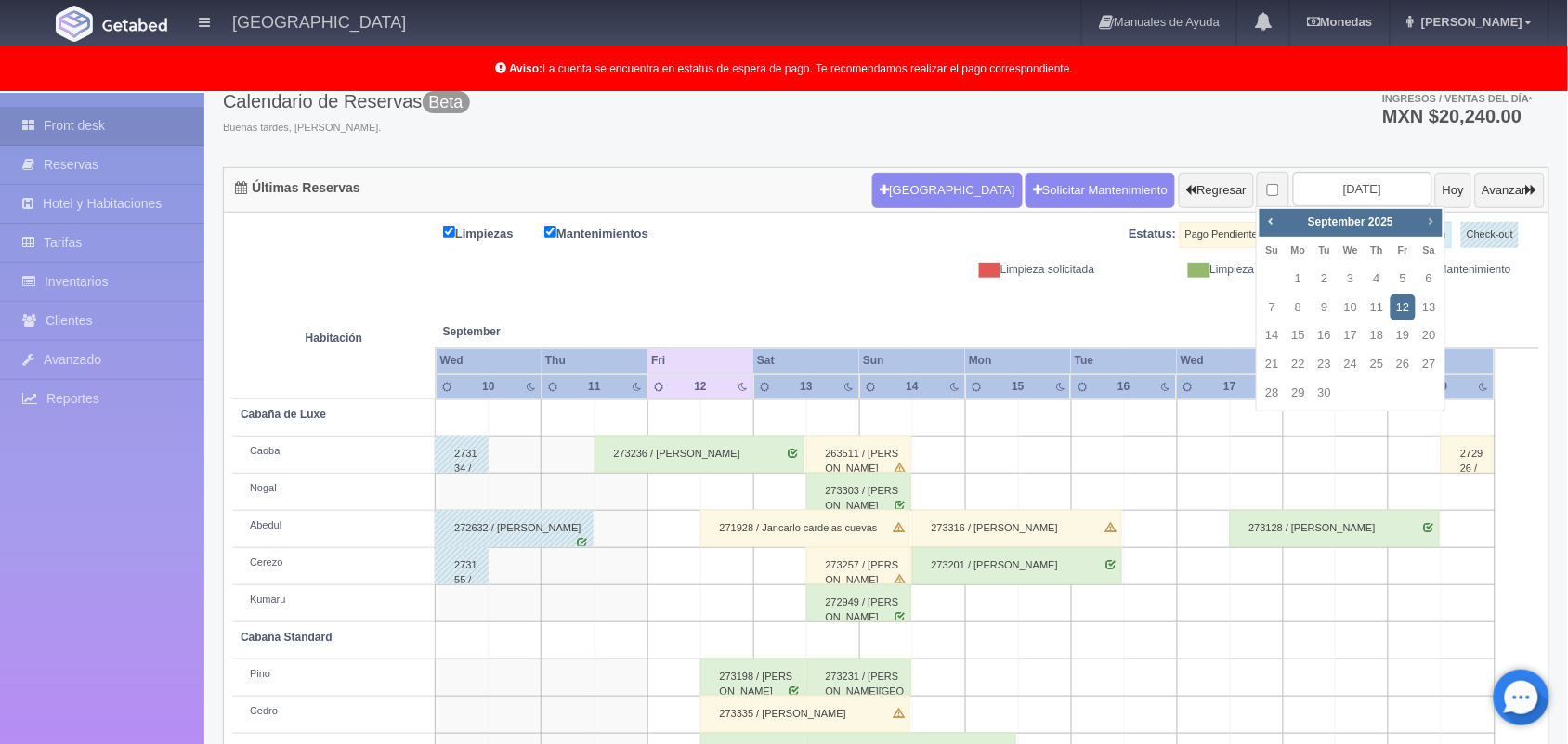
click at [1432, 220] on span "Next" at bounding box center [1430, 221] width 15 height 15
click at [1403, 359] on link "24" at bounding box center [1402, 364] width 25 height 27
type input "[DATE]"
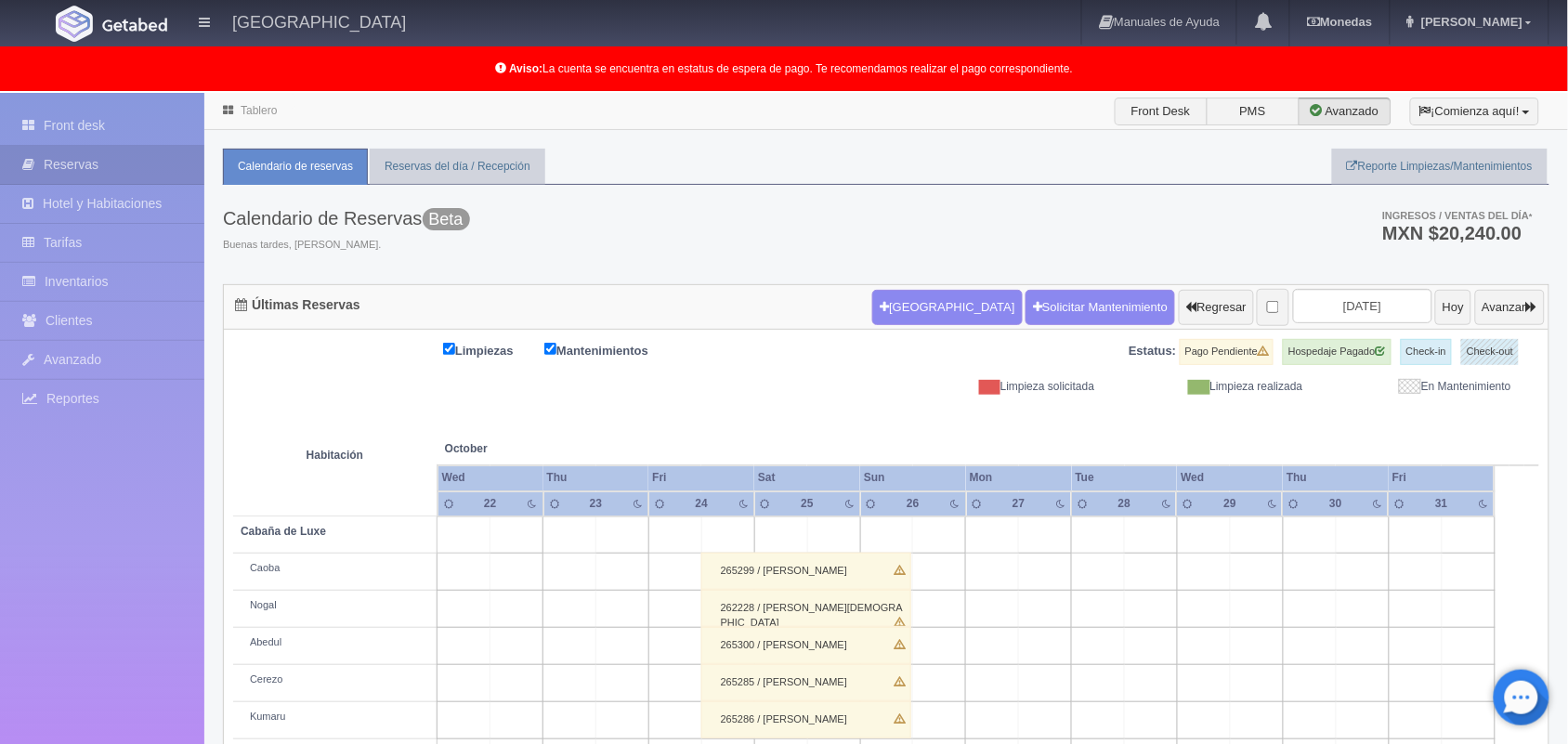
scroll to position [296, 0]
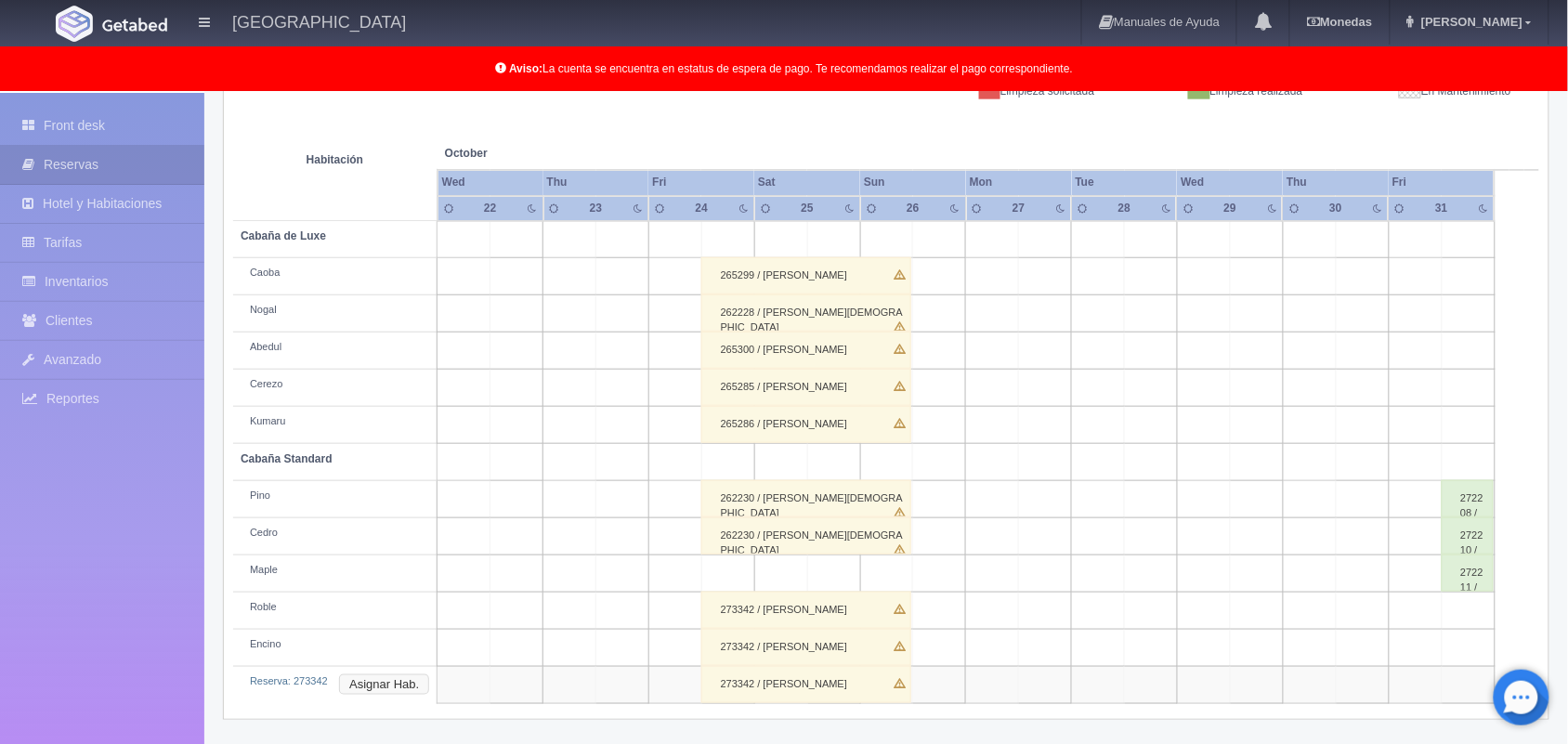
click at [370, 683] on button "Asignar Hab." at bounding box center [383, 684] width 90 height 21
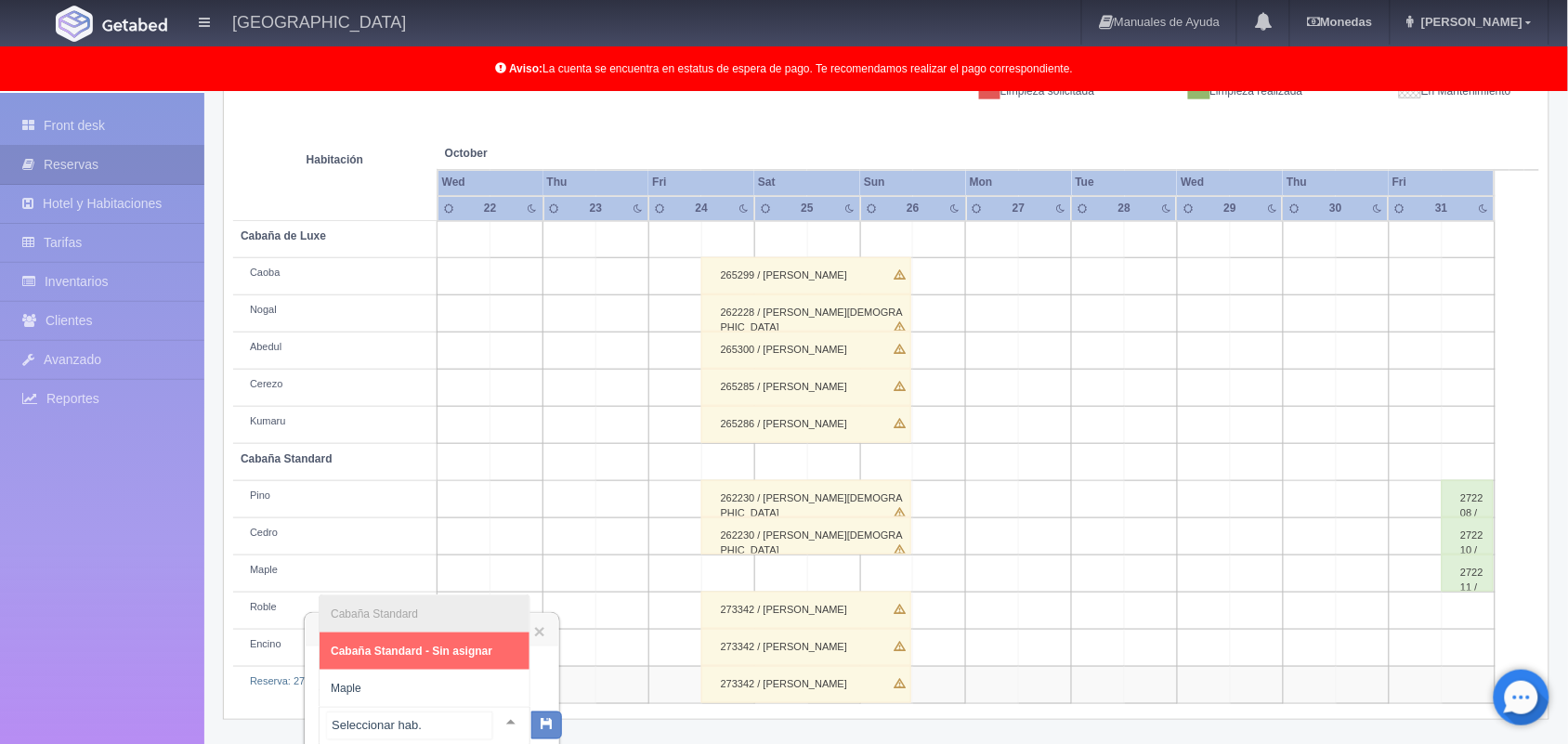
click at [502, 716] on div at bounding box center [511, 721] width 37 height 28
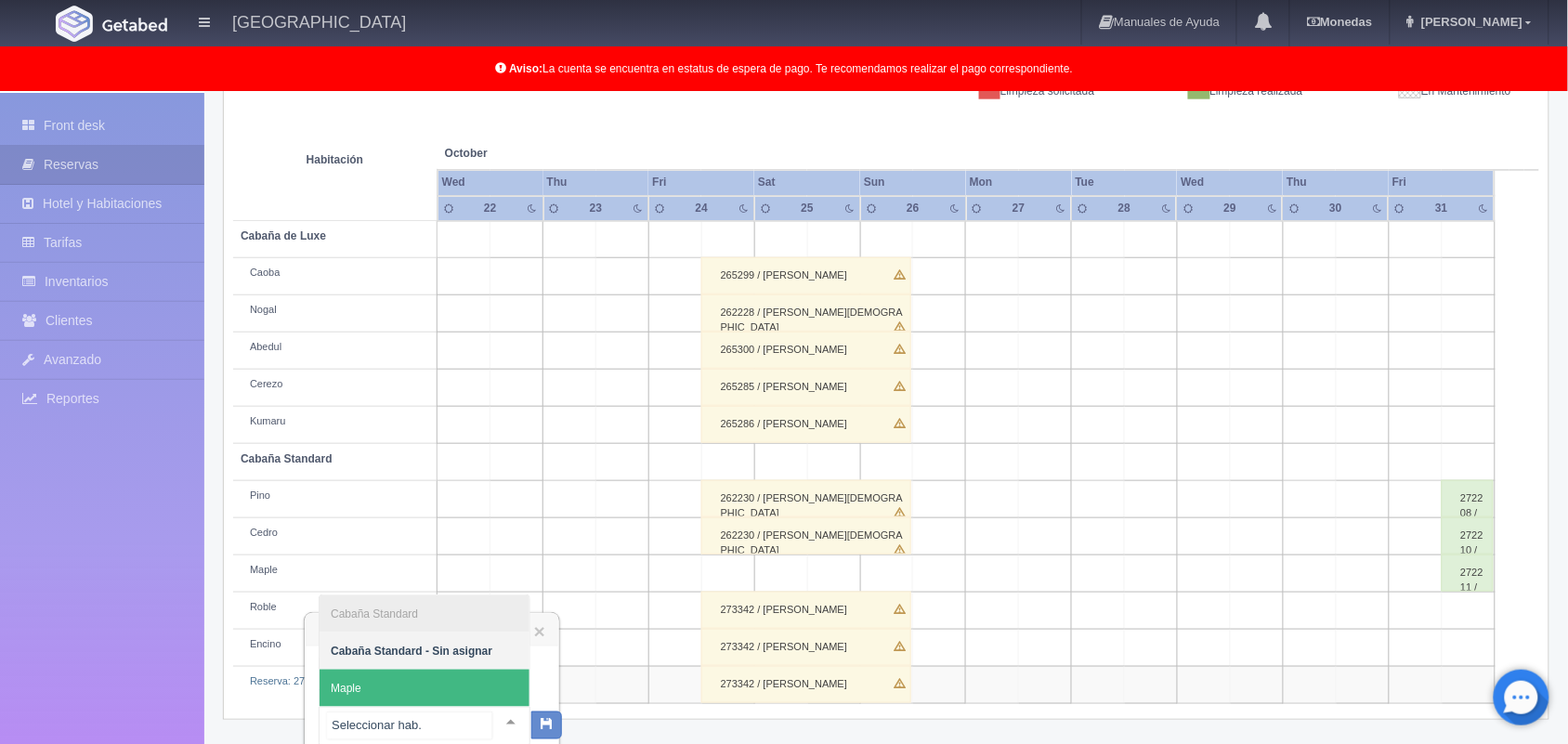
click at [458, 688] on span "Maple" at bounding box center [424, 689] width 210 height 37
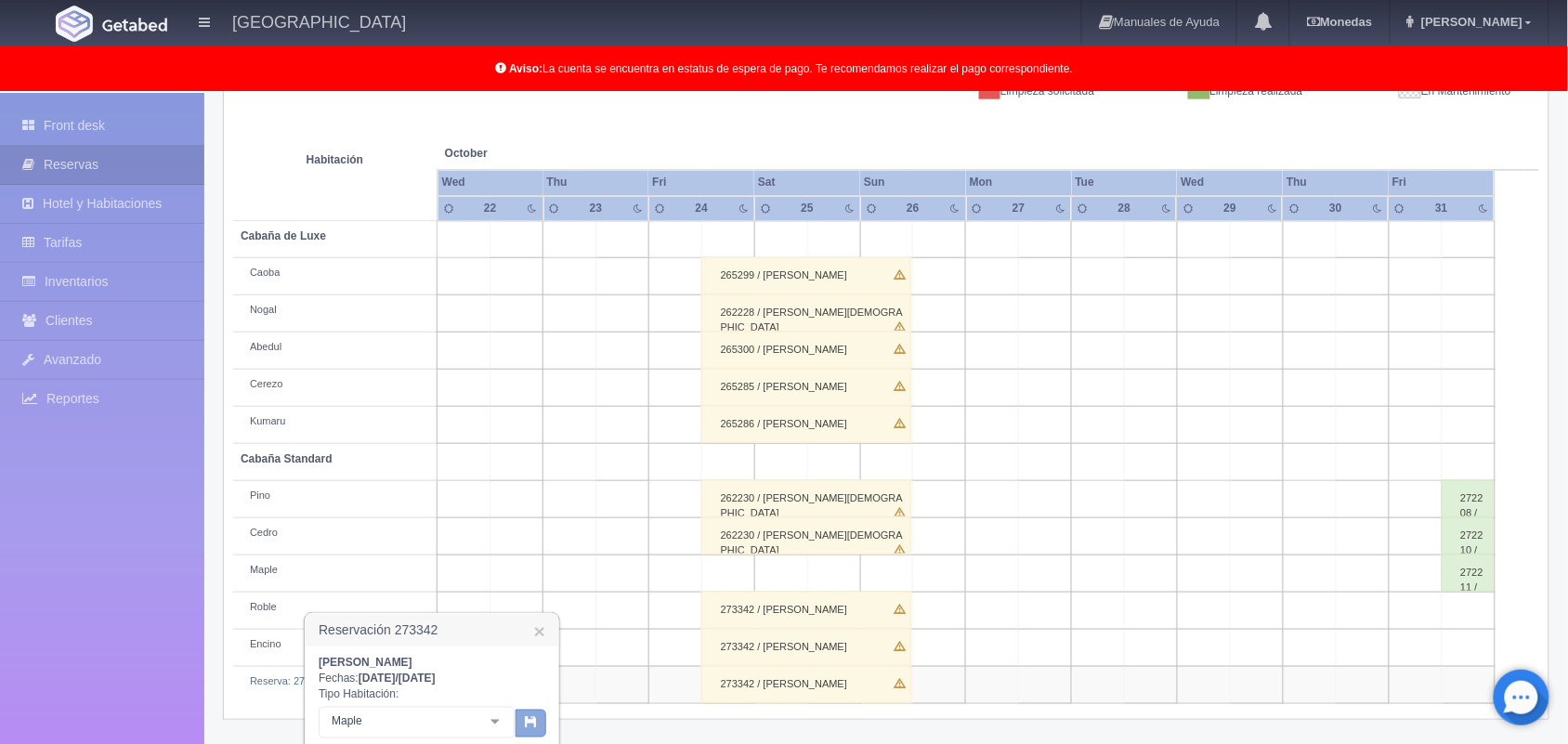
click at [534, 724] on icon "button" at bounding box center [531, 721] width 12 height 12
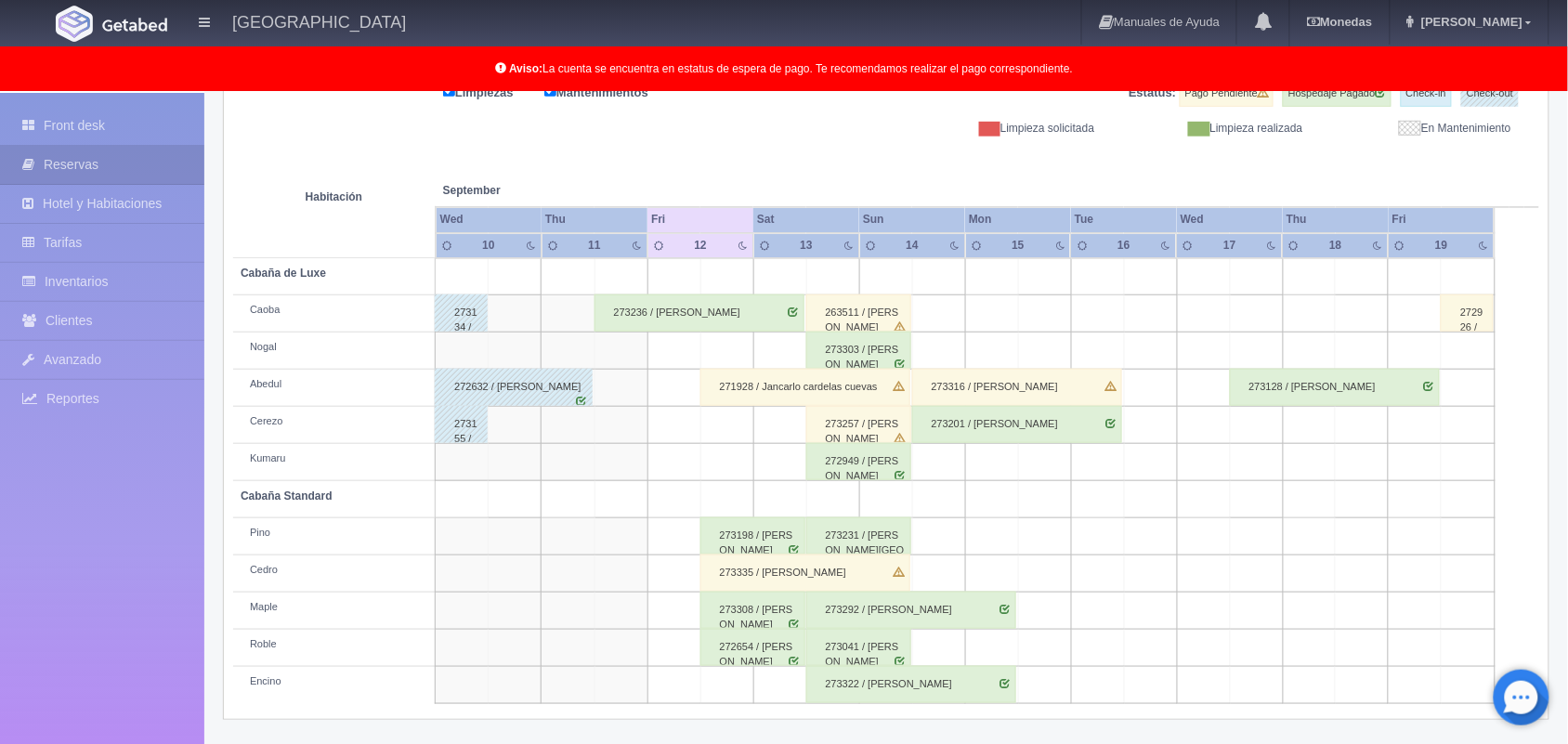
scroll to position [86, 0]
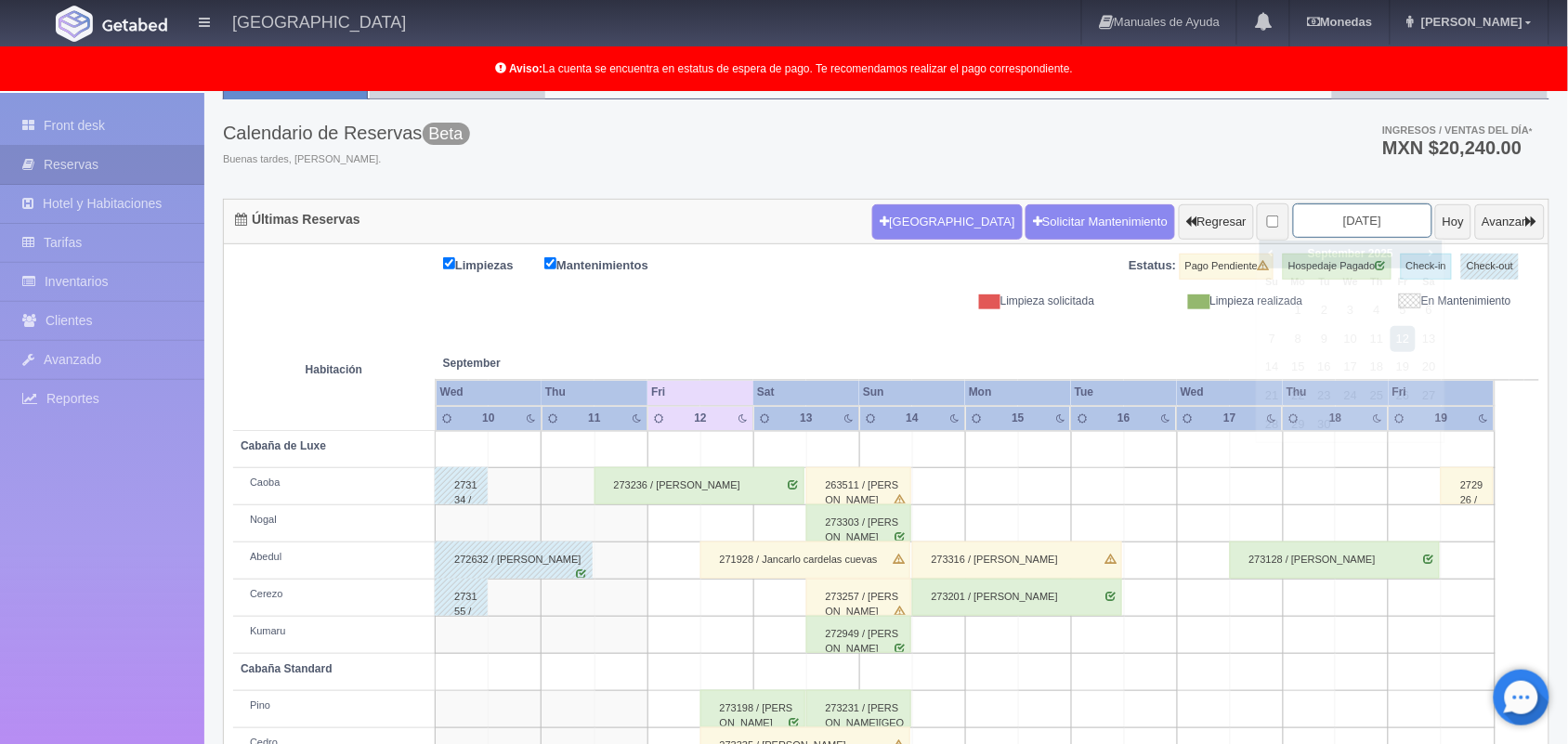
click at [1326, 225] on input "[DATE]" at bounding box center [1362, 220] width 139 height 34
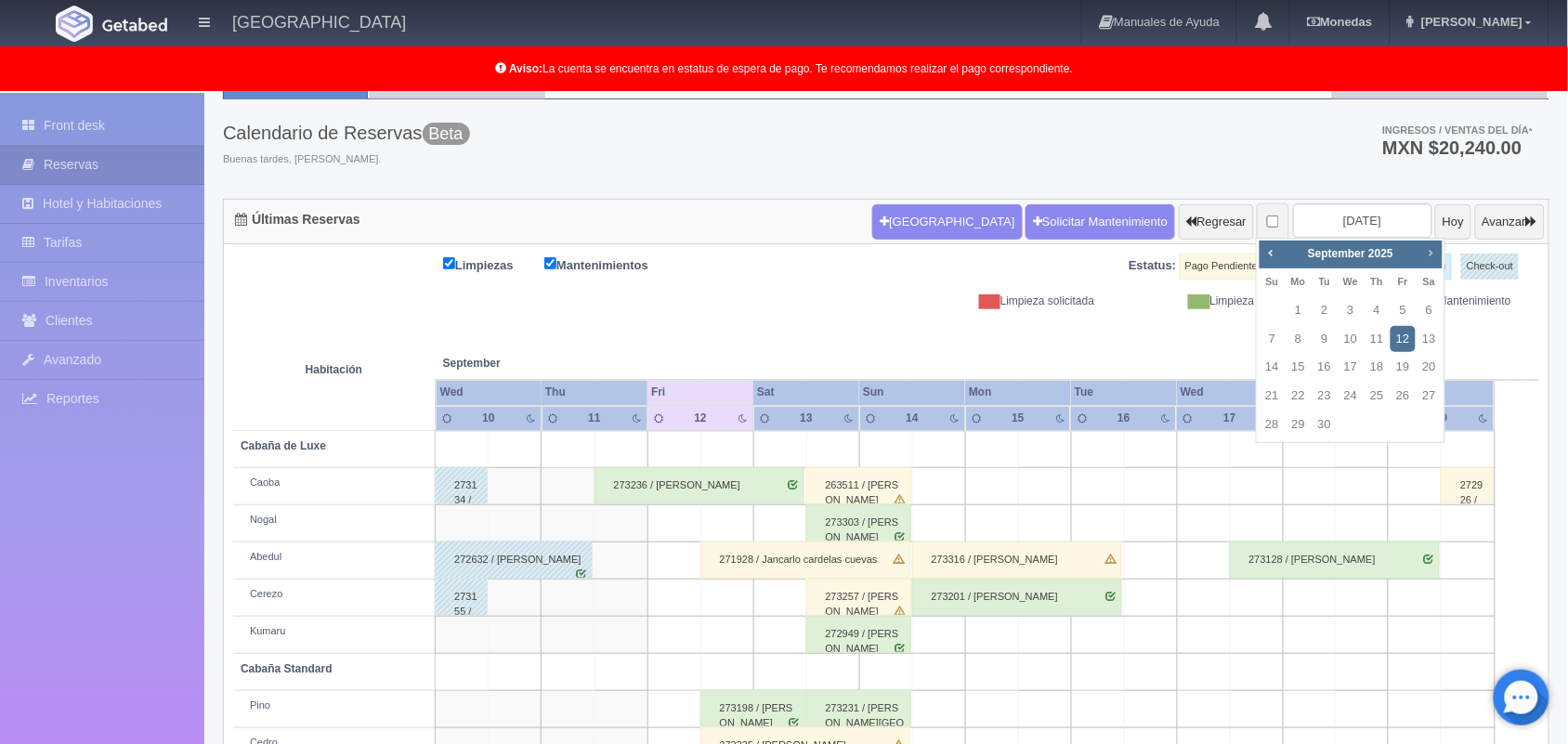
click at [1424, 255] on span "Next" at bounding box center [1430, 252] width 15 height 15
click at [1405, 393] on link "24" at bounding box center [1402, 395] width 25 height 27
type input "2025-10-24"
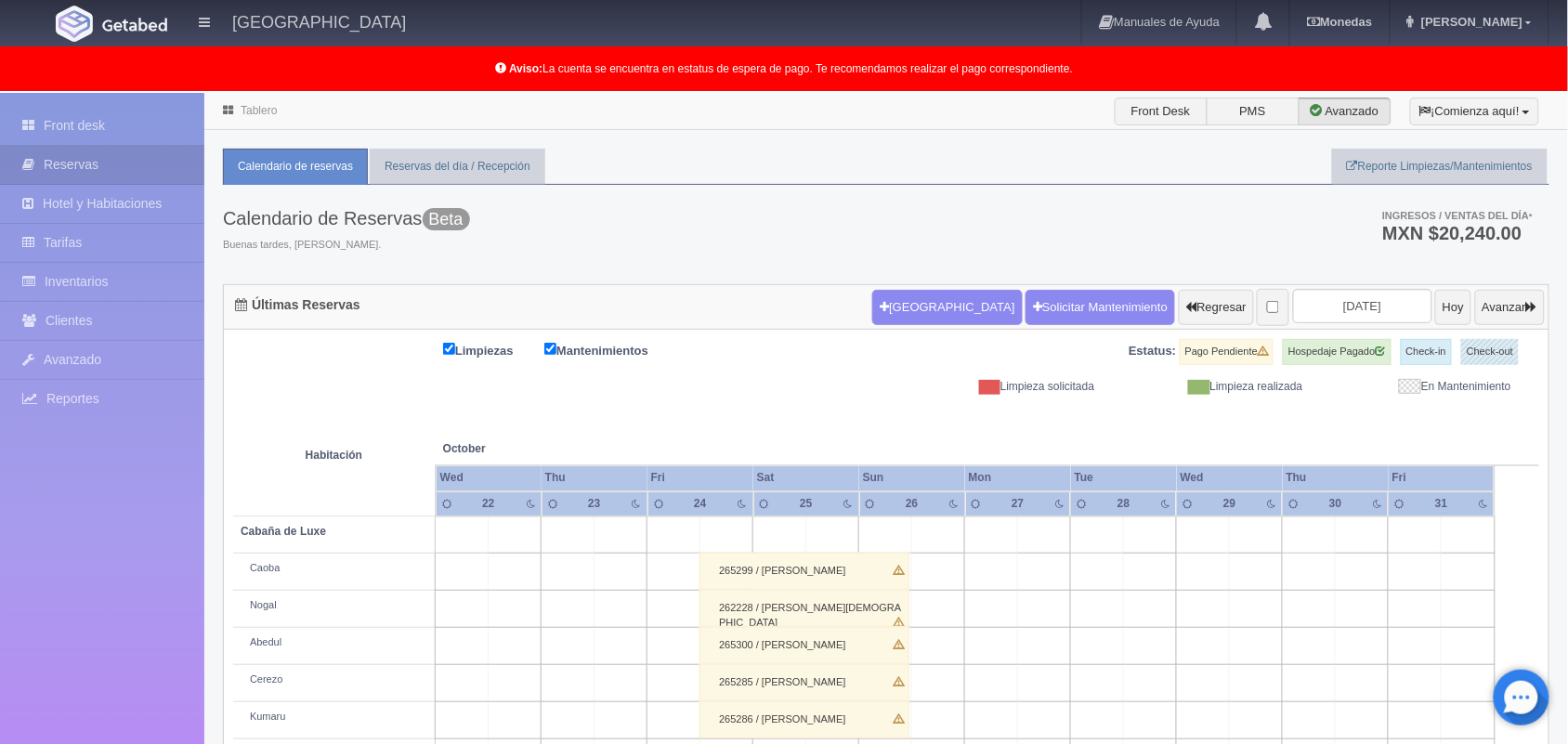
click at [265, 108] on link "Tablero" at bounding box center [258, 110] width 36 height 13
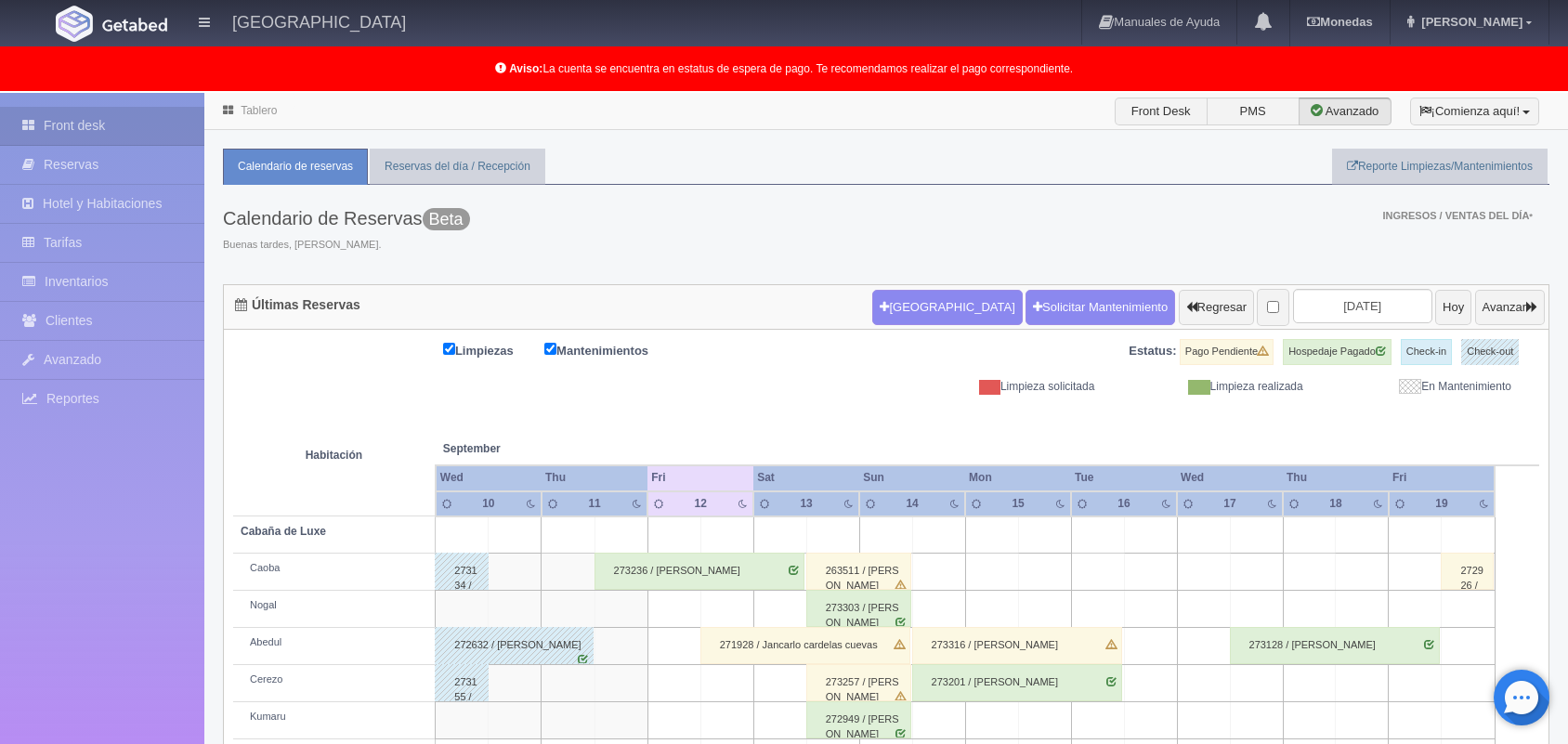
scroll to position [258, 0]
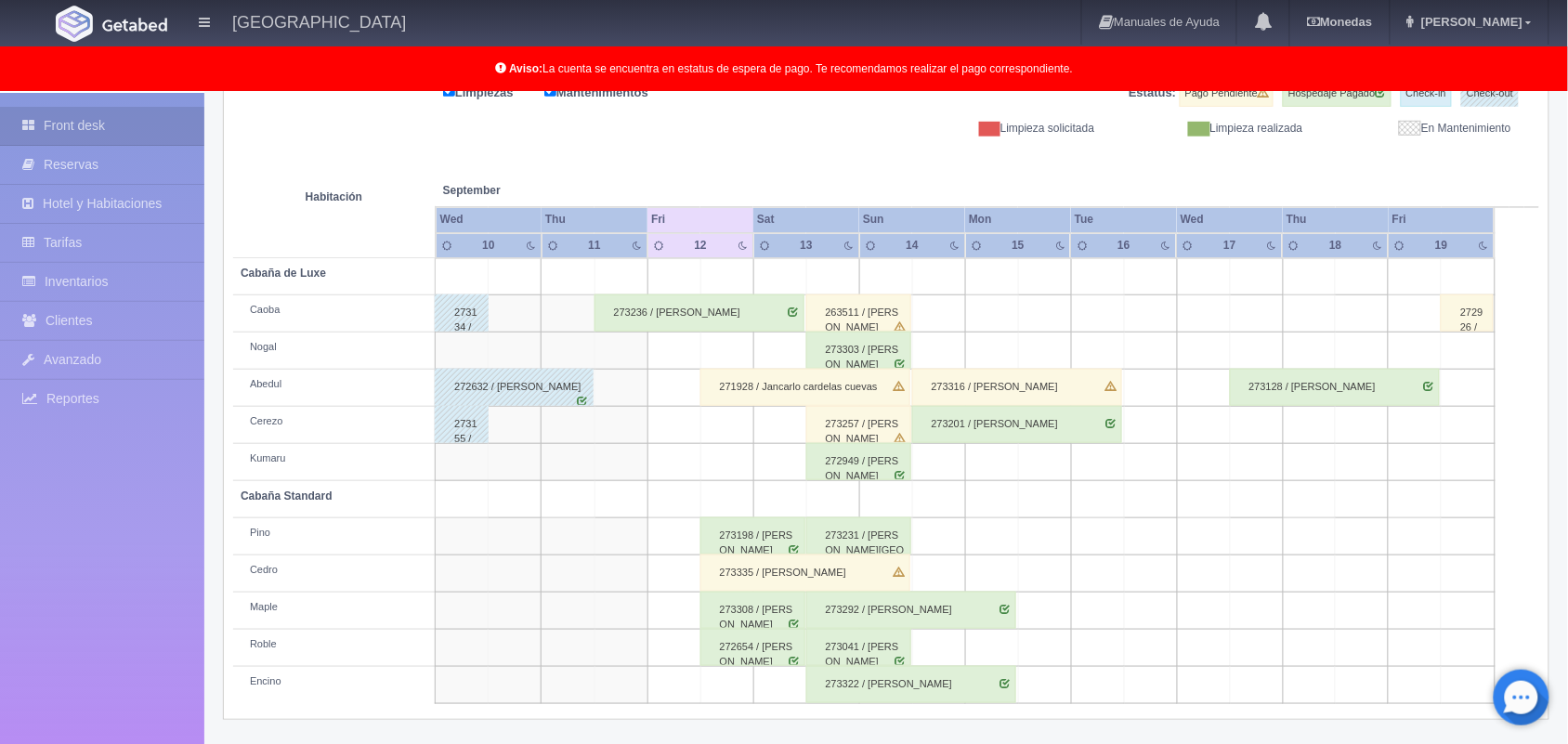
click at [745, 546] on div "273198 / [PERSON_NAME]" at bounding box center [753, 536] width 105 height 37
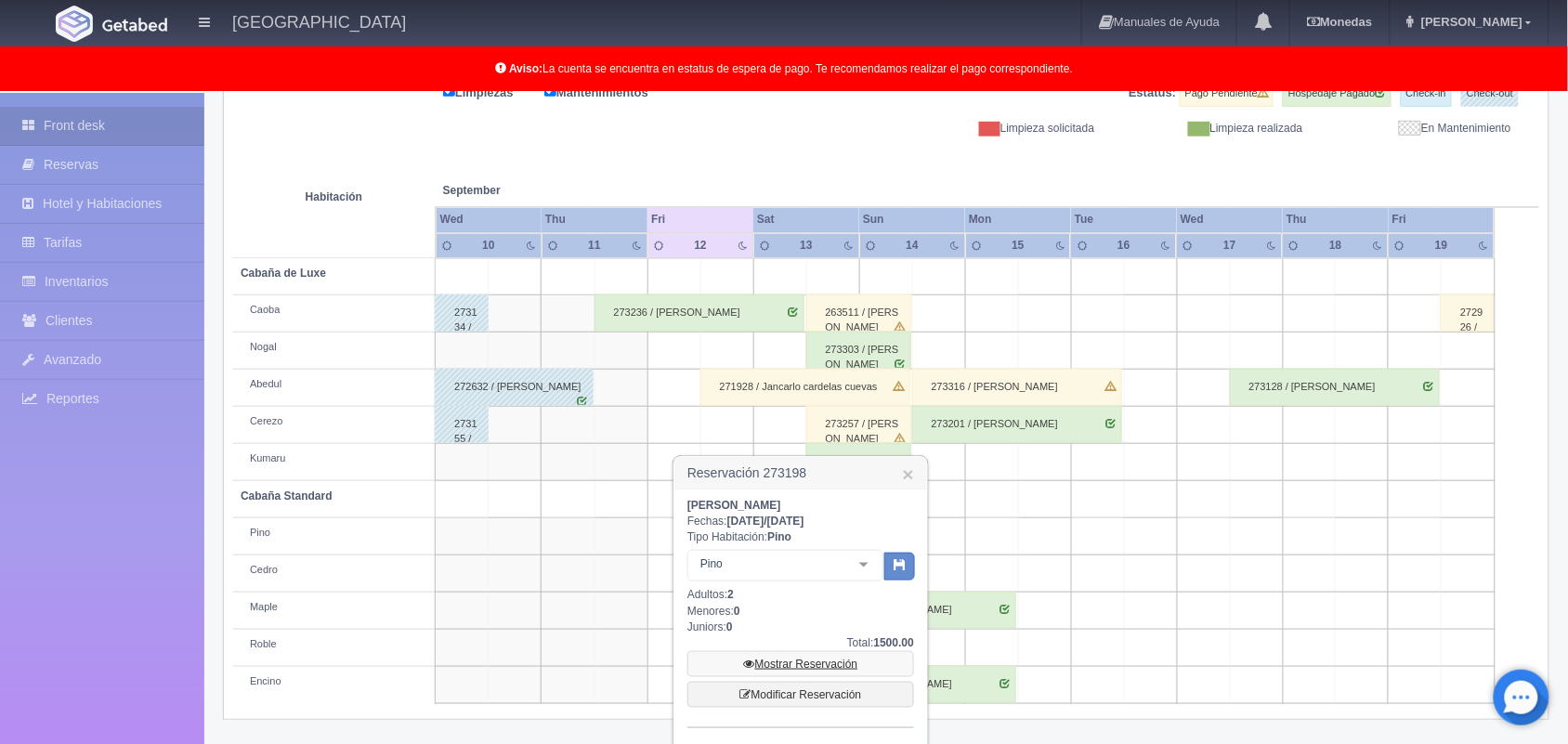
click at [815, 657] on link "Mostrar Reservación" at bounding box center [801, 664] width 227 height 26
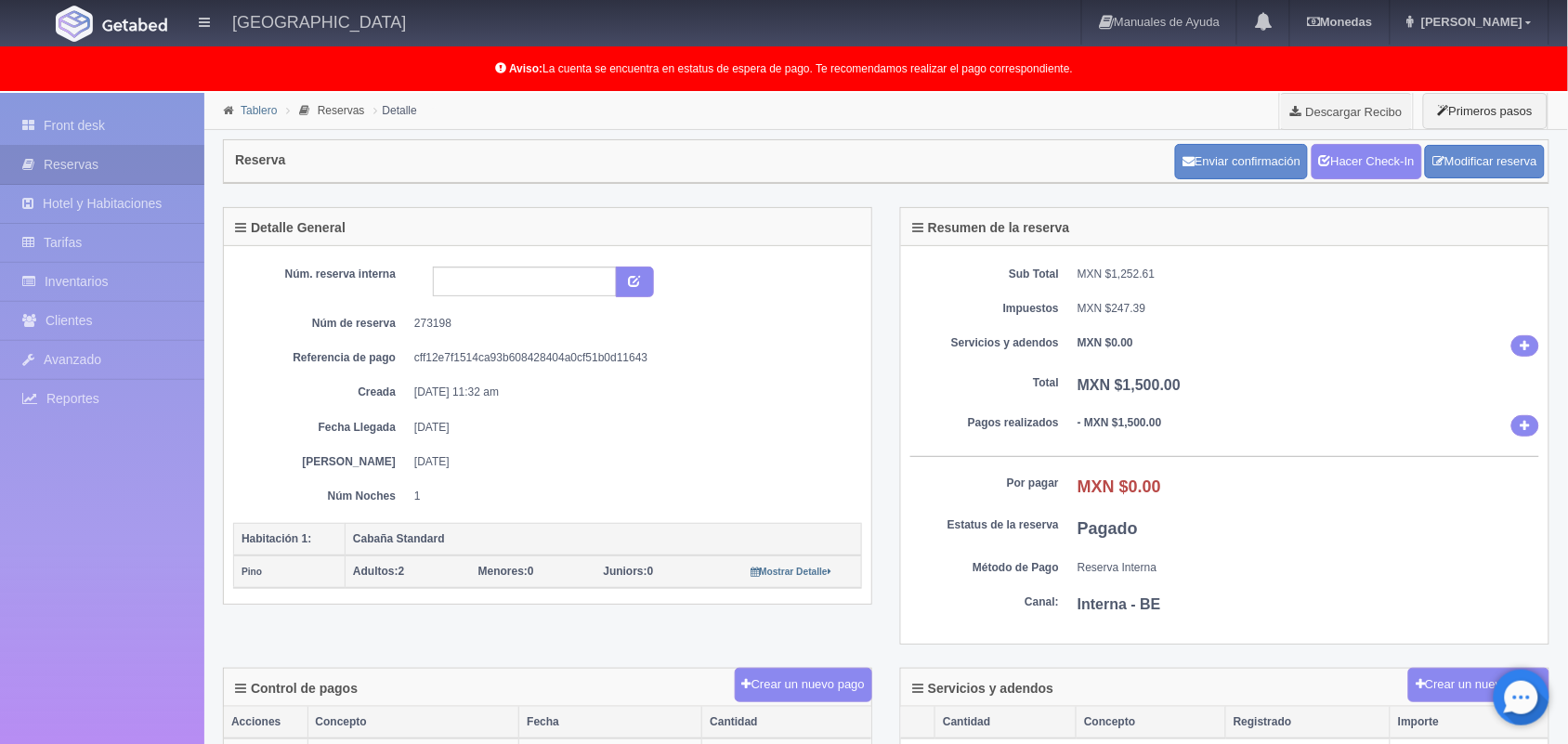
click at [262, 111] on link "Tablero" at bounding box center [258, 110] width 36 height 13
